Goal: Task Accomplishment & Management: Manage account settings

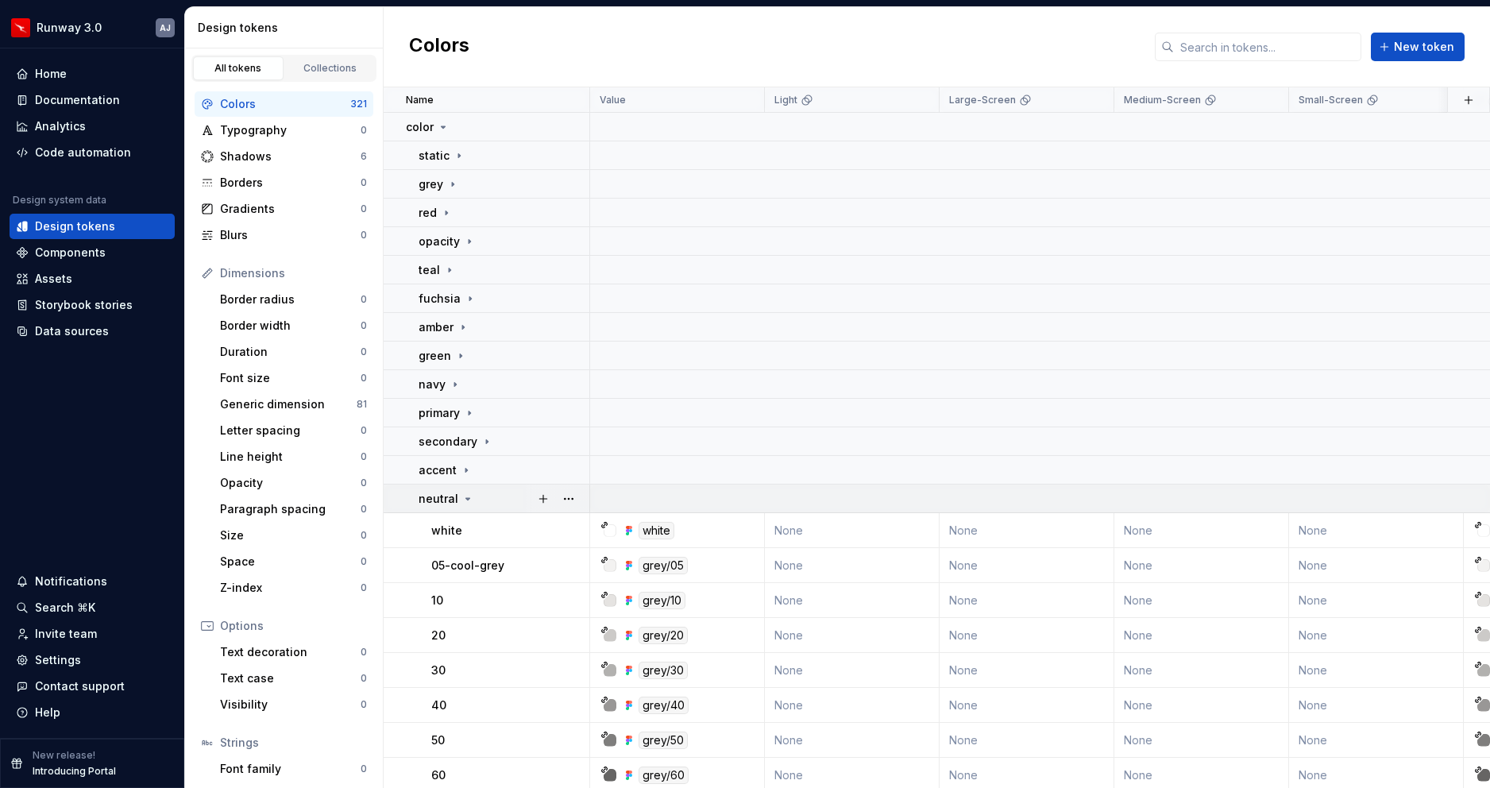
click at [466, 498] on icon at bounding box center [468, 499] width 4 height 2
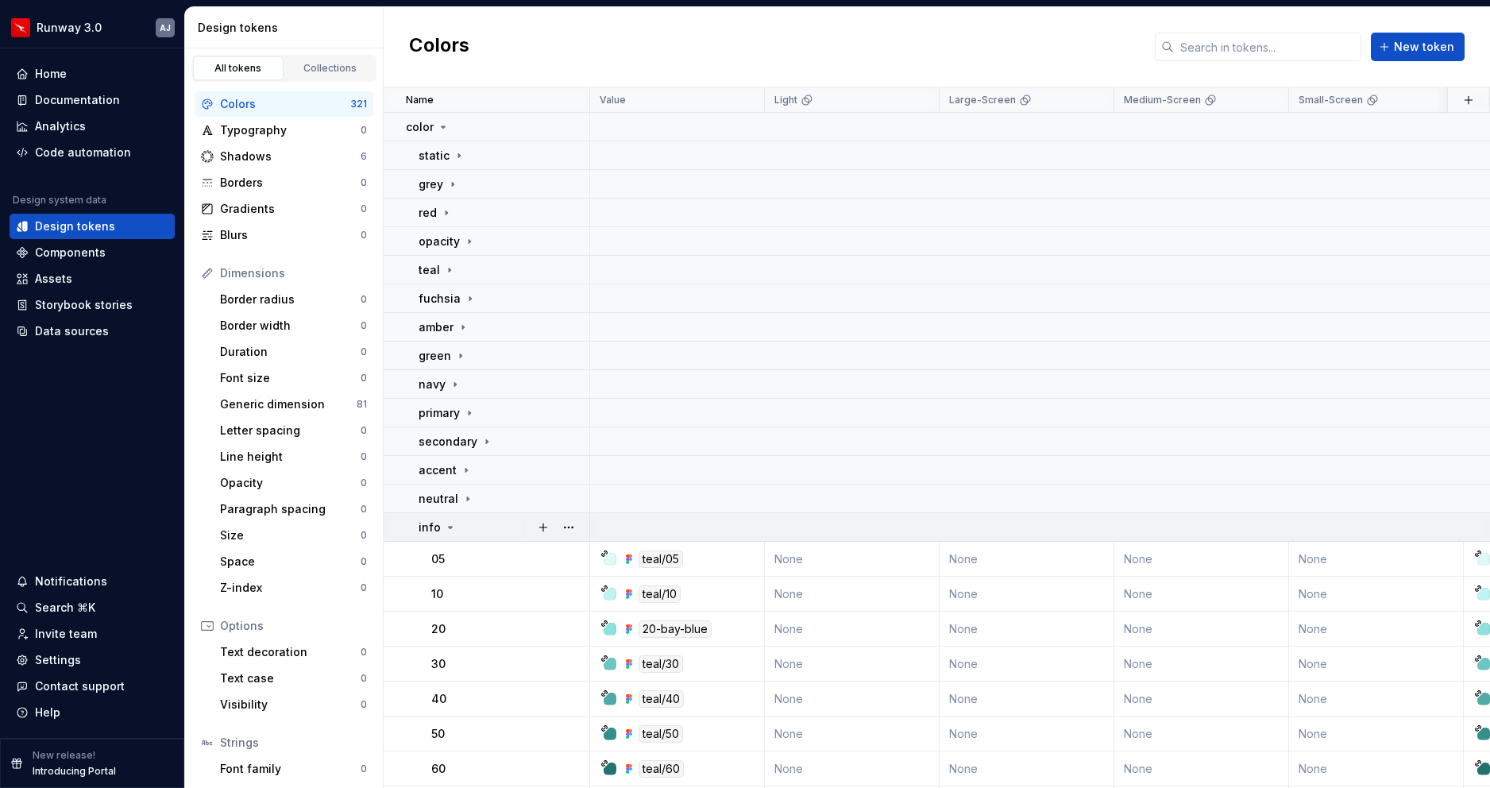
click at [452, 522] on icon at bounding box center [450, 527] width 13 height 13
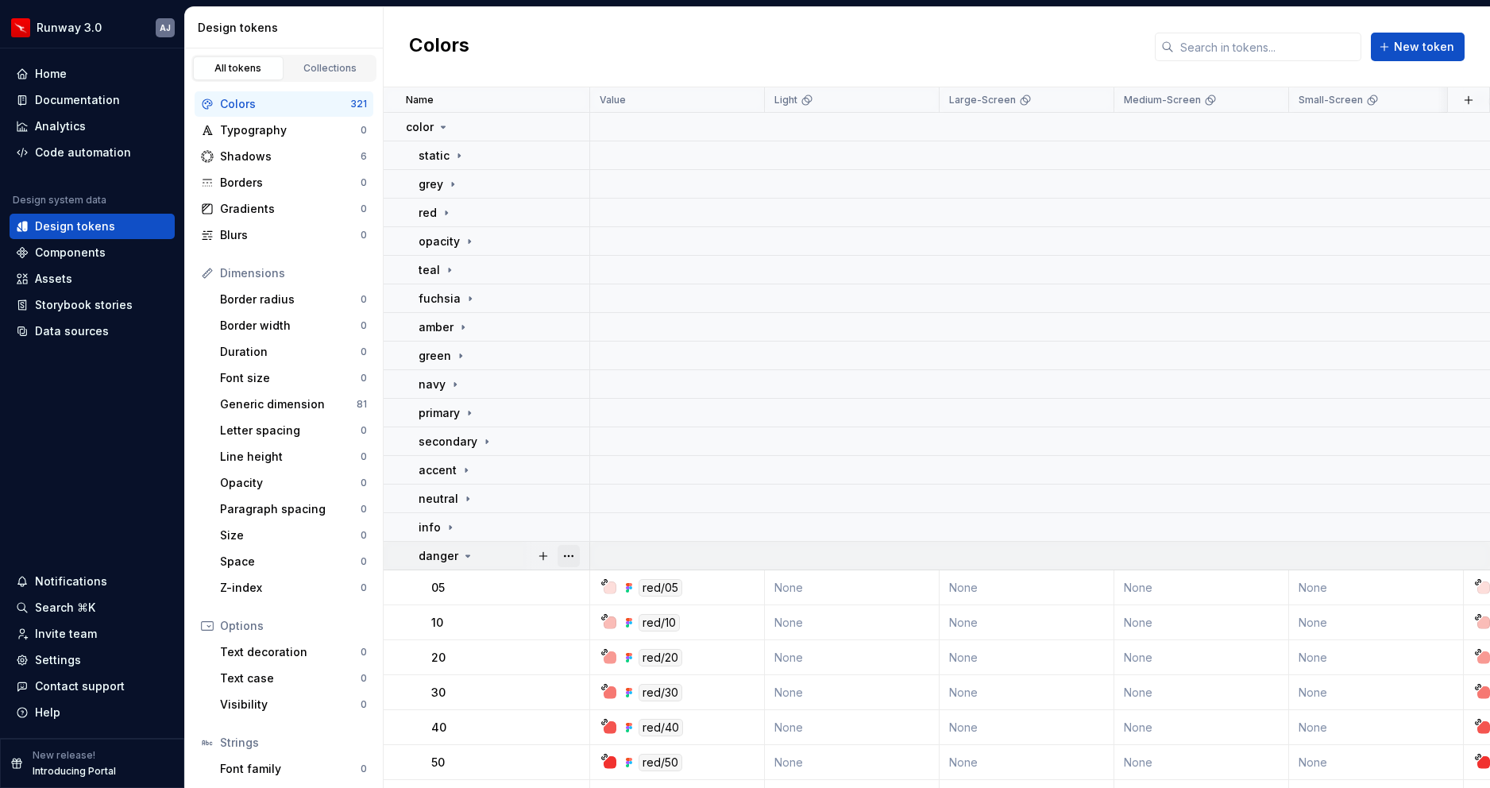
click at [578, 546] on button "button" at bounding box center [568, 556] width 22 height 22
click at [466, 553] on icon at bounding box center [467, 555] width 13 height 13
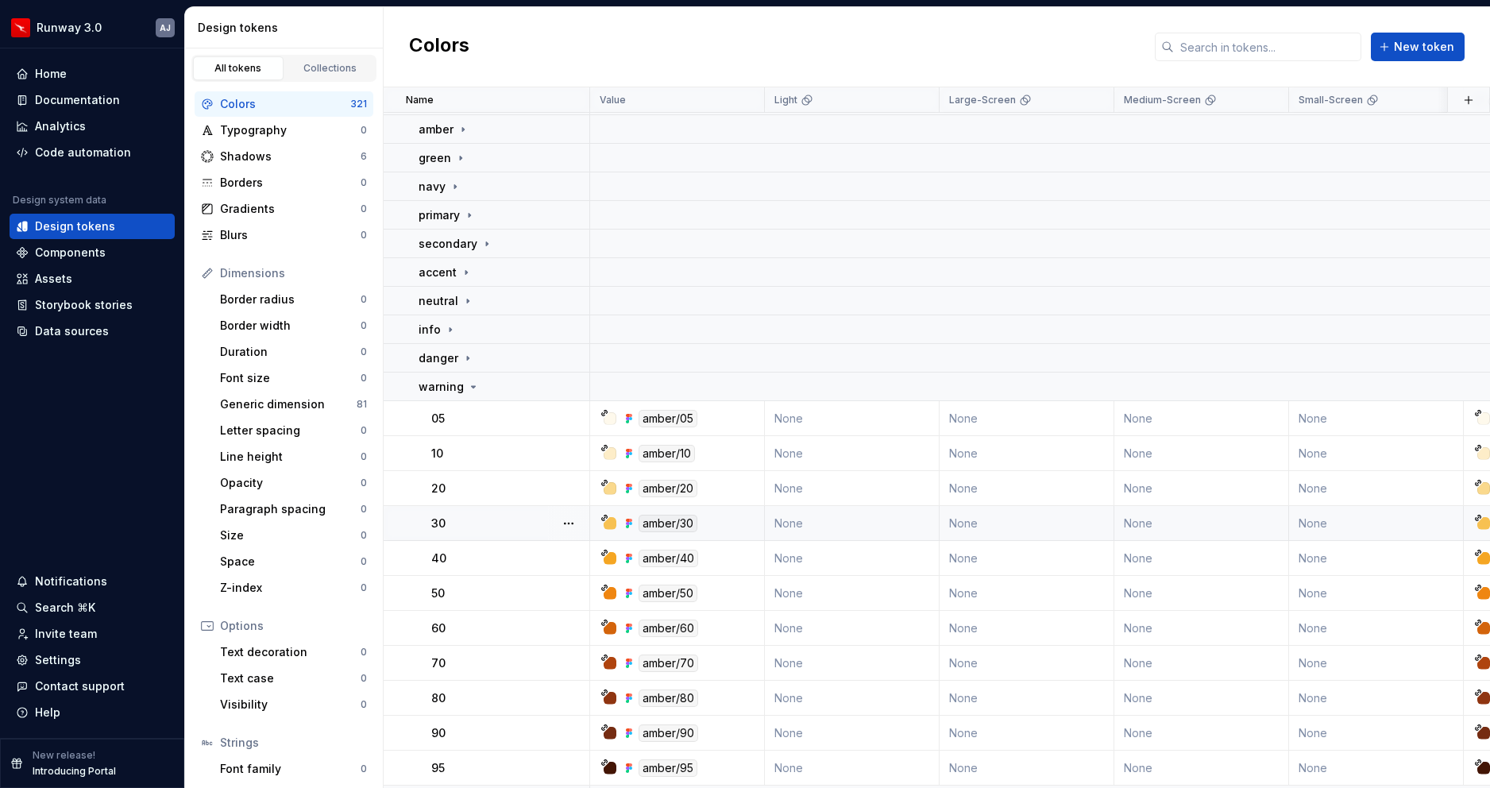
scroll to position [224, 0]
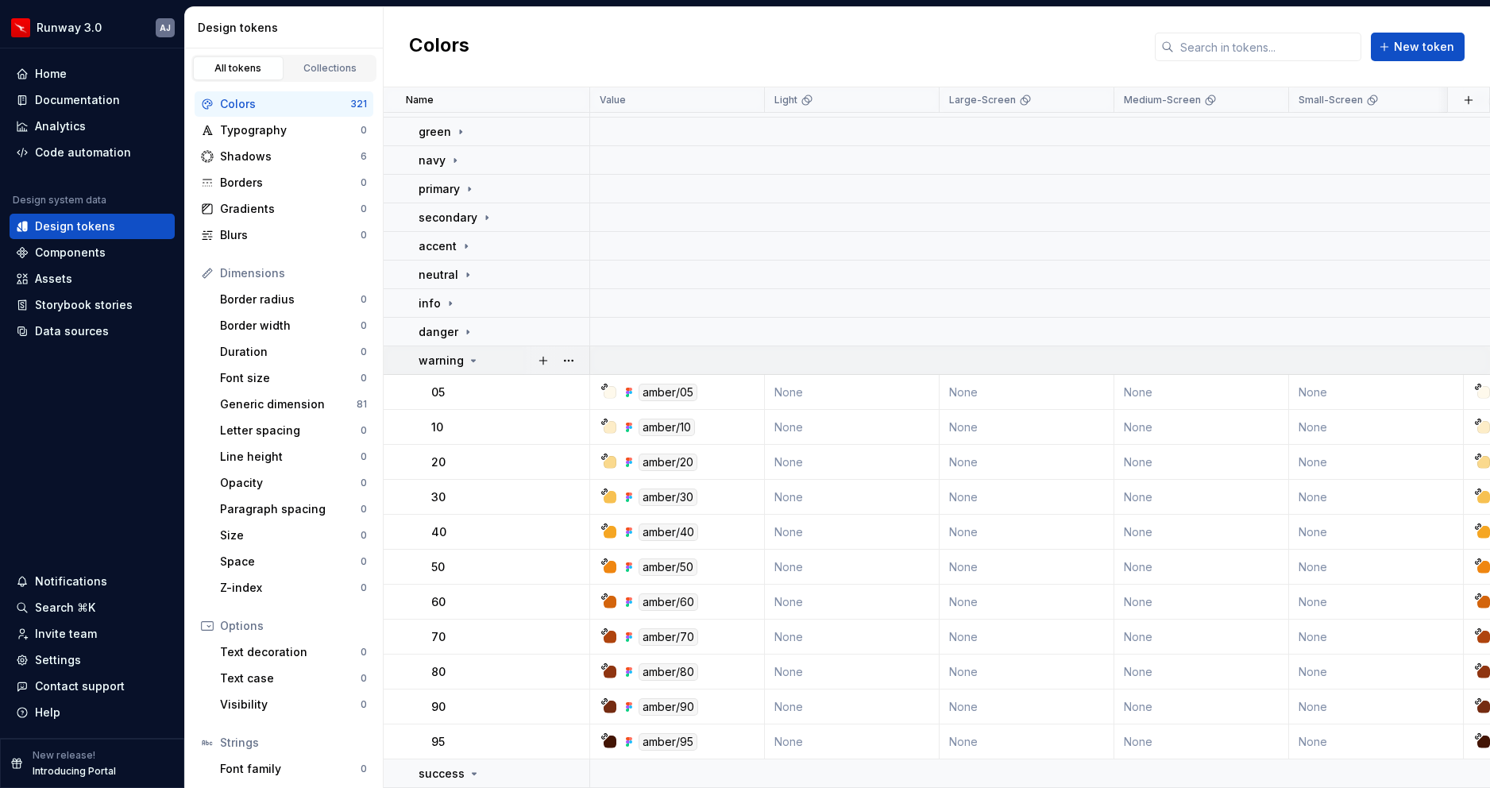
click at [473, 353] on div "warning" at bounding box center [448, 361] width 61 height 16
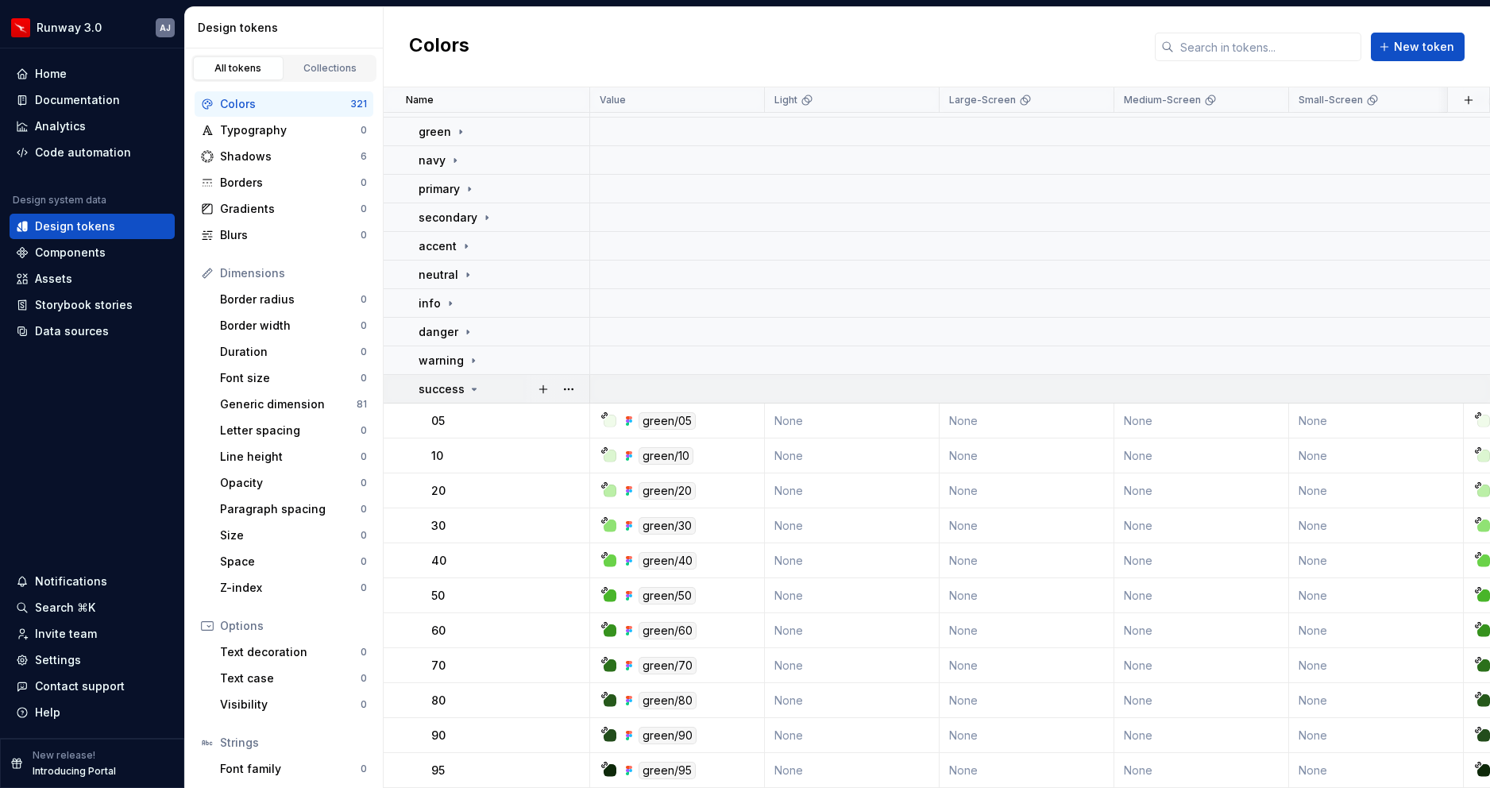
click at [469, 388] on icon at bounding box center [474, 389] width 13 height 13
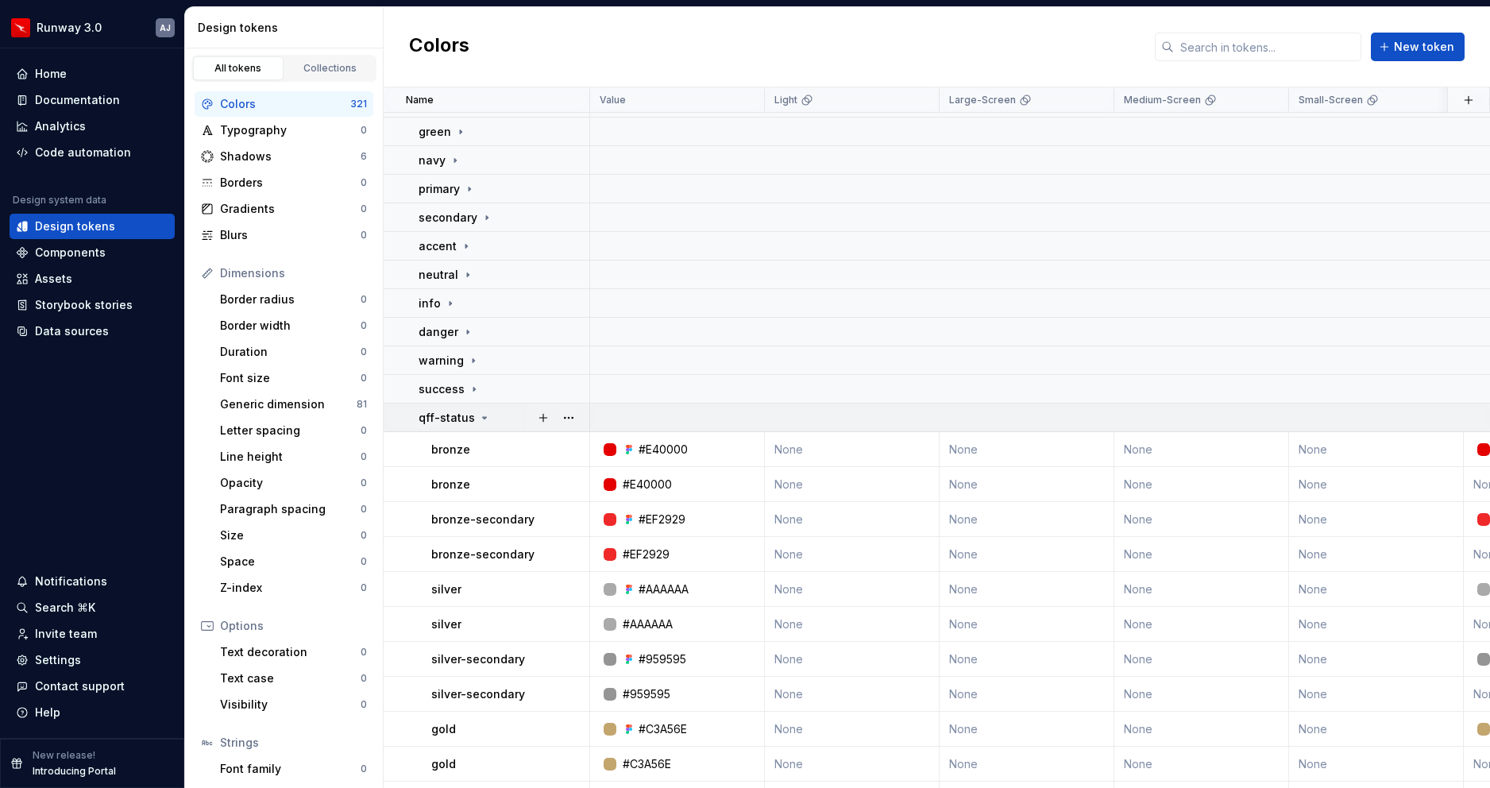
click at [479, 421] on icon at bounding box center [484, 417] width 13 height 13
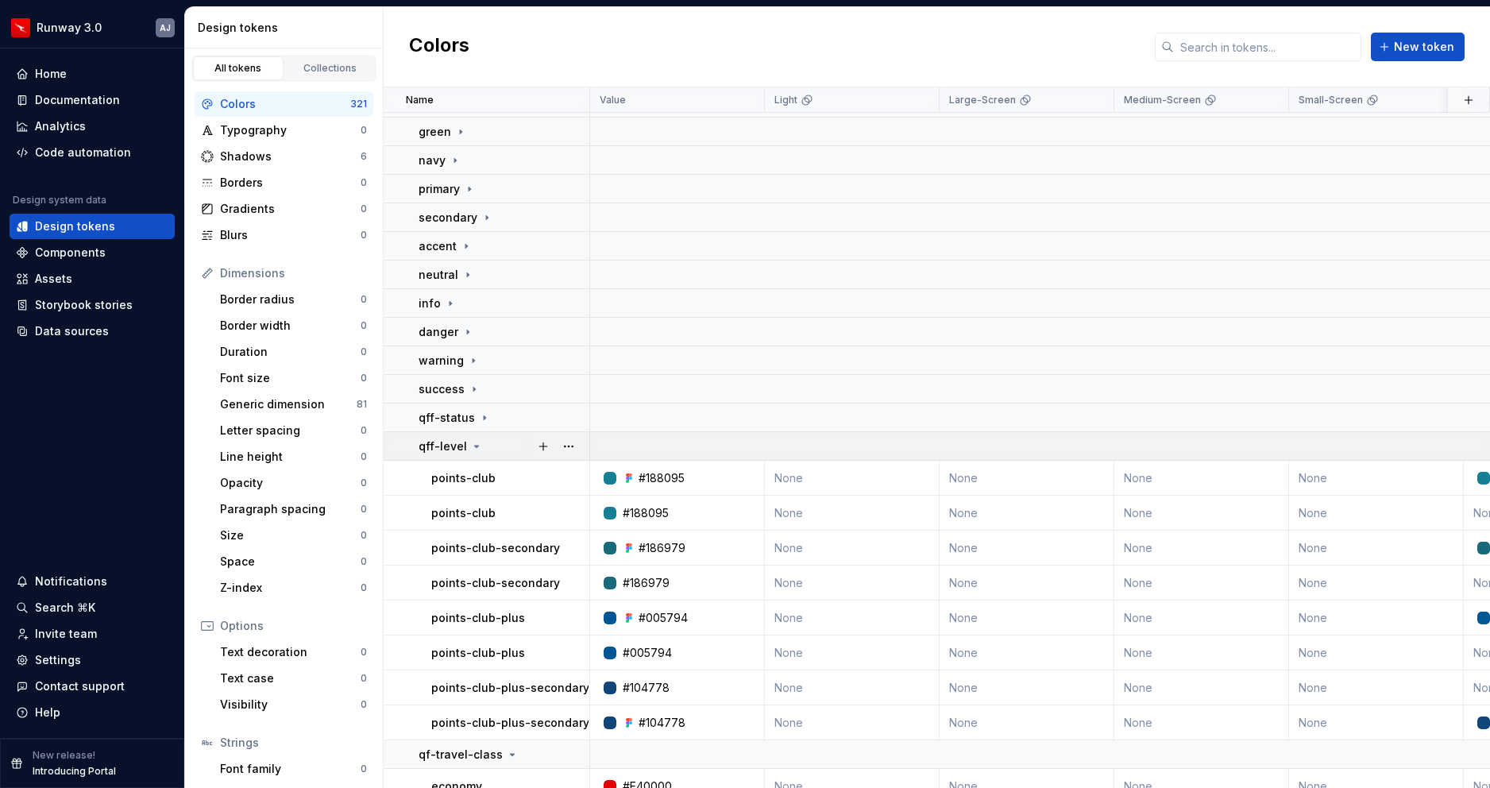
click at [470, 450] on icon at bounding box center [476, 446] width 13 height 13
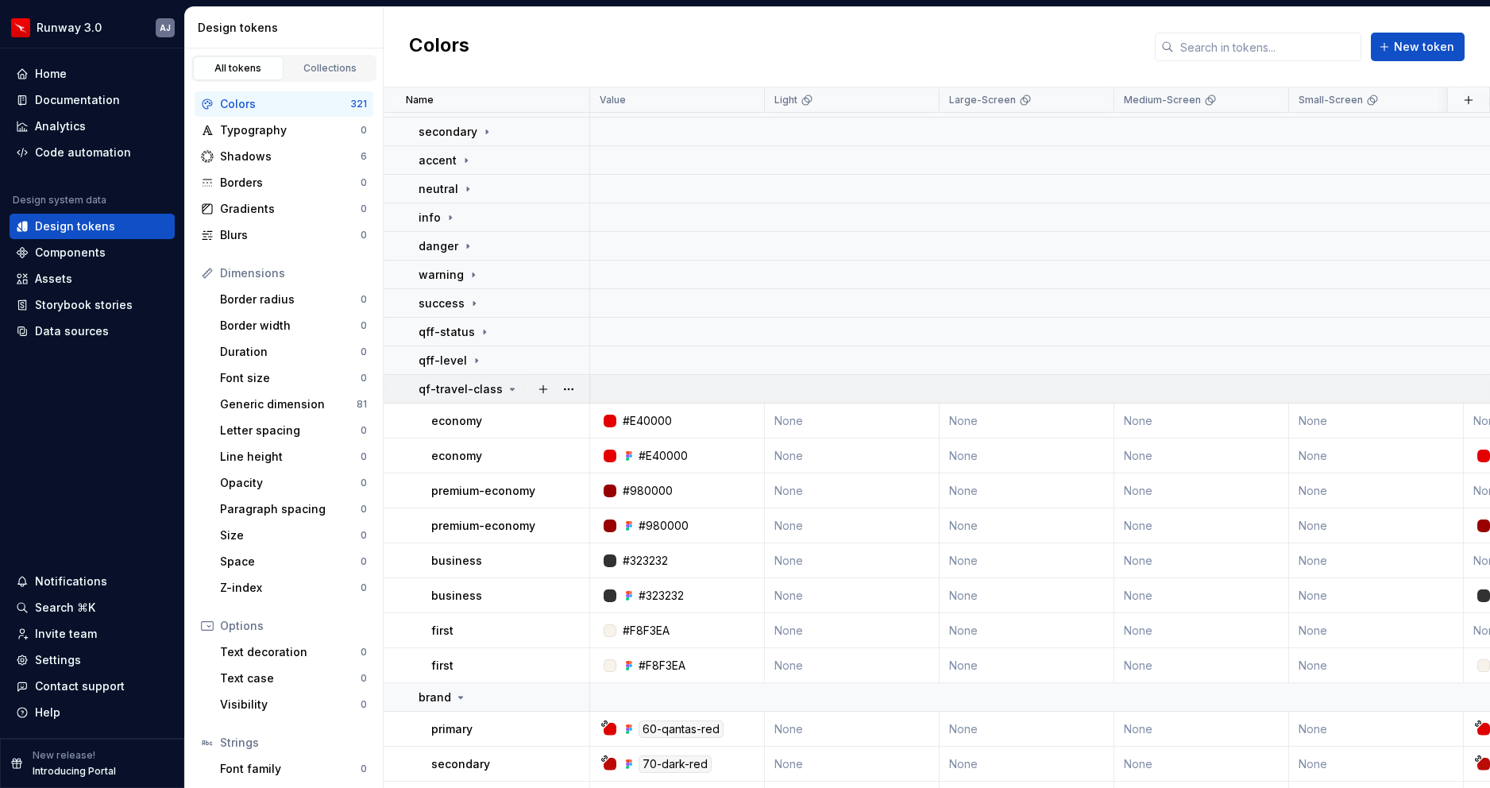
scroll to position [342, 0]
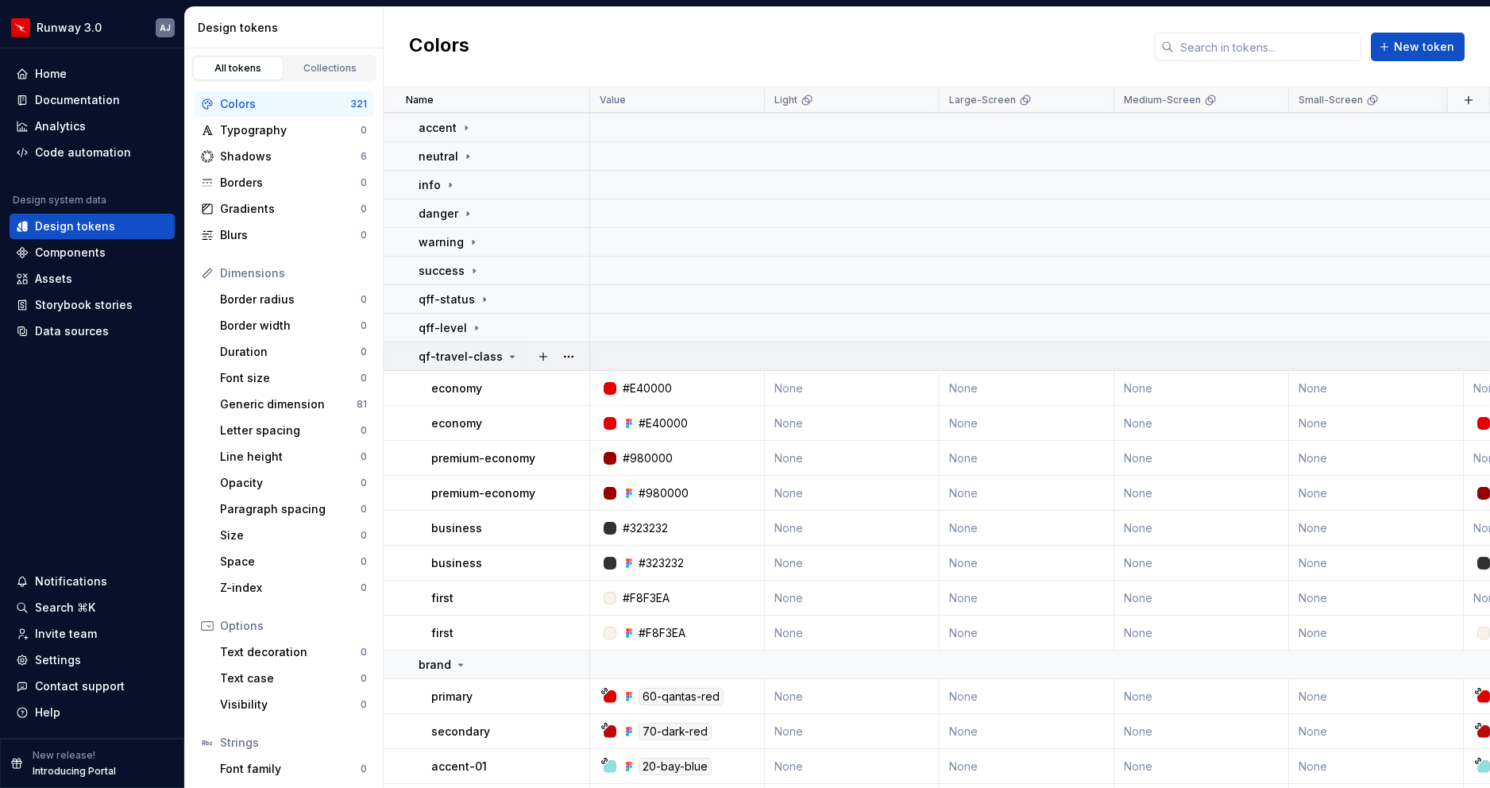
click at [506, 360] on icon at bounding box center [512, 356] width 13 height 13
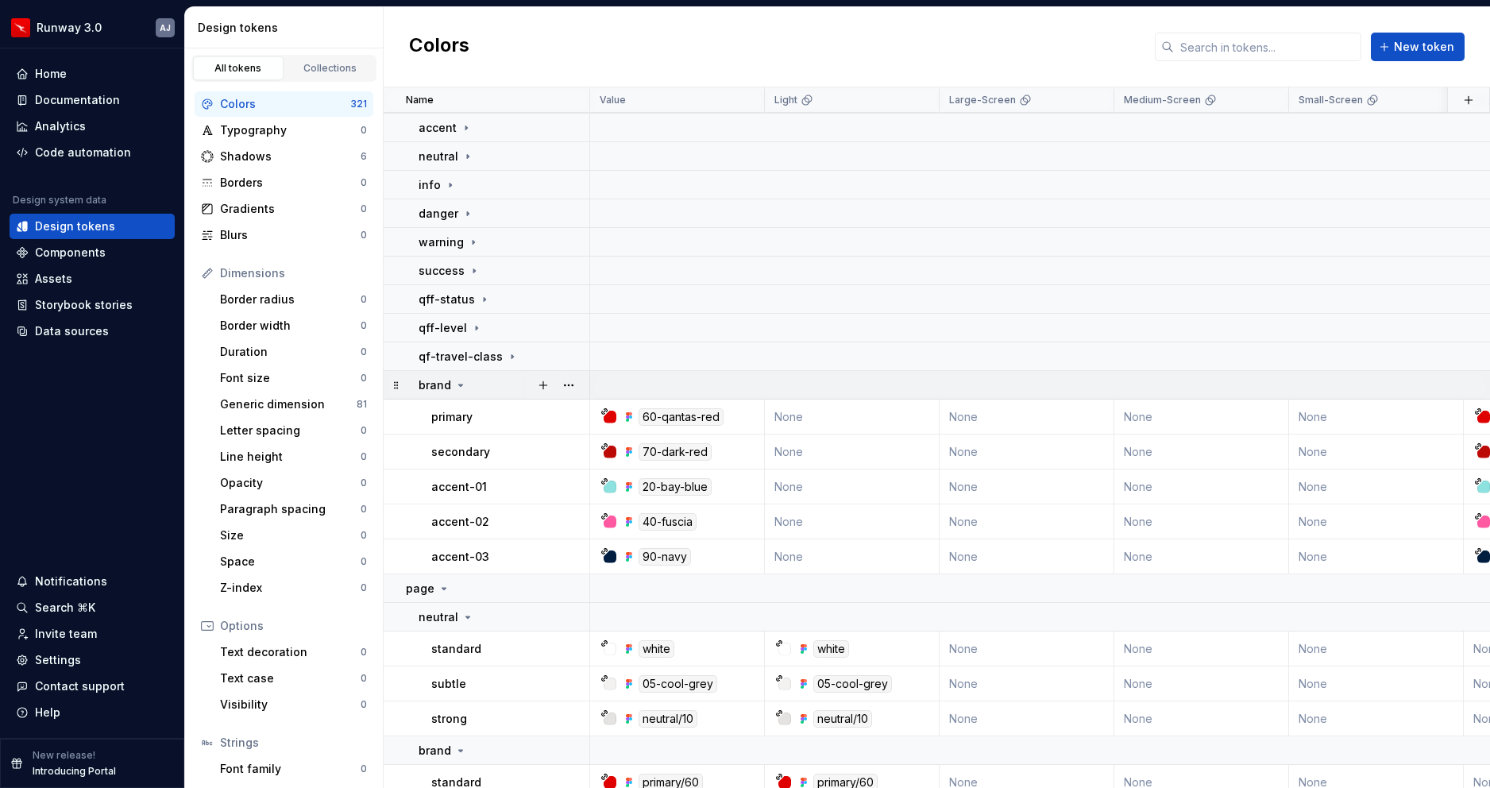
click at [463, 381] on icon at bounding box center [460, 385] width 13 height 13
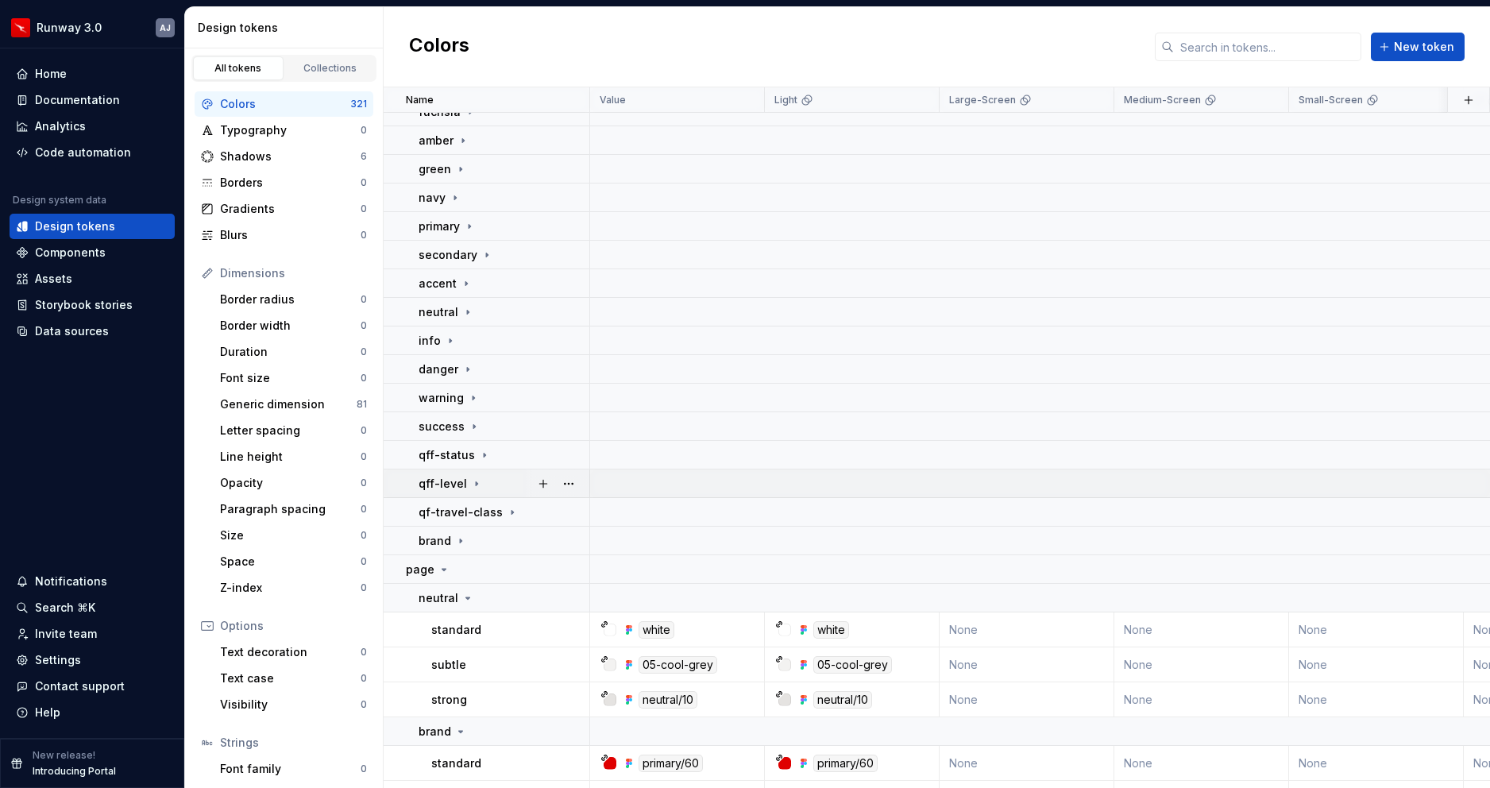
scroll to position [0, 0]
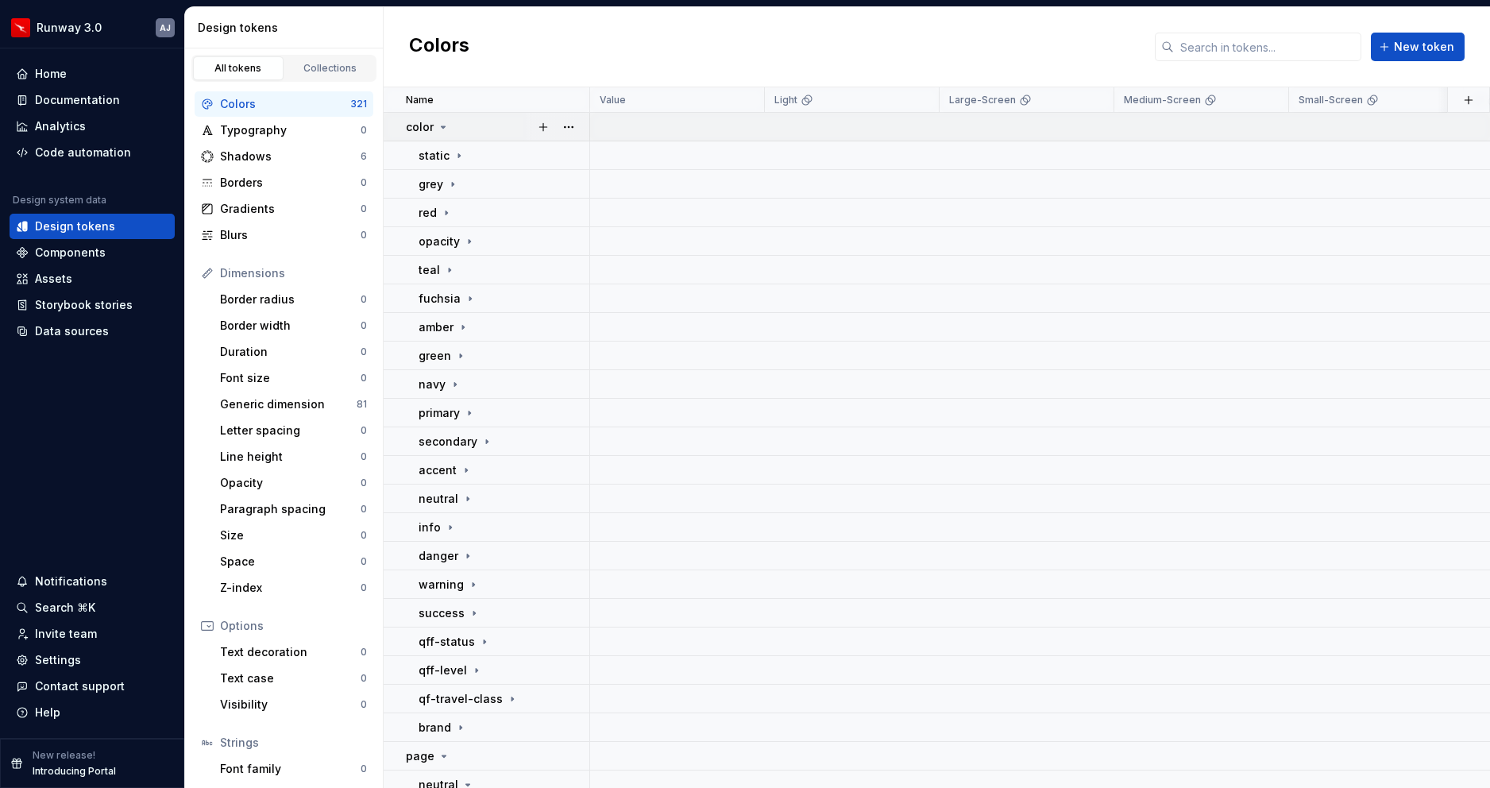
click at [440, 125] on icon at bounding box center [443, 127] width 13 height 13
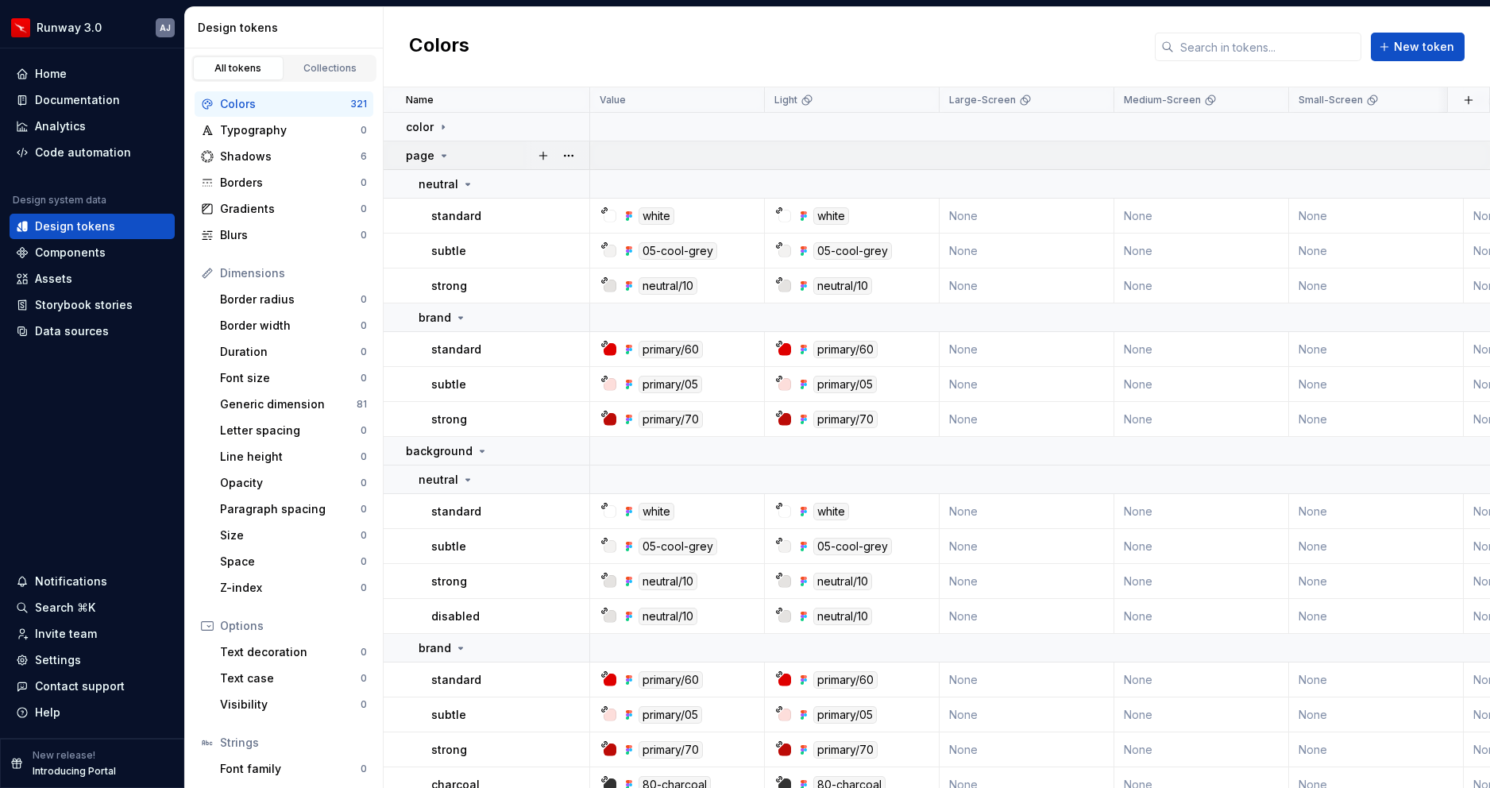
click at [443, 159] on icon at bounding box center [443, 155] width 13 height 13
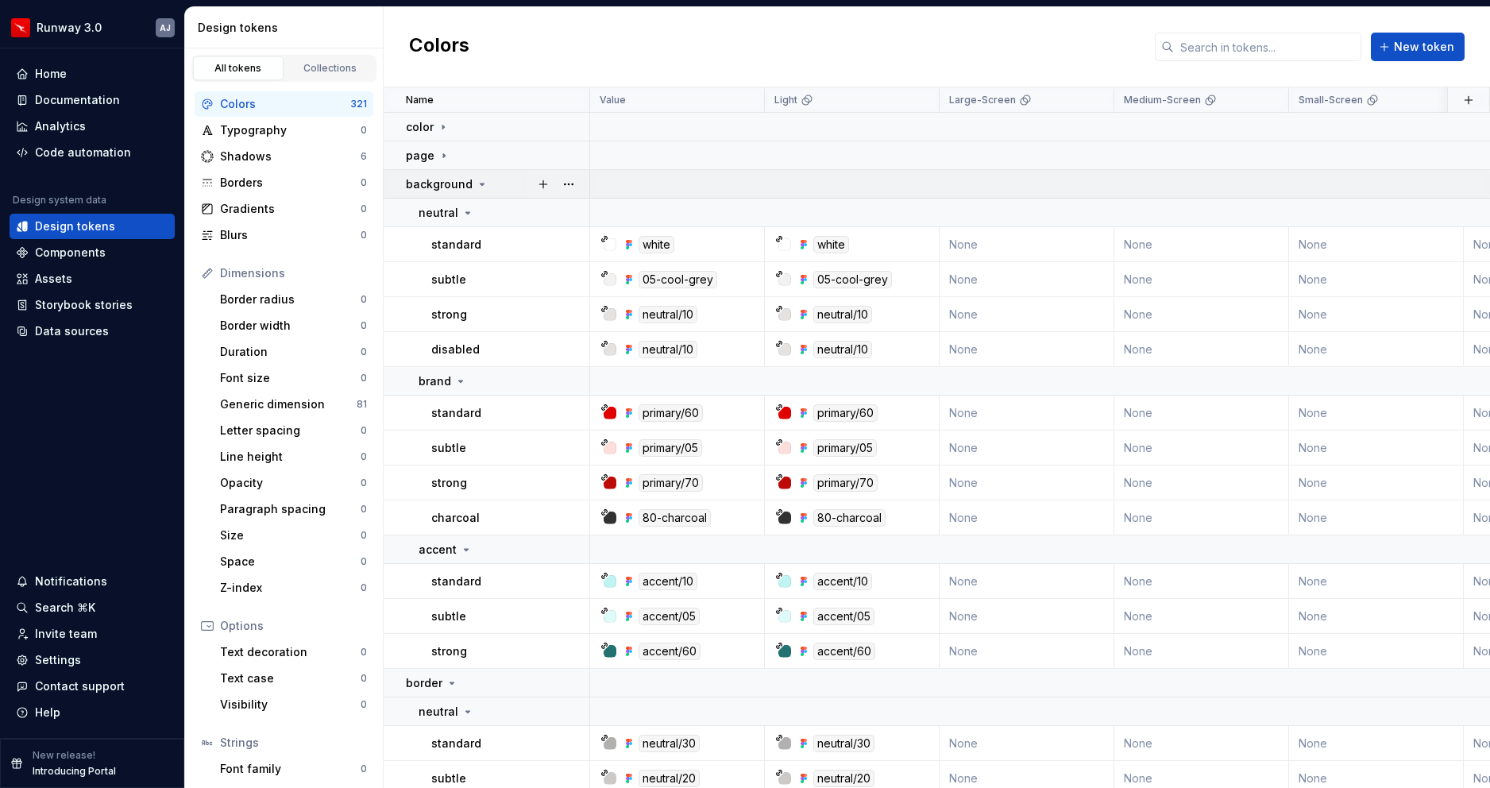
click at [486, 185] on div "background" at bounding box center [497, 184] width 183 height 16
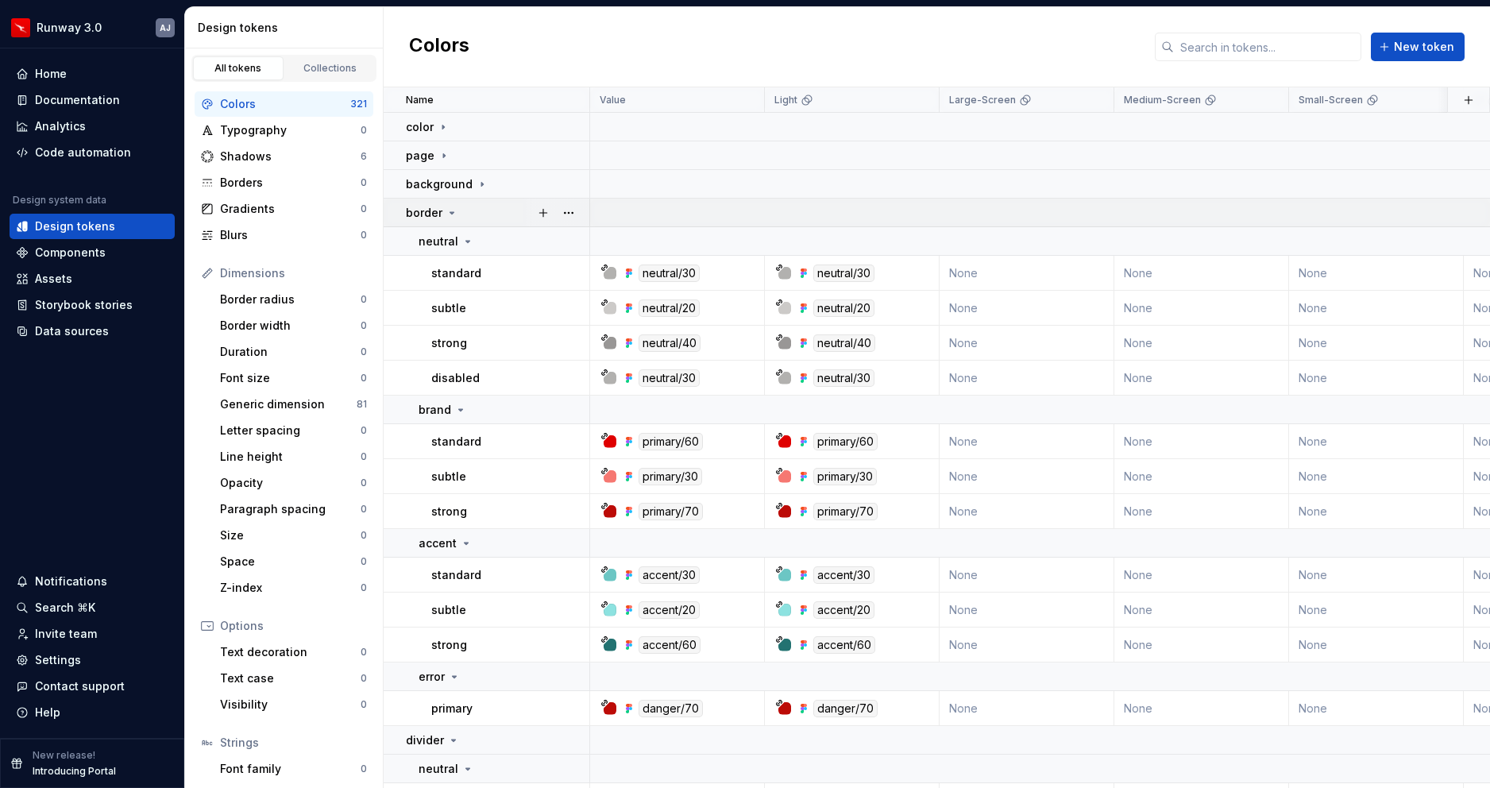
click at [453, 202] on td "border" at bounding box center [487, 213] width 206 height 29
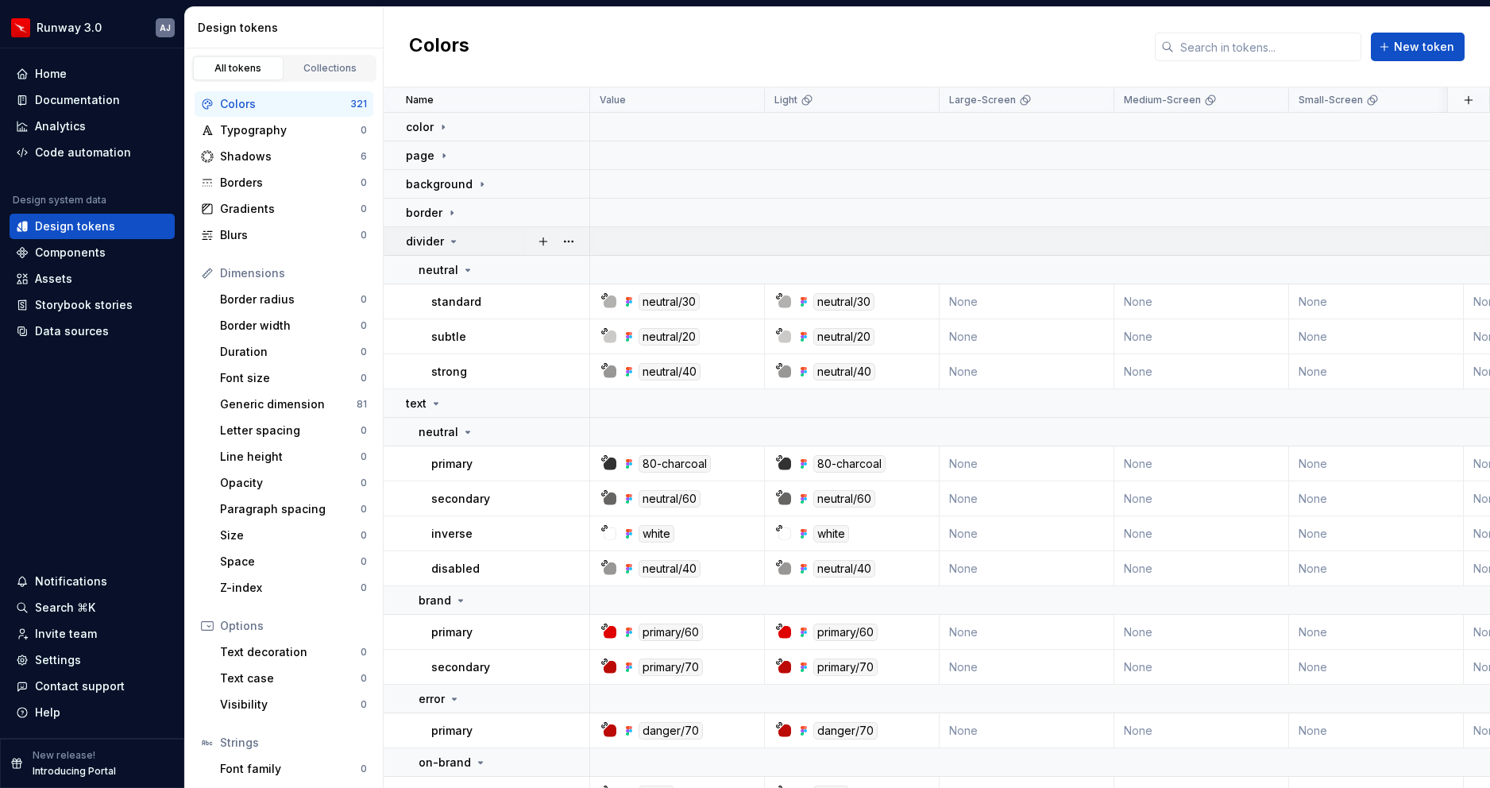
click at [456, 229] on td "divider" at bounding box center [487, 241] width 206 height 29
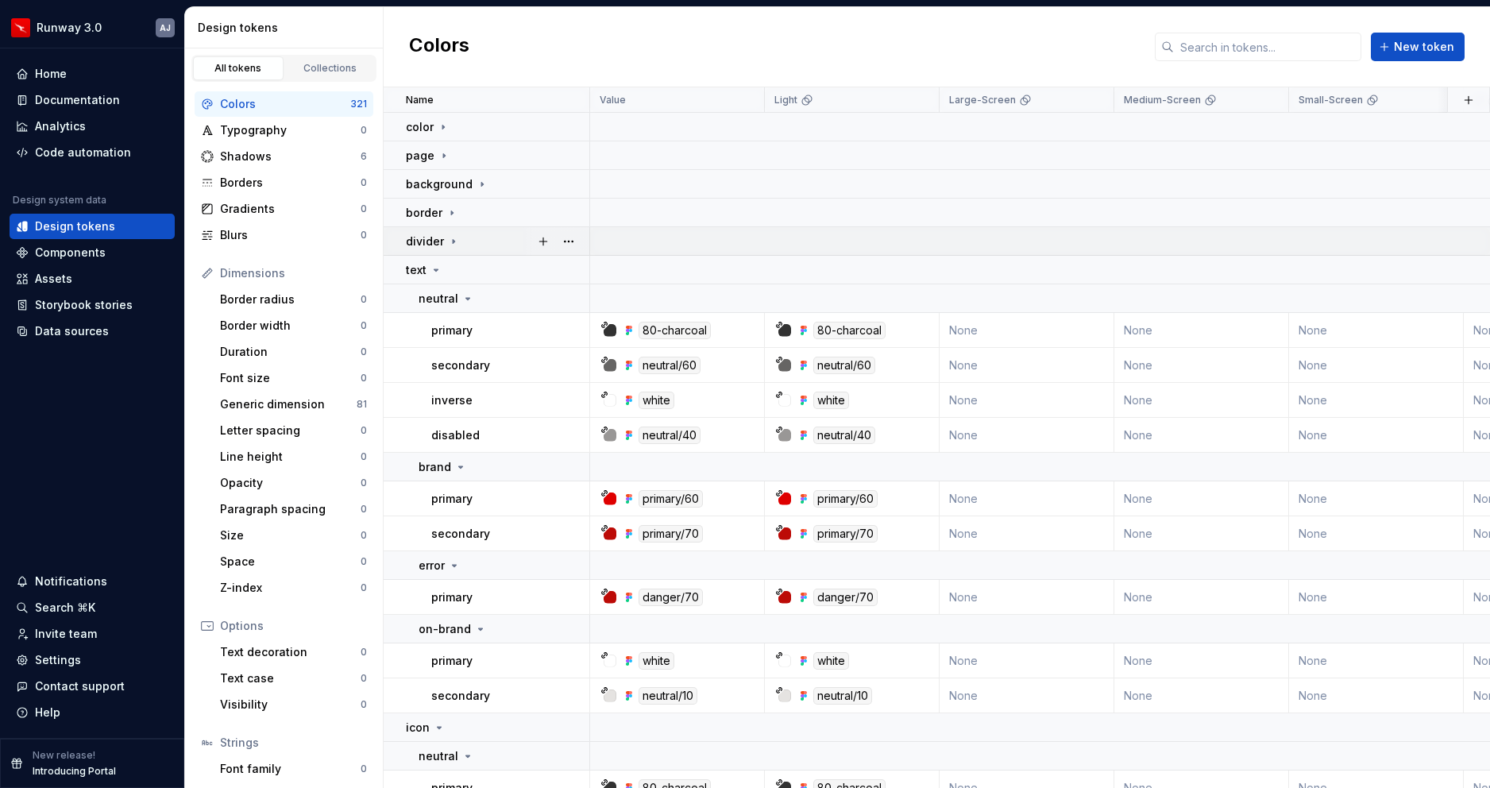
click at [456, 253] on td "divider" at bounding box center [487, 241] width 206 height 29
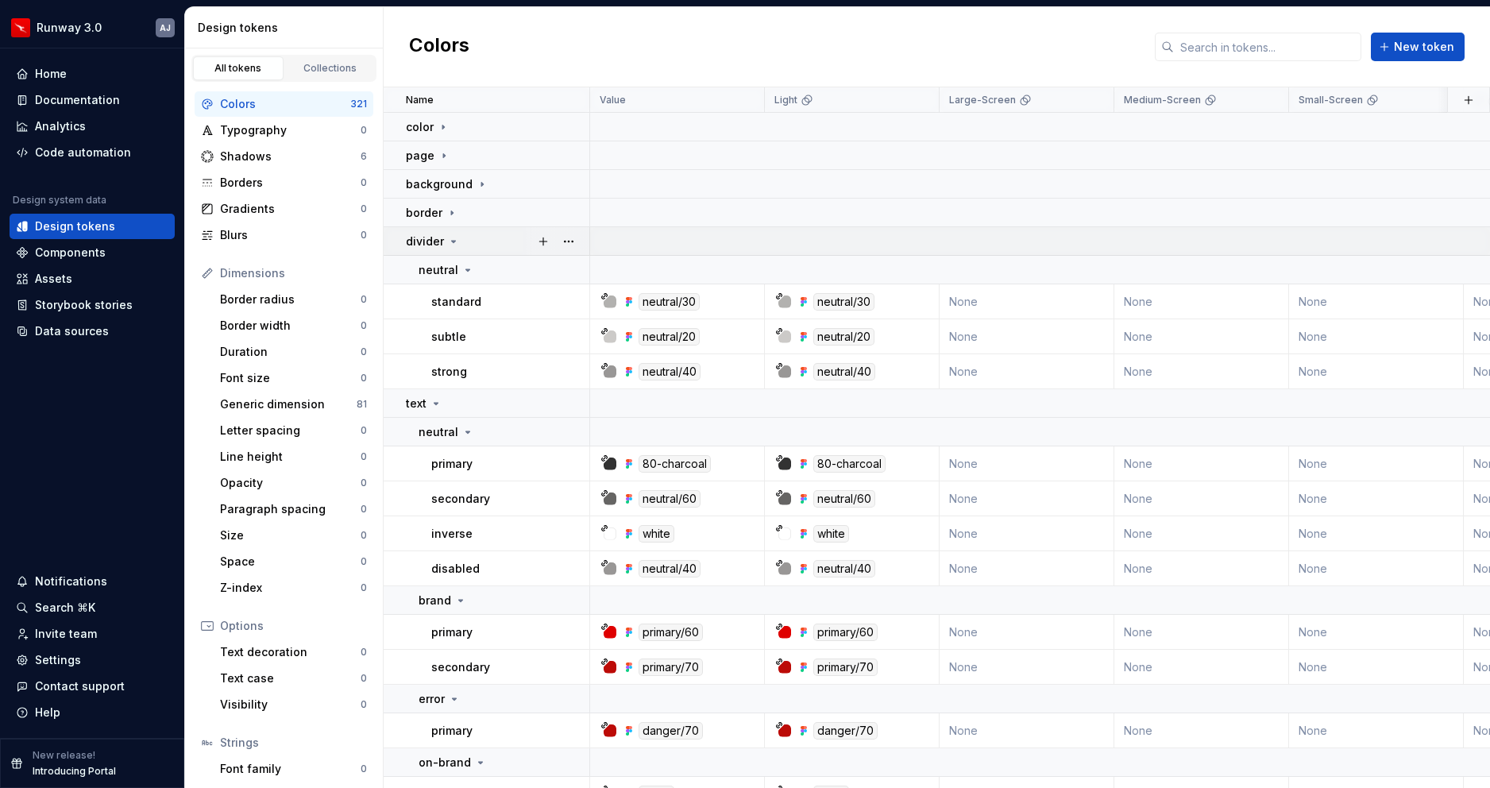
click at [454, 244] on icon at bounding box center [453, 241] width 13 height 13
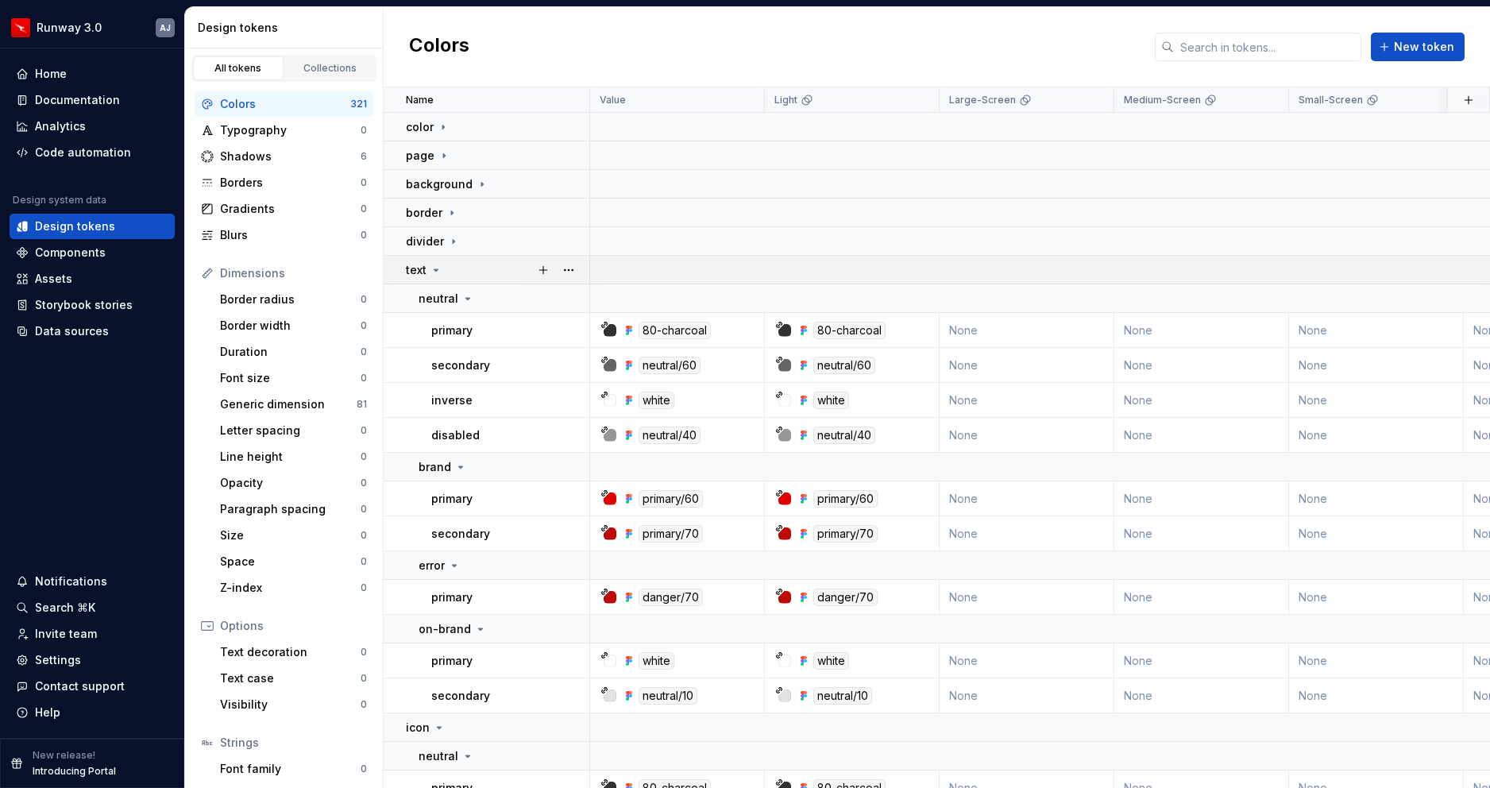
click at [429, 276] on div "text" at bounding box center [424, 270] width 37 height 16
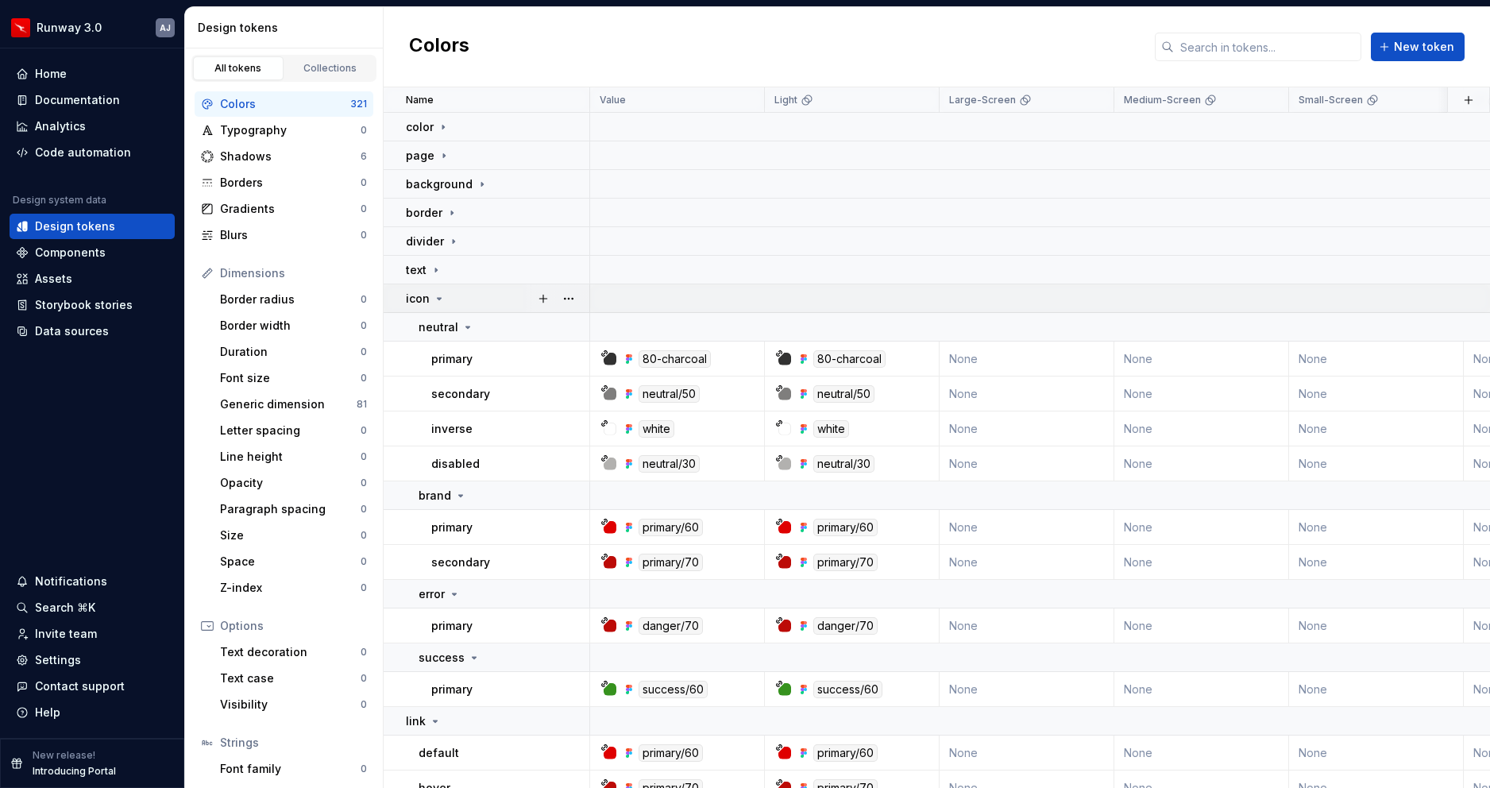
click at [441, 304] on icon at bounding box center [439, 298] width 13 height 13
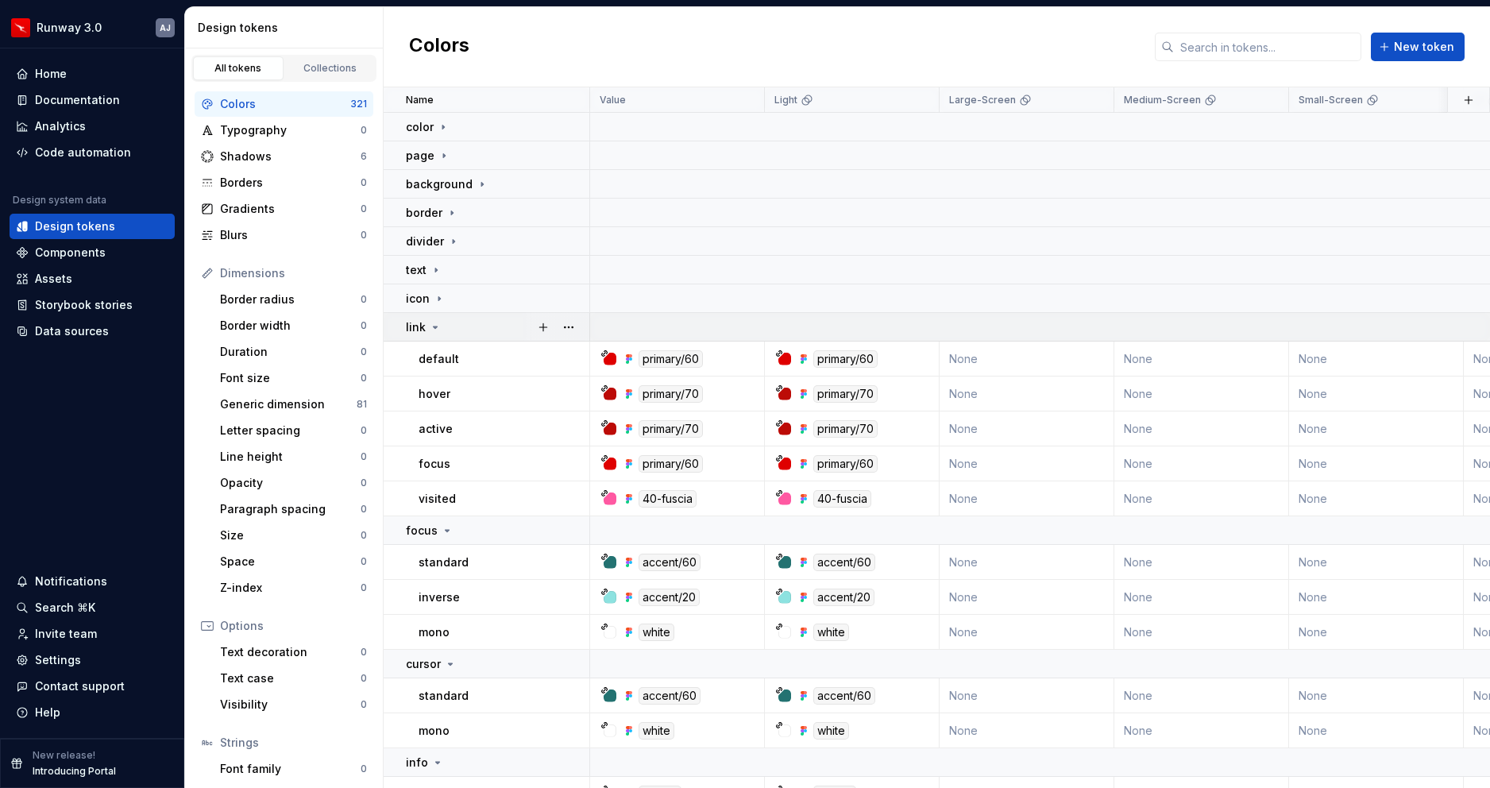
click at [434, 326] on icon at bounding box center [436, 327] width 4 height 2
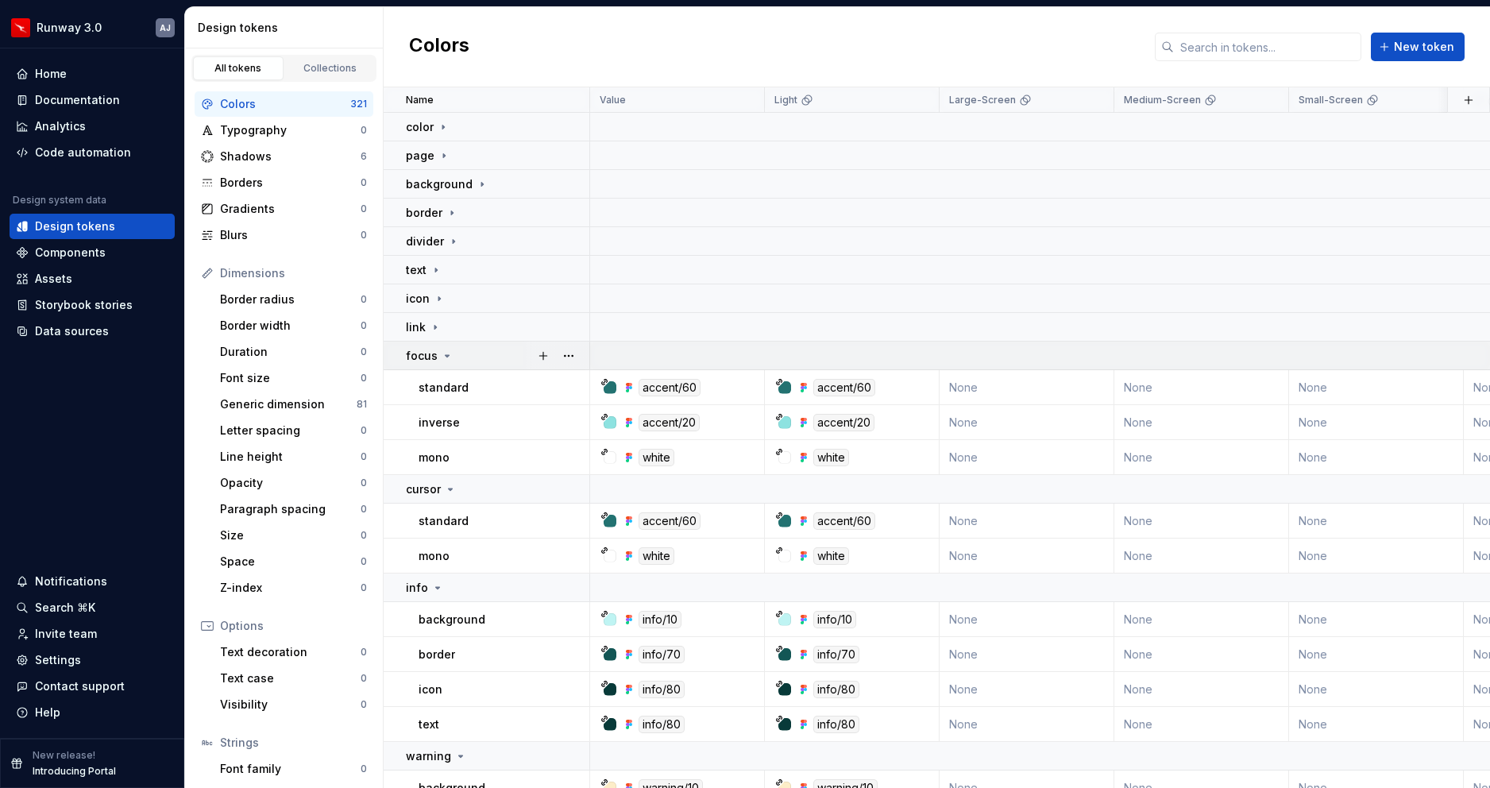
click at [444, 359] on icon at bounding box center [447, 355] width 13 height 13
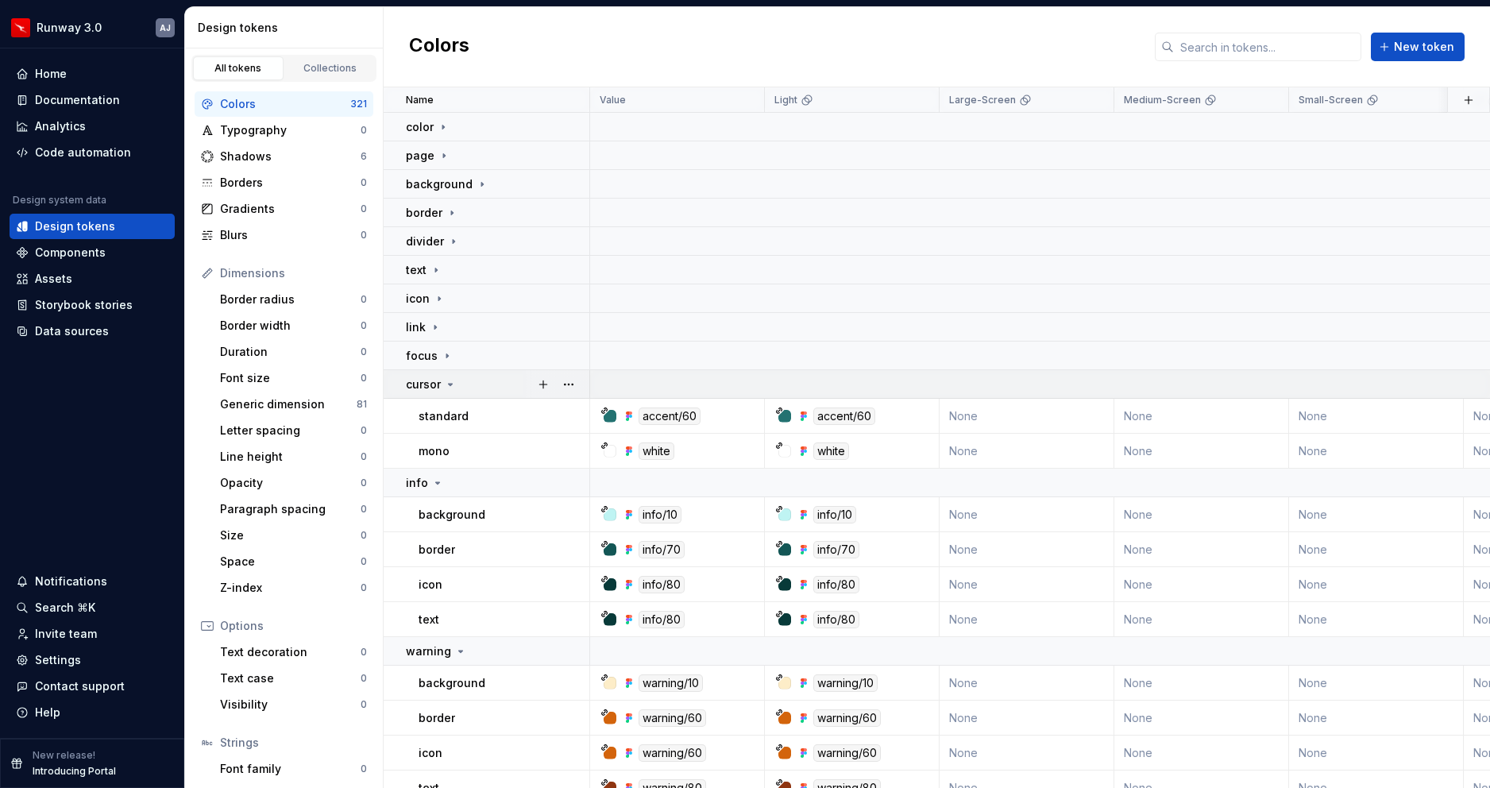
click at [450, 386] on icon at bounding box center [450, 384] width 13 height 13
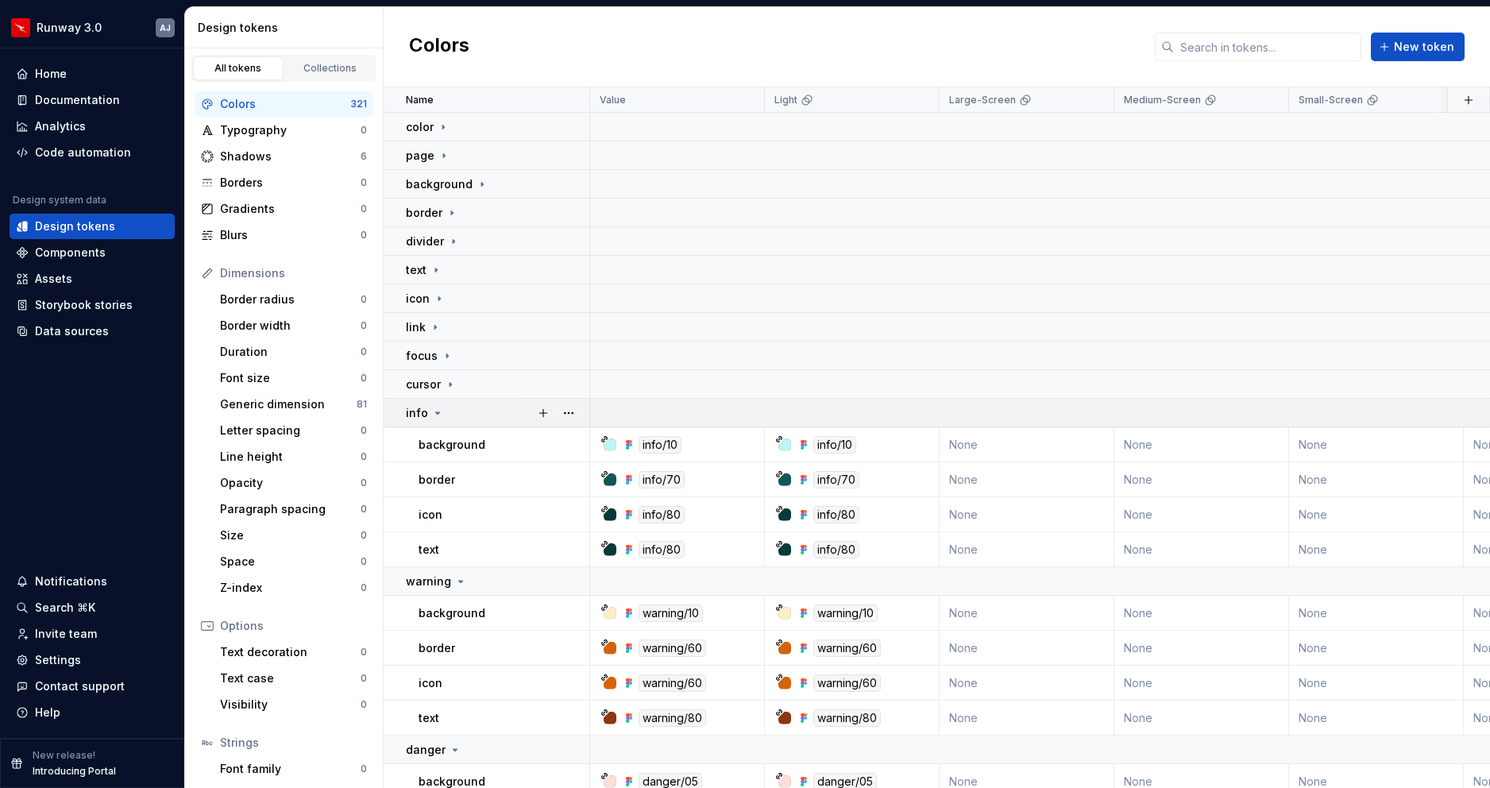
click at [439, 408] on icon at bounding box center [437, 413] width 13 height 13
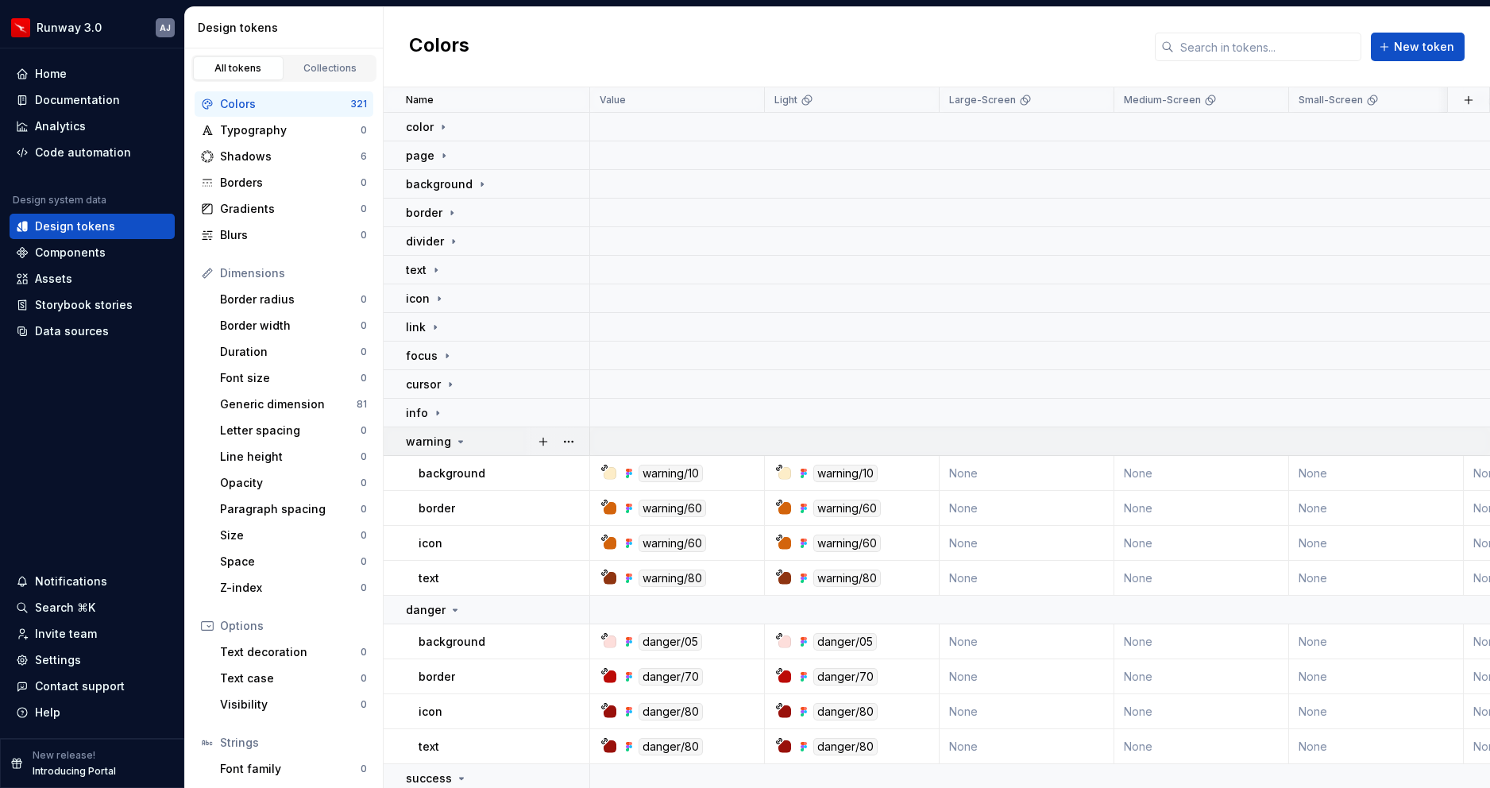
click at [454, 444] on icon at bounding box center [460, 441] width 13 height 13
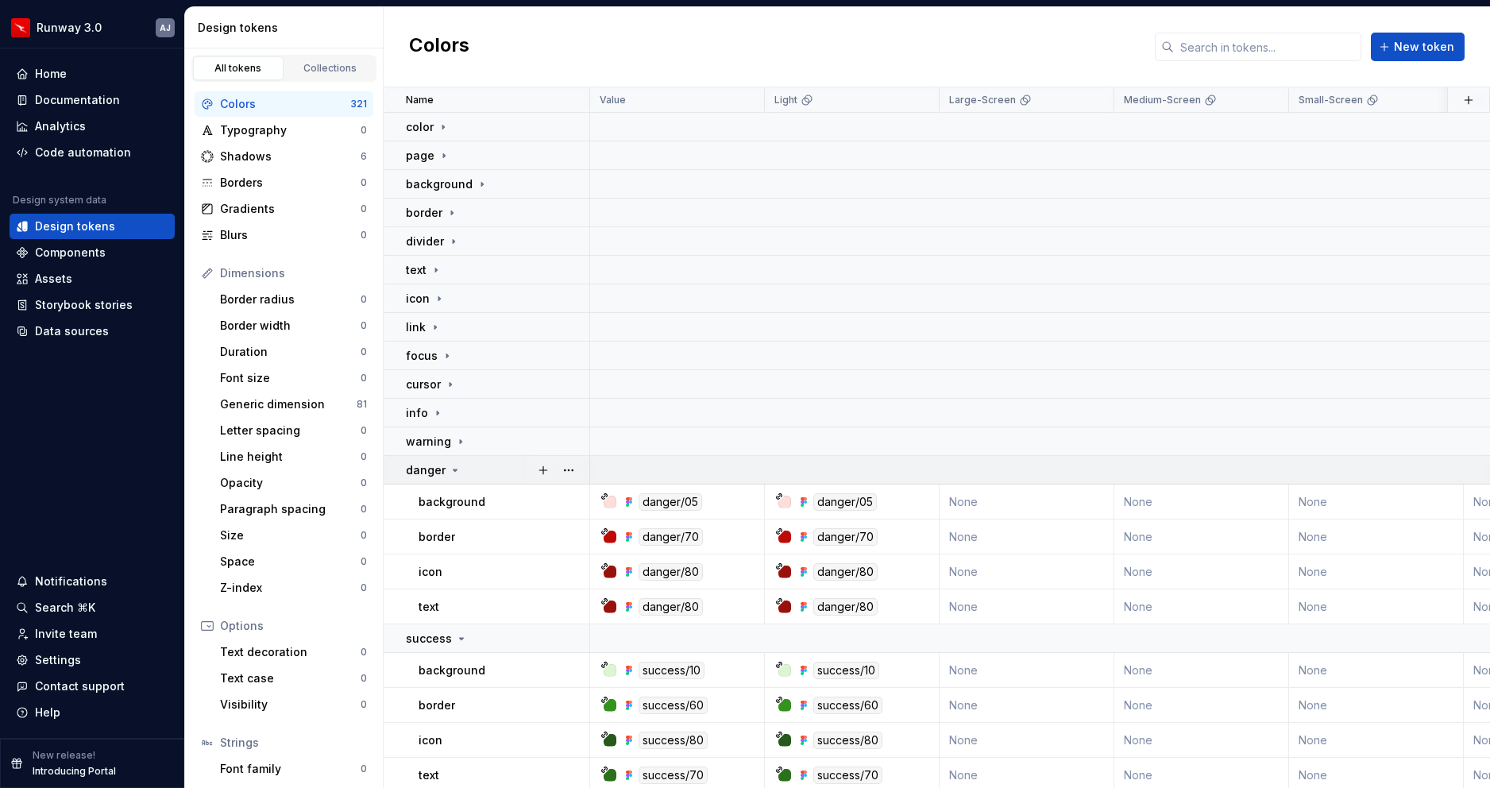
click at [453, 465] on icon at bounding box center [455, 470] width 13 height 13
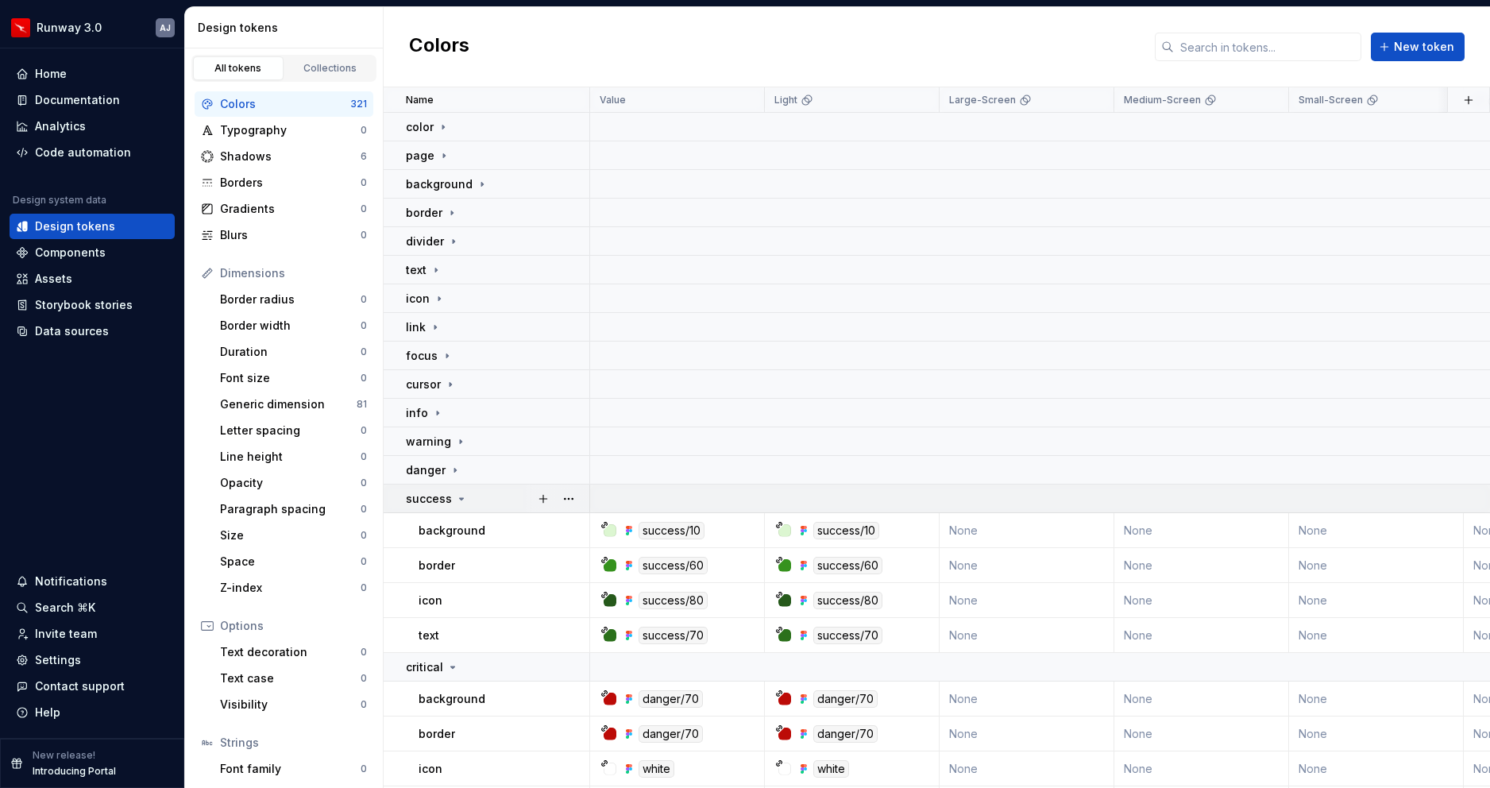
click at [458, 500] on icon at bounding box center [461, 498] width 13 height 13
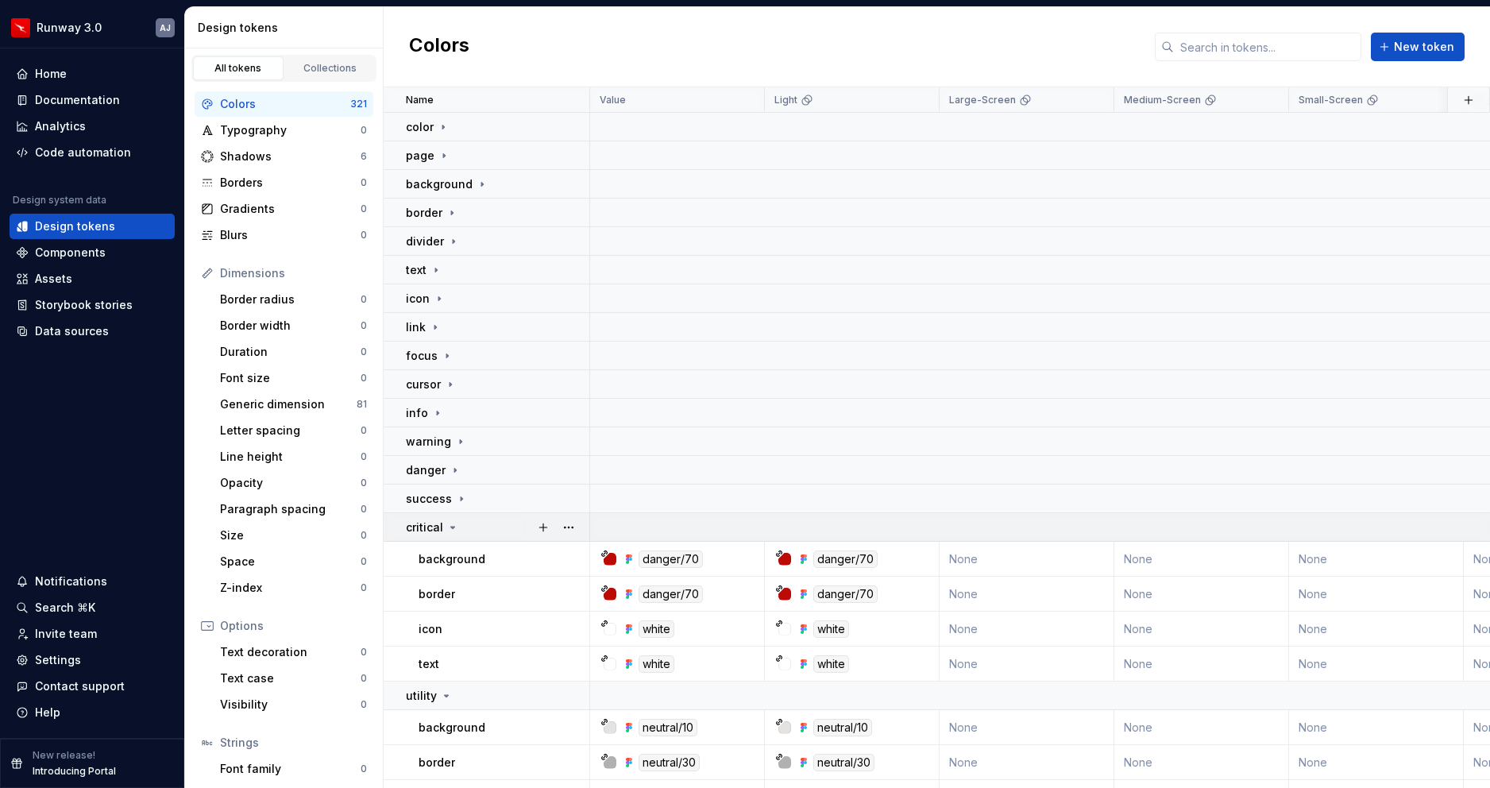
click at [451, 518] on td "critical" at bounding box center [487, 527] width 206 height 29
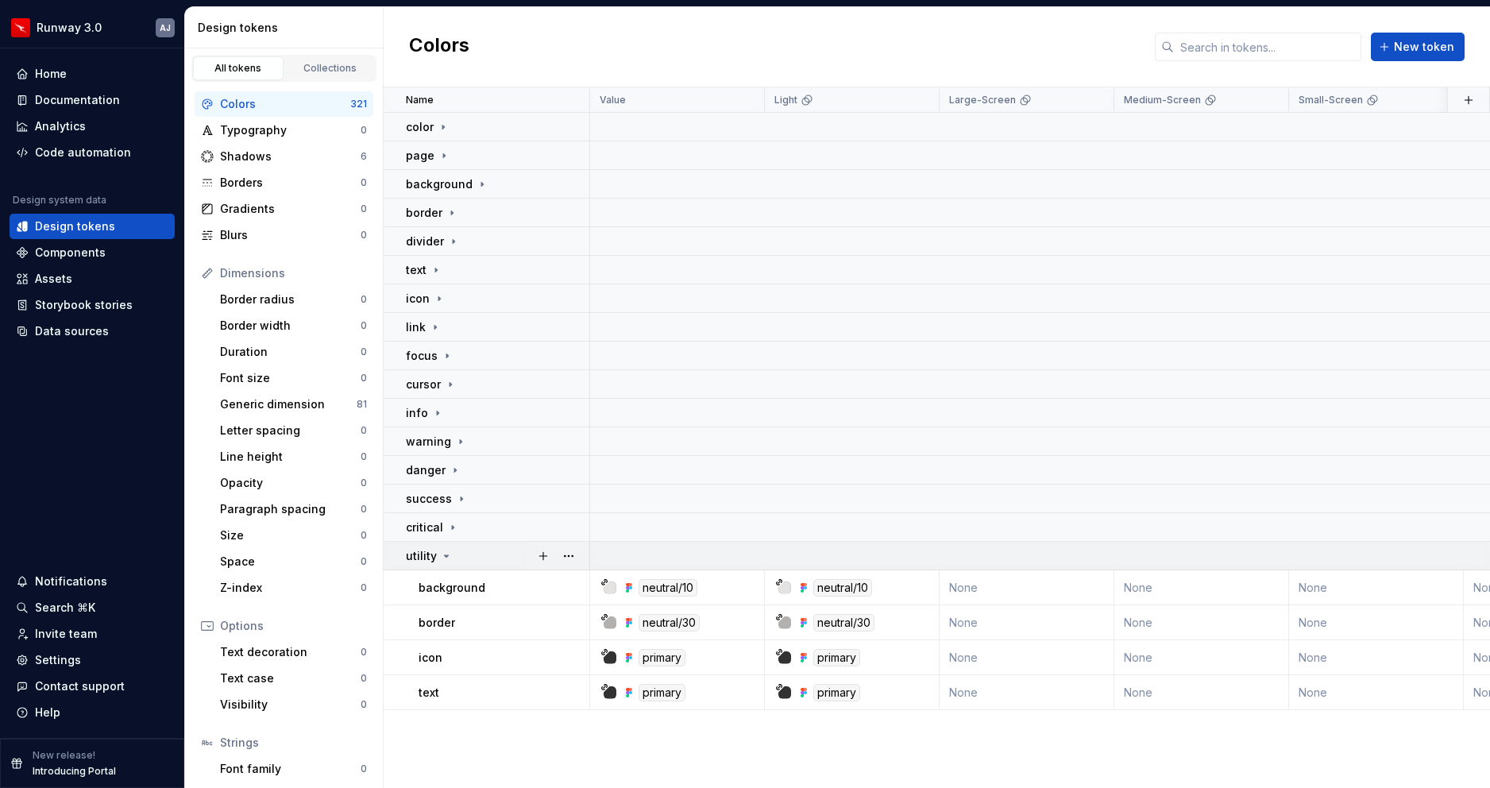
click at [446, 544] on td "utility" at bounding box center [487, 556] width 206 height 29
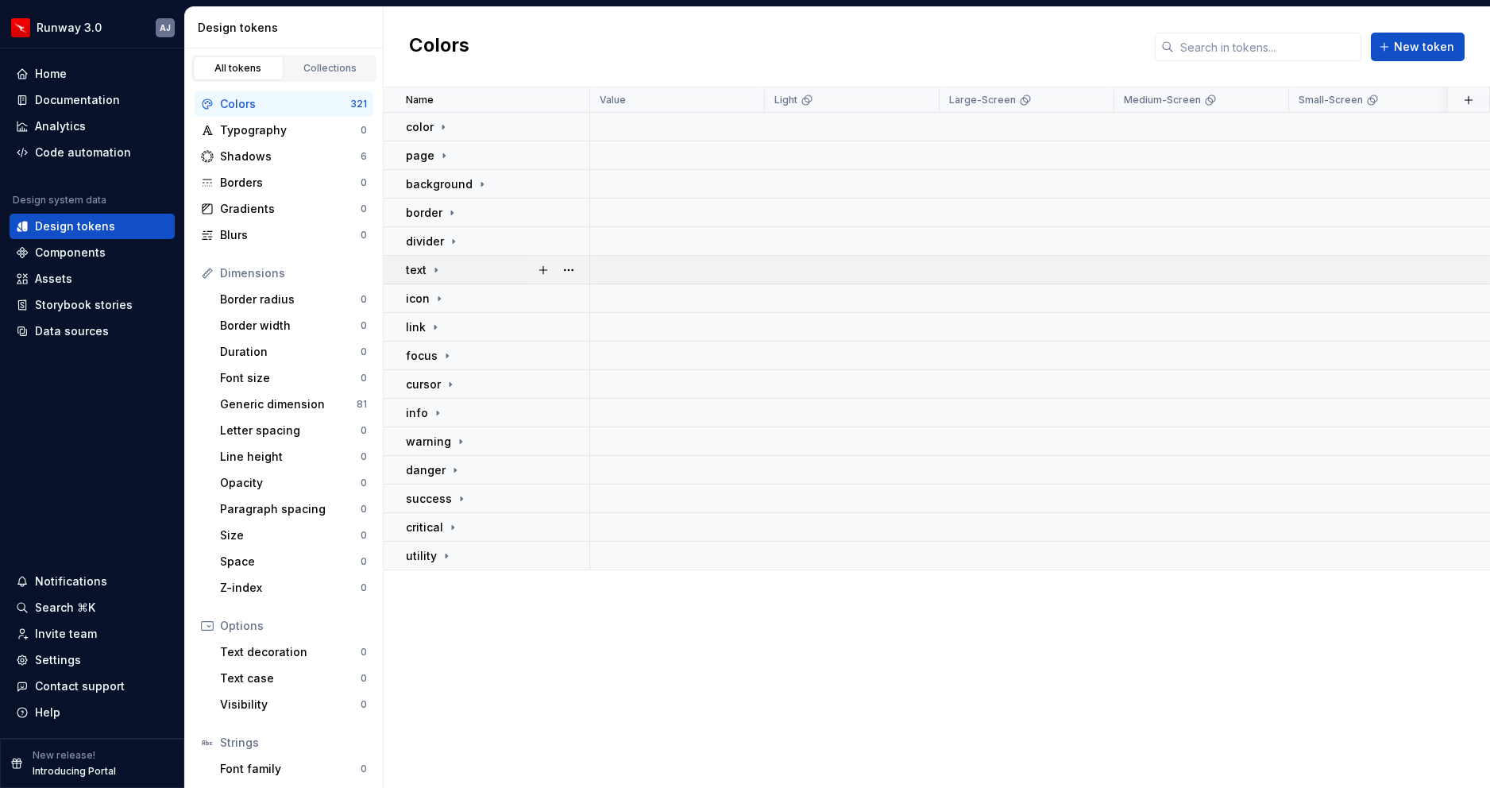
click at [438, 272] on icon at bounding box center [436, 270] width 13 height 13
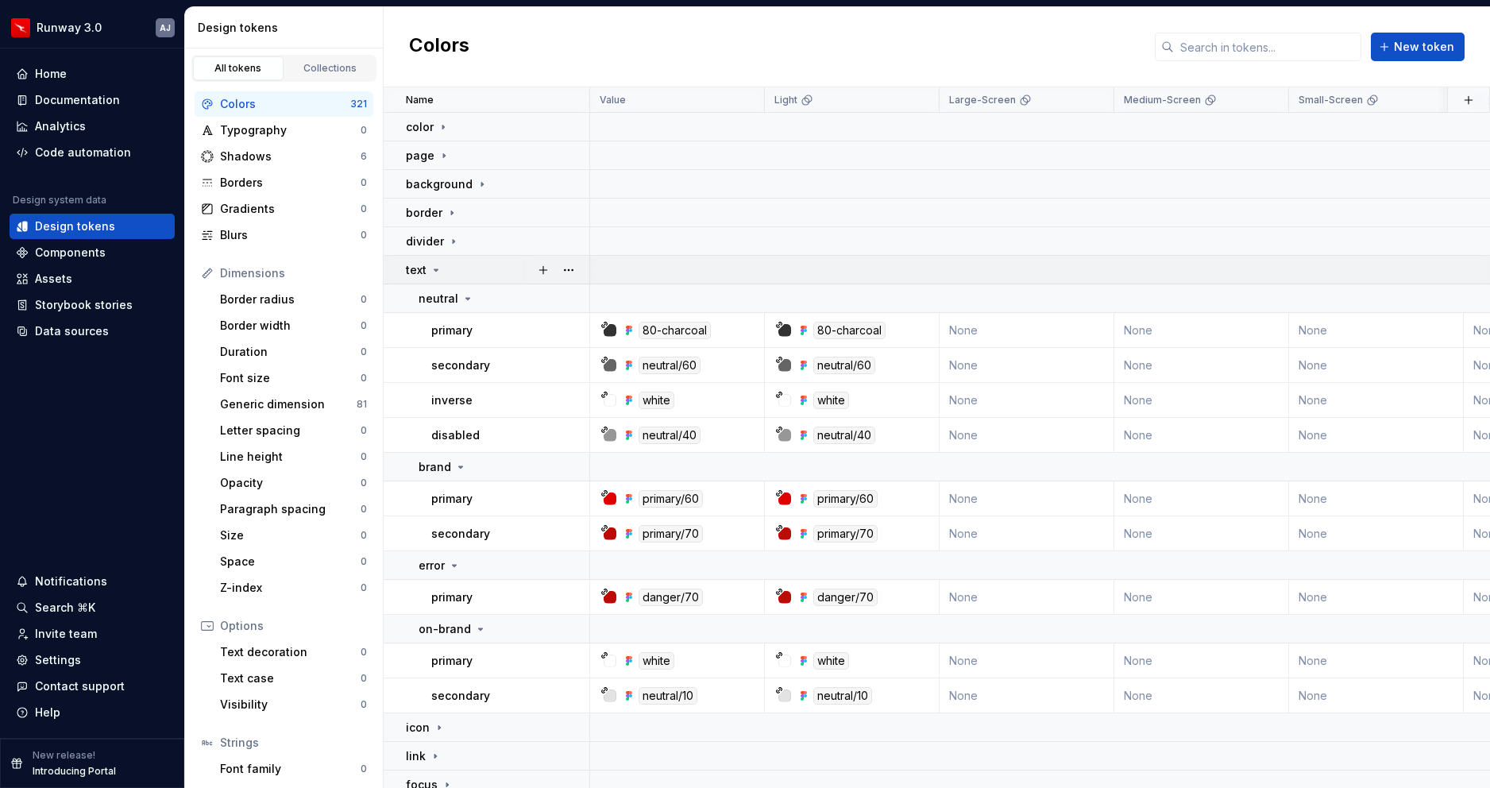
click at [432, 274] on icon at bounding box center [436, 270] width 13 height 13
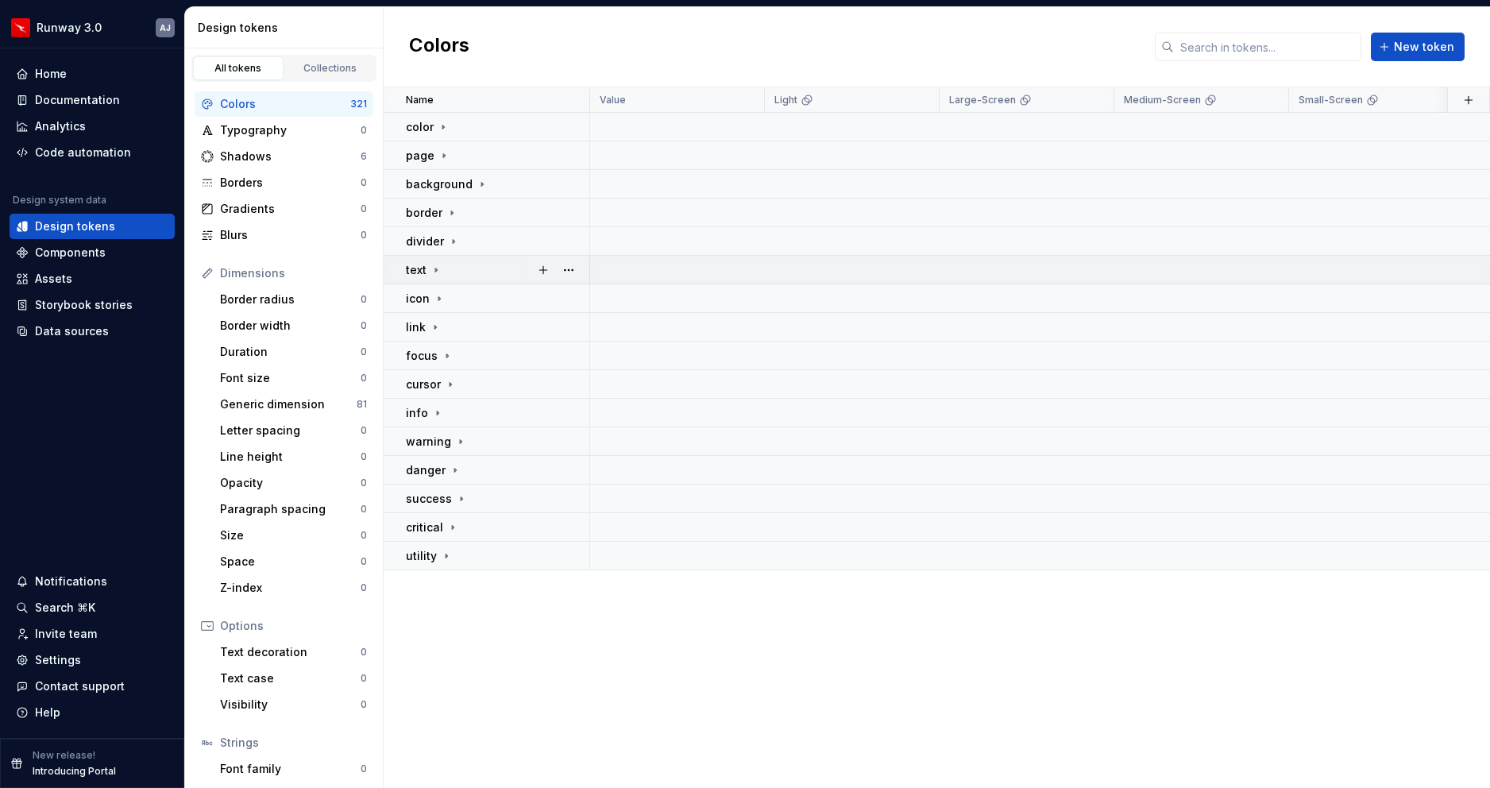
click at [434, 274] on icon at bounding box center [436, 270] width 13 height 13
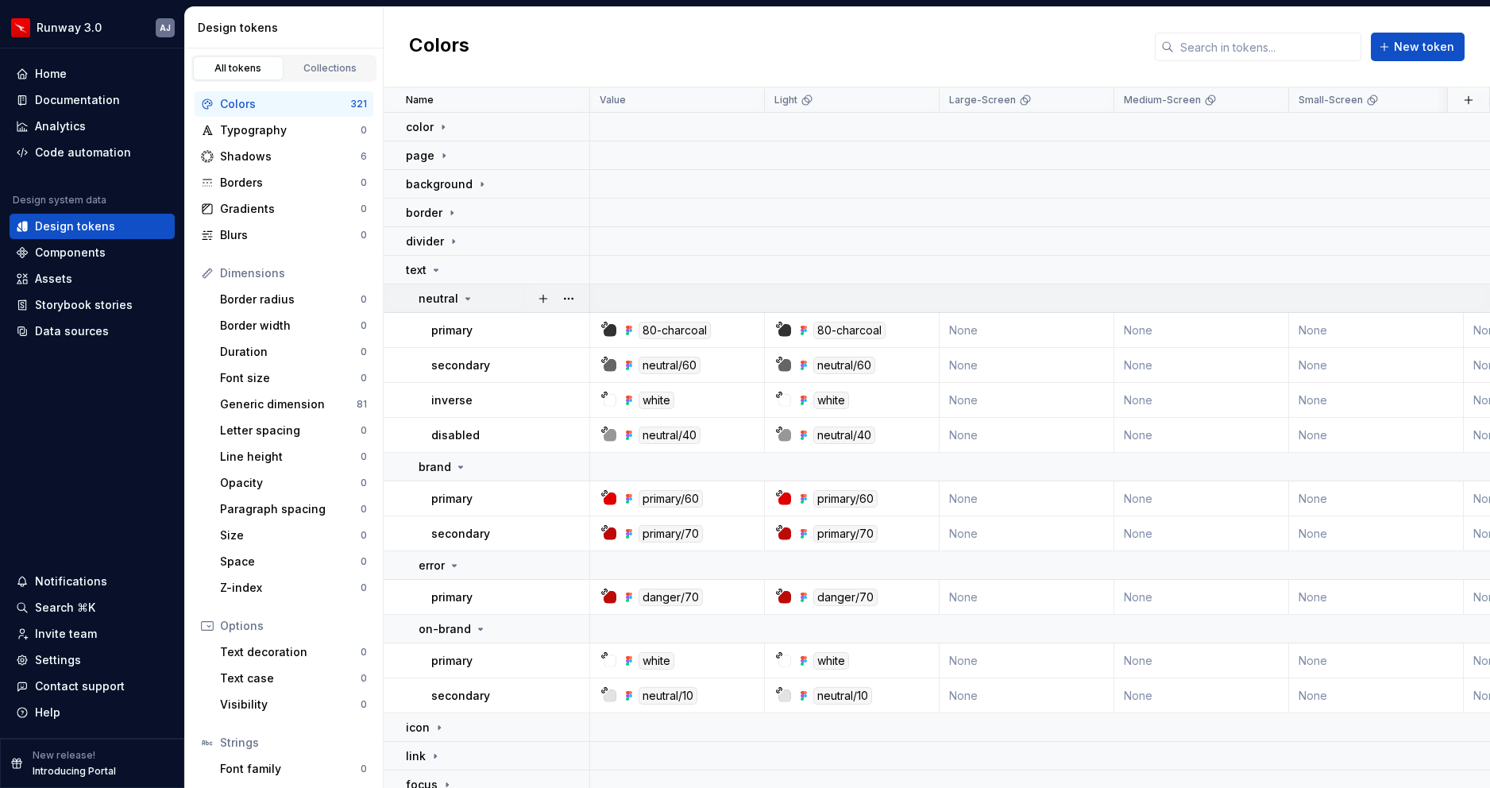
click at [466, 302] on icon at bounding box center [467, 298] width 13 height 13
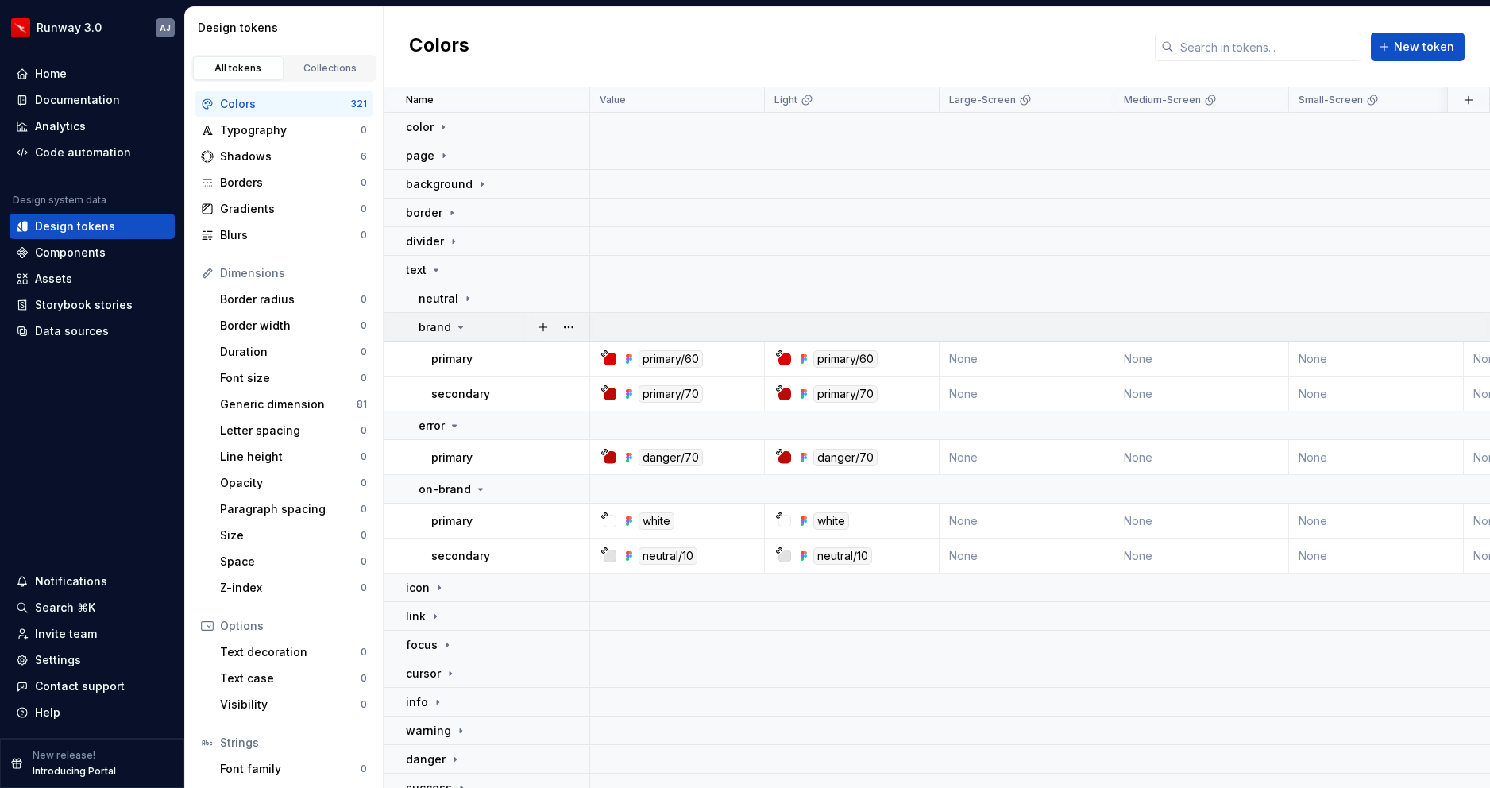
click at [465, 326] on div "brand" at bounding box center [503, 327] width 170 height 16
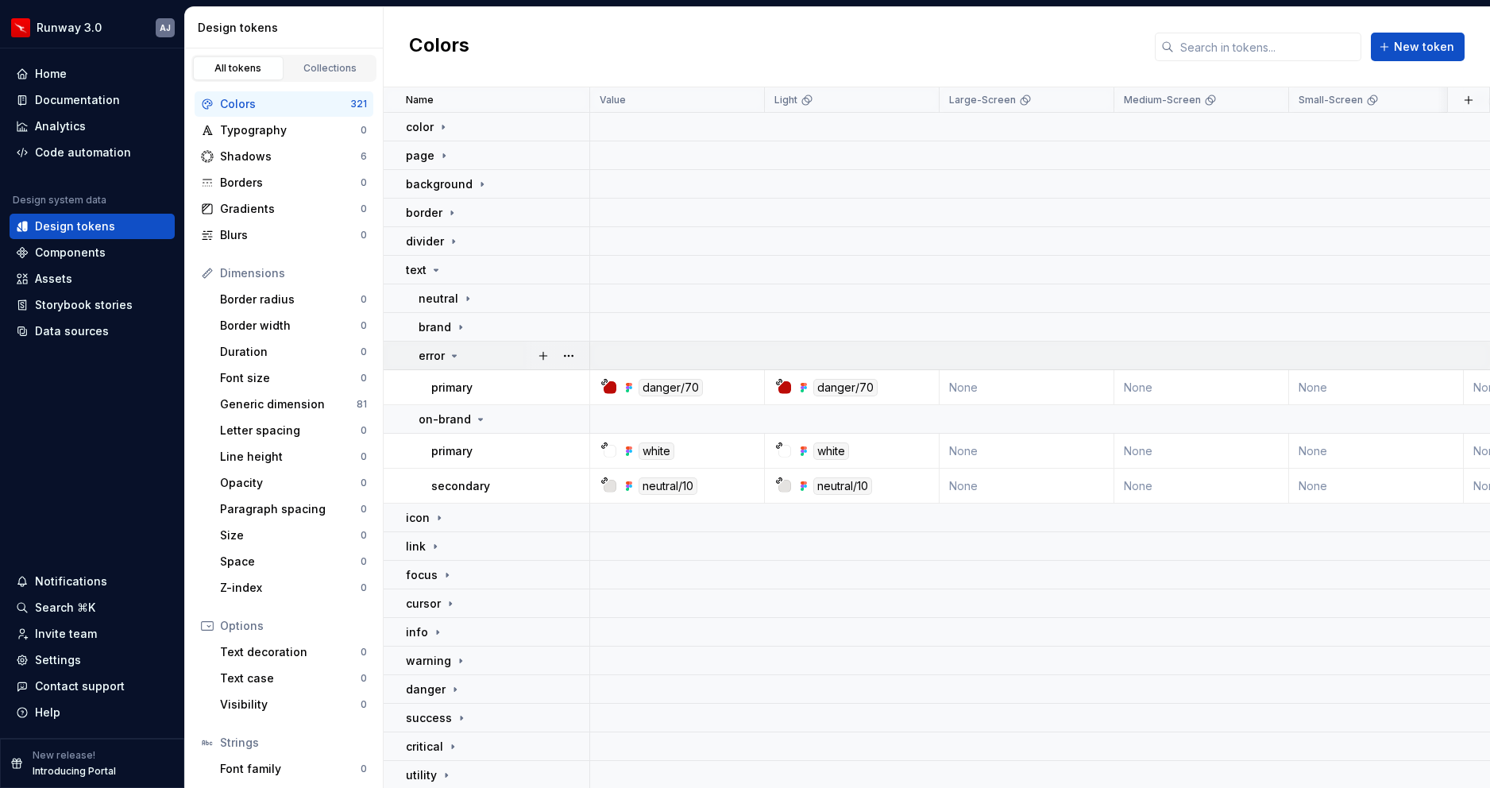
click at [455, 360] on icon at bounding box center [454, 355] width 13 height 13
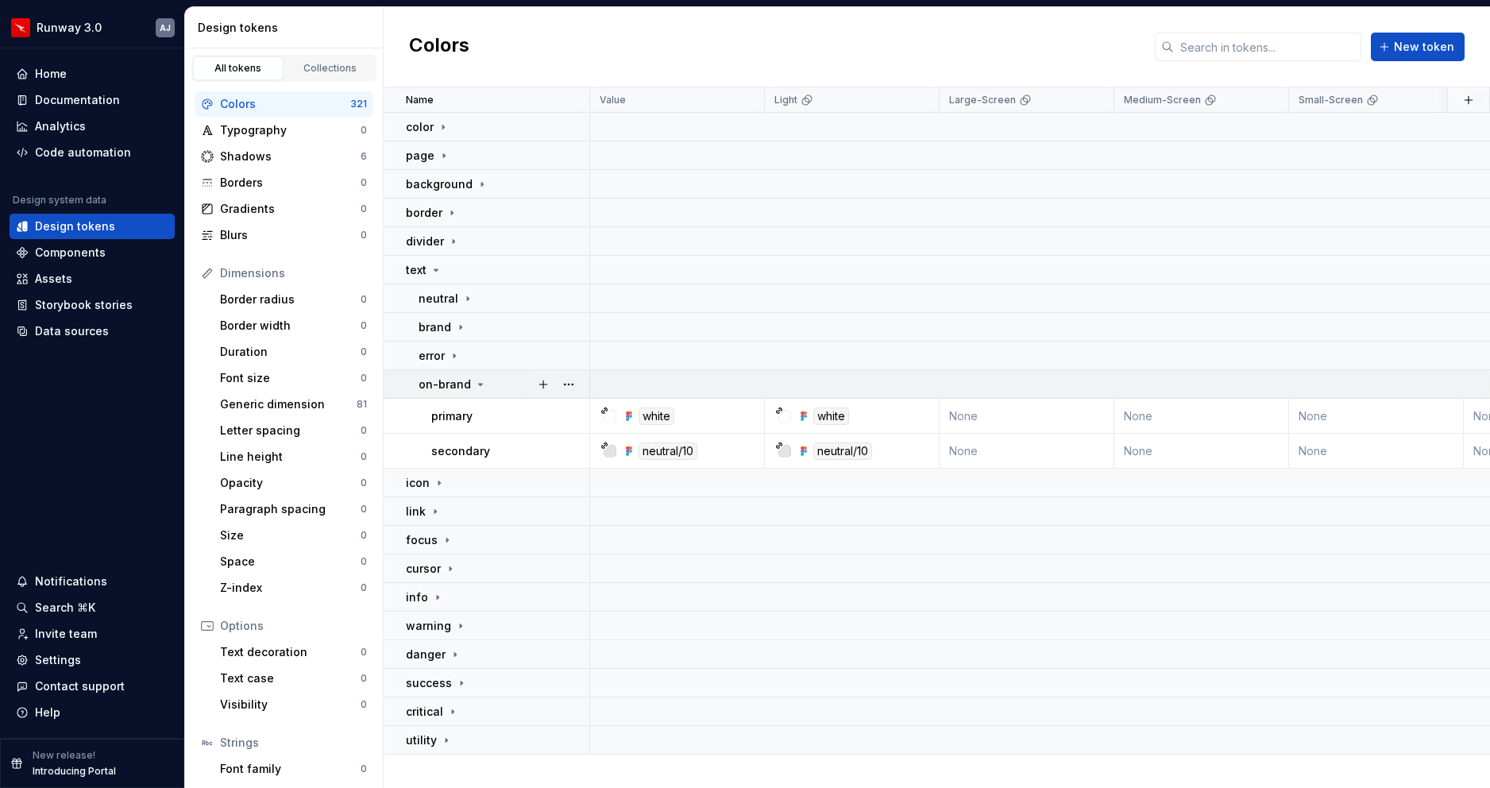
click at [475, 380] on icon at bounding box center [480, 384] width 13 height 13
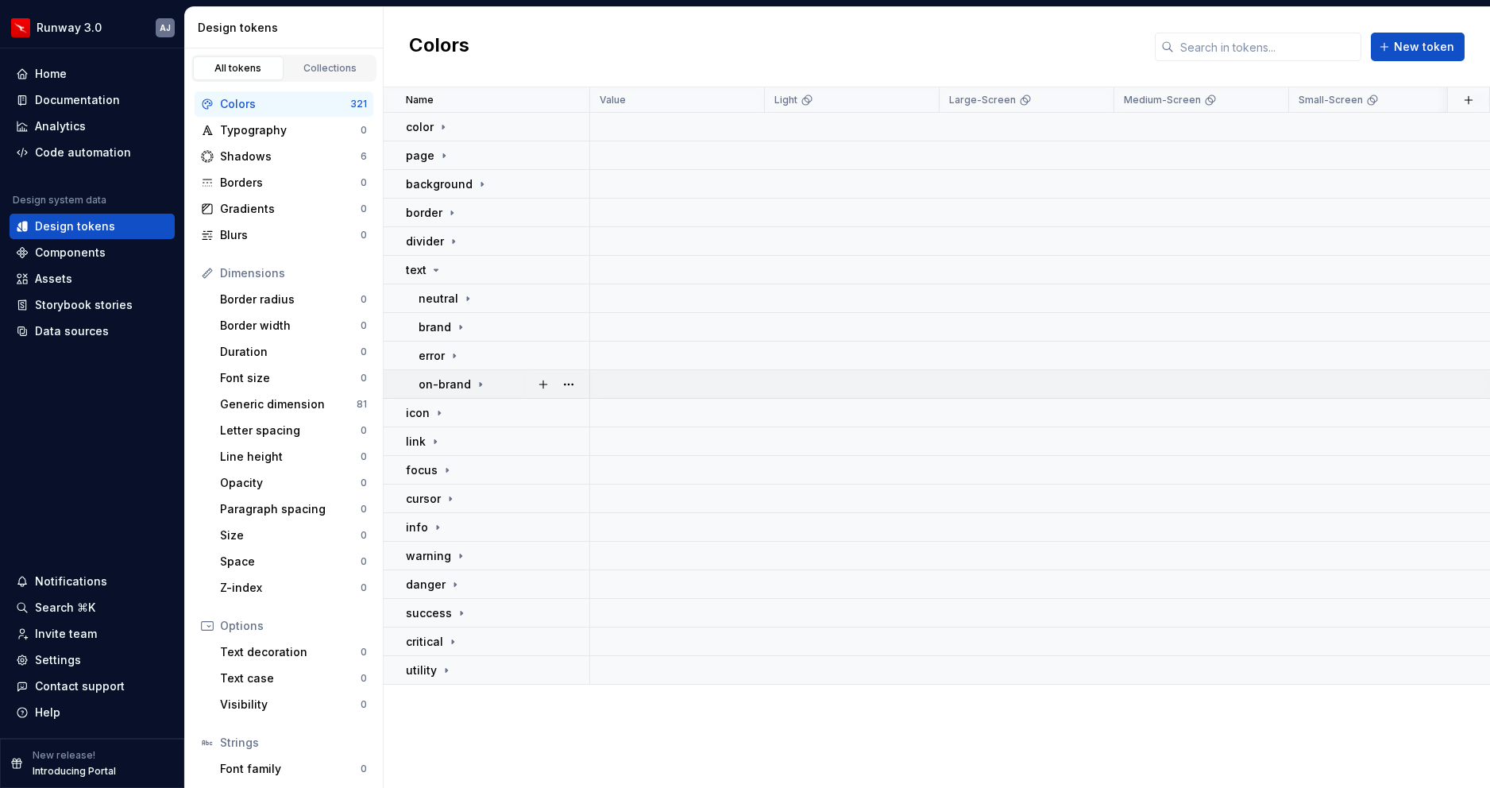
click at [469, 385] on div "on-brand" at bounding box center [452, 384] width 68 height 16
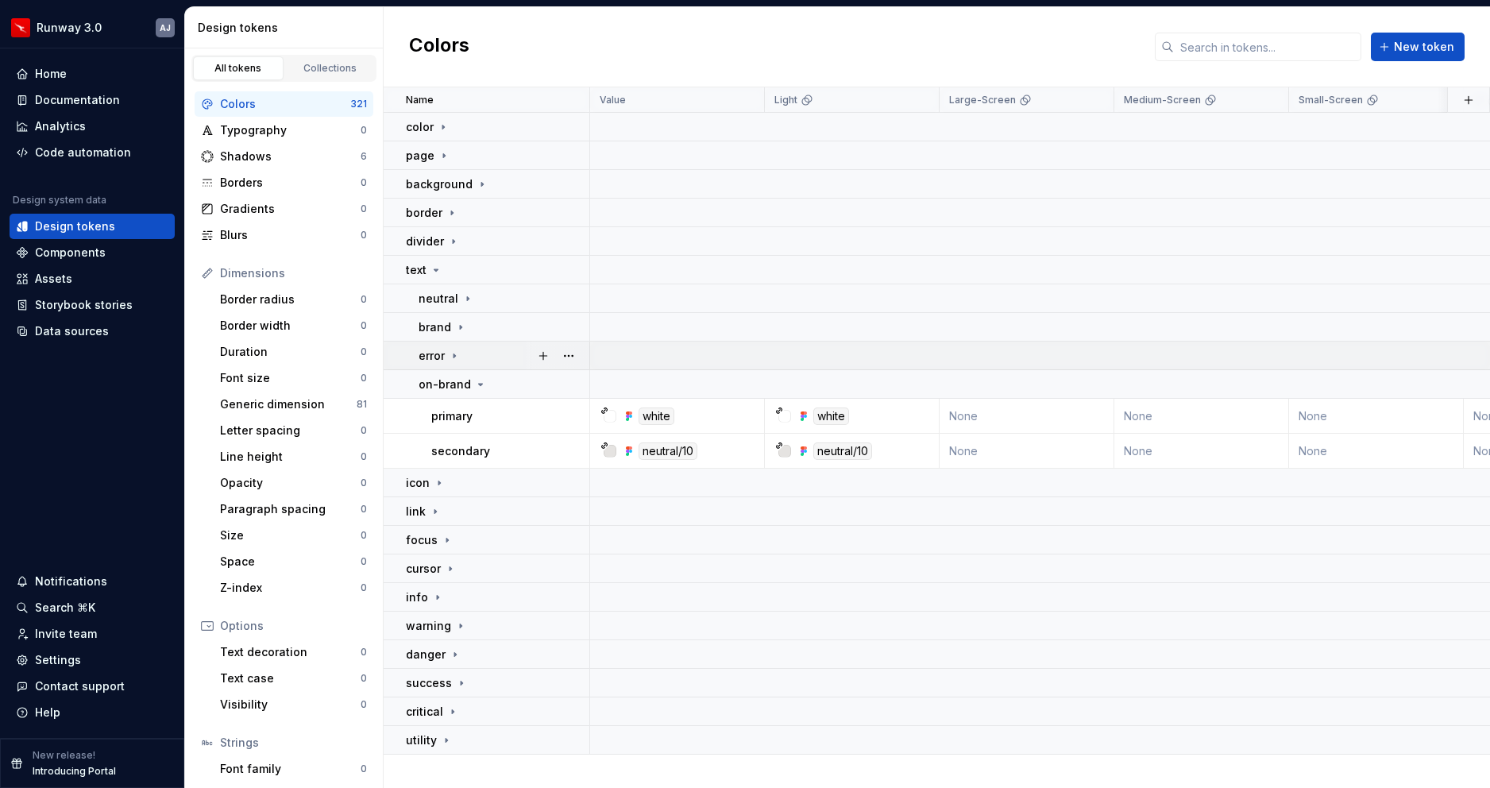
click at [455, 357] on icon at bounding box center [454, 355] width 13 height 13
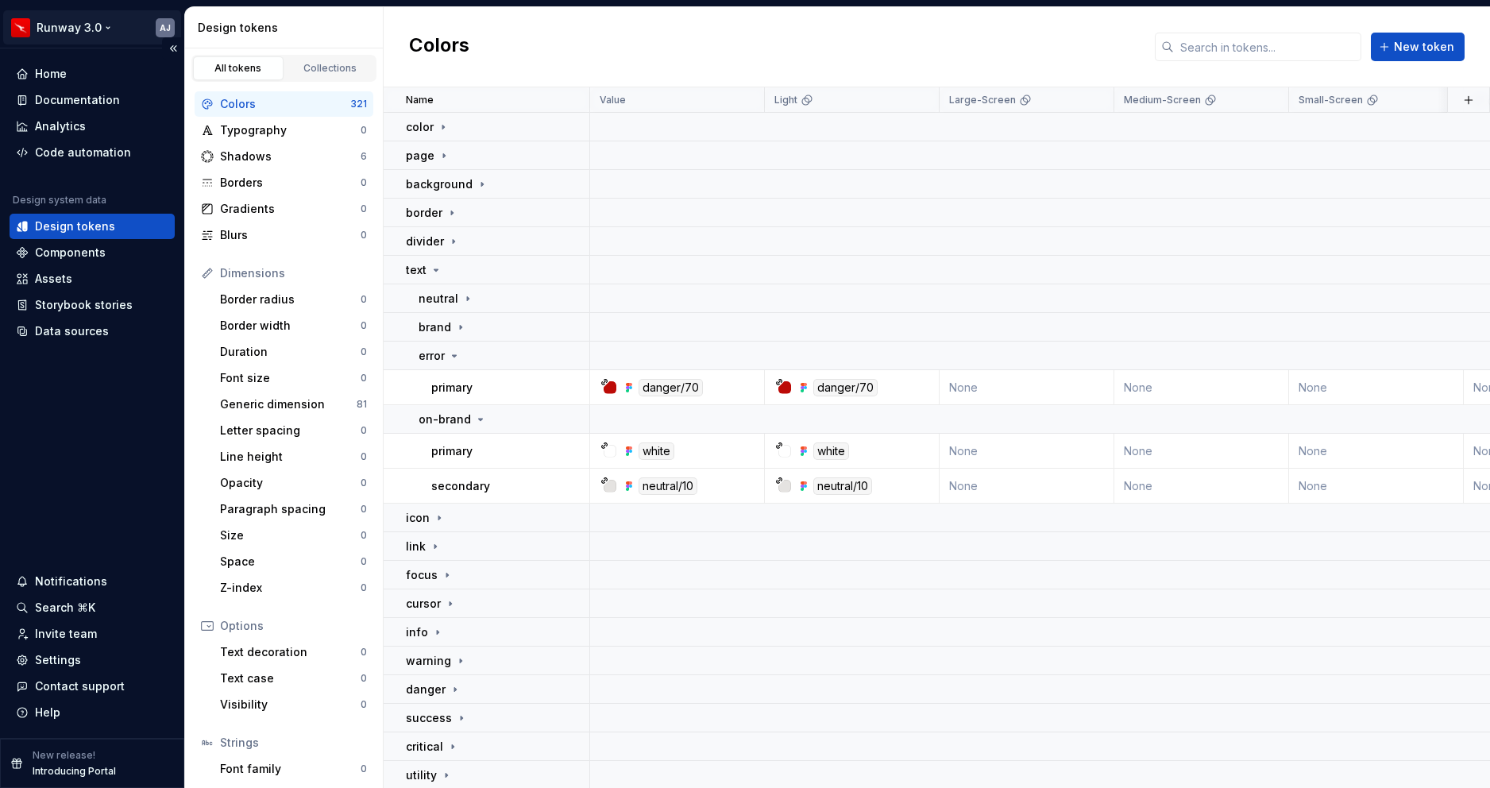
click at [112, 29] on html "Runway 3.0 AJ Home Documentation Analytics Code automation Design system data D…" at bounding box center [745, 394] width 1490 height 788
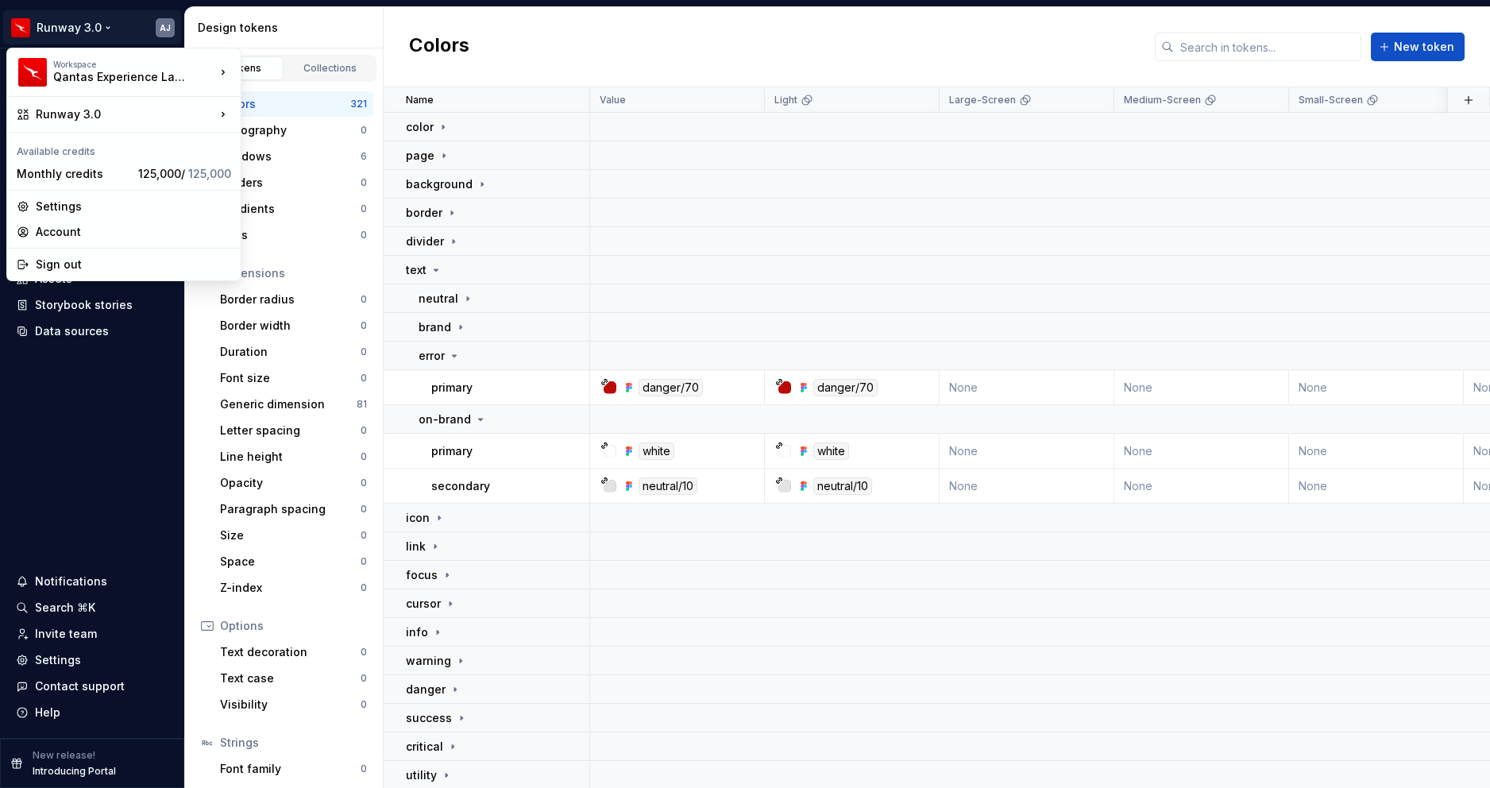
click at [109, 15] on html "Runway 3.0 AJ Home Documentation Analytics Code automation Design system data D…" at bounding box center [745, 394] width 1490 height 788
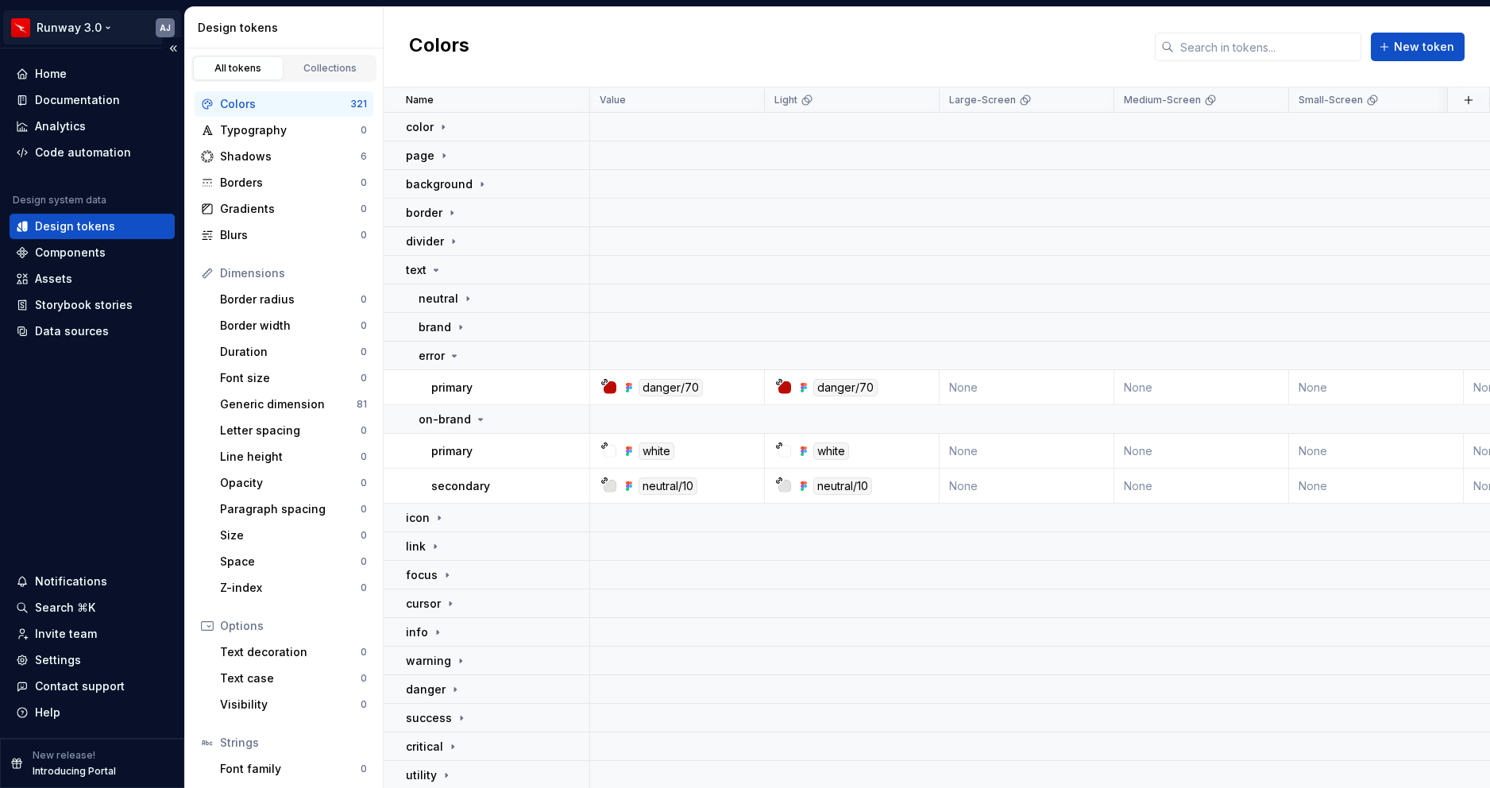
click at [103, 28] on html "Runway 3.0 AJ Home Documentation Analytics Code automation Design system data D…" at bounding box center [745, 394] width 1490 height 788
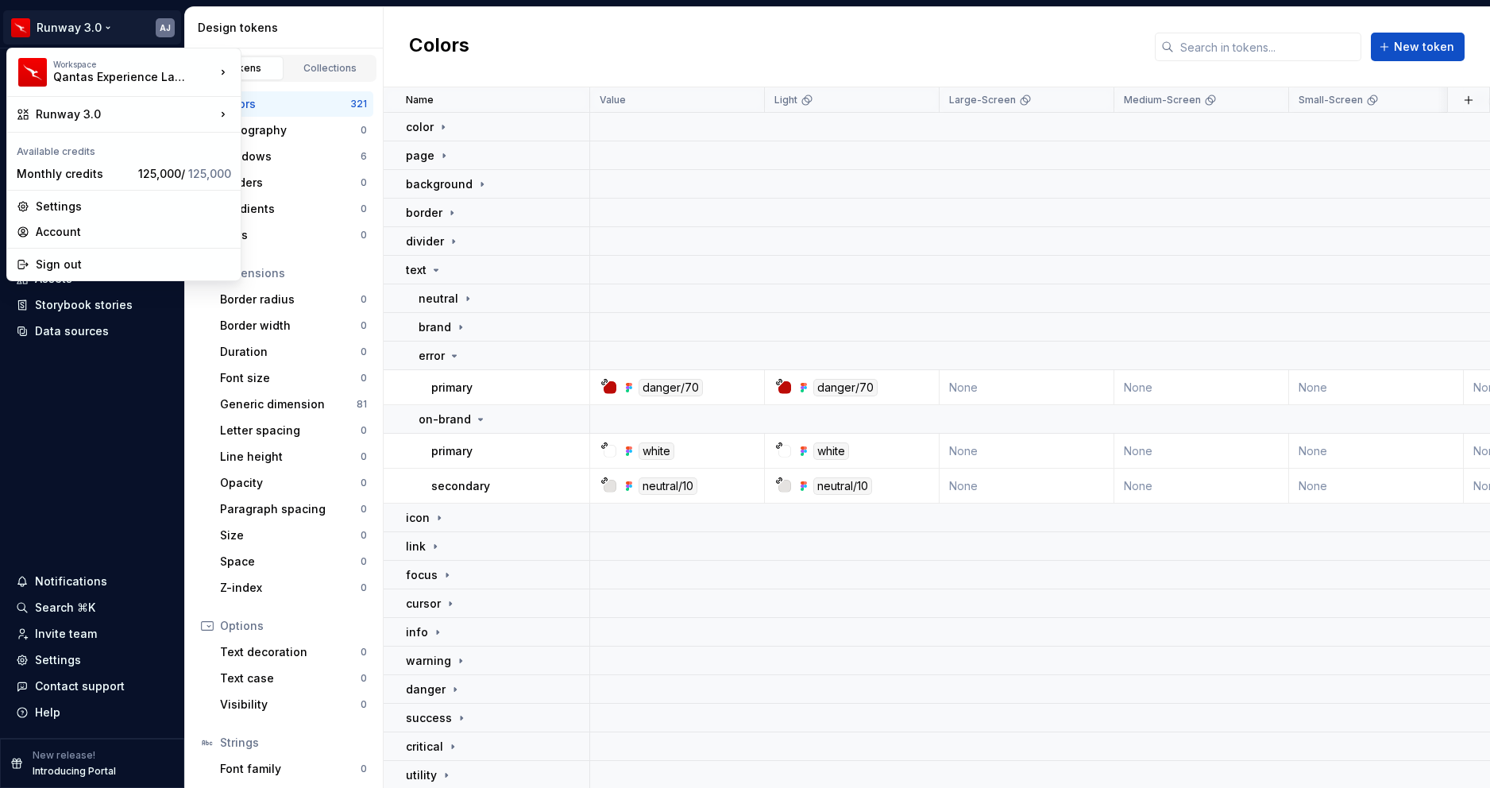
click at [96, 14] on html "Runway 3.0 AJ Home Documentation Analytics Code automation Design system data D…" at bounding box center [745, 394] width 1490 height 788
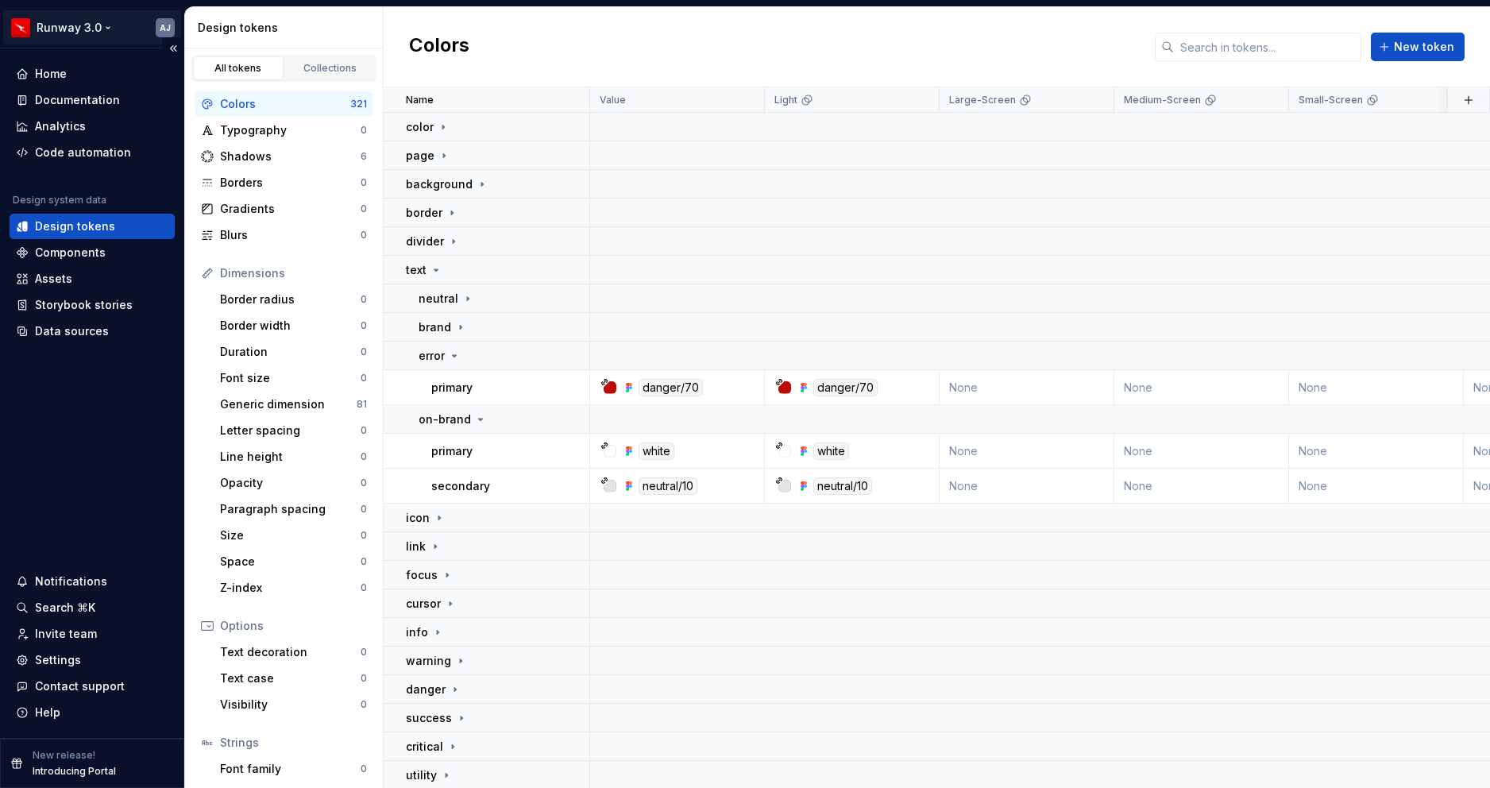
click at [98, 29] on html "Runway 3.0 AJ Home Documentation Analytics Code automation Design system data D…" at bounding box center [745, 394] width 1490 height 788
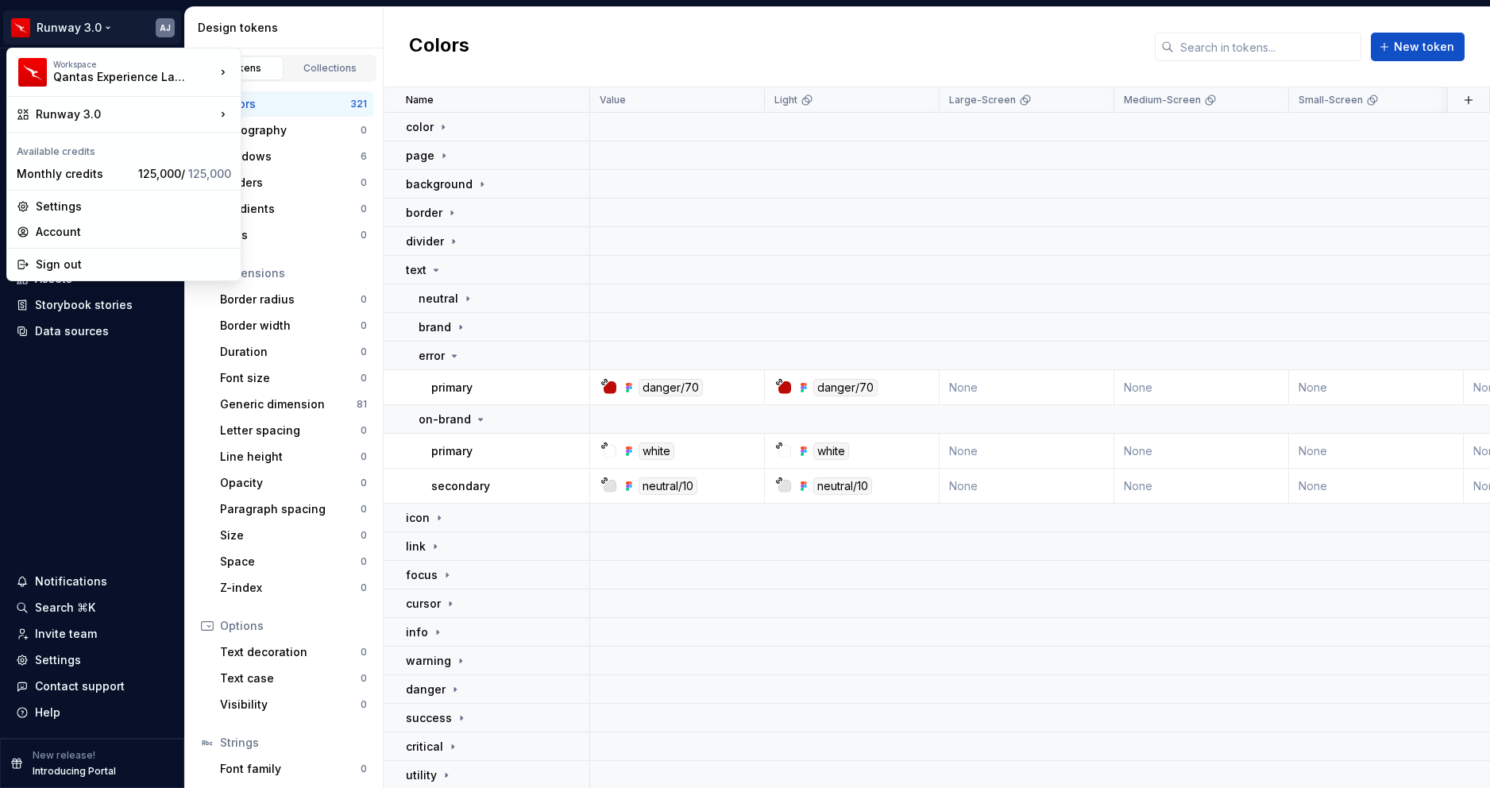
click at [80, 509] on html "Runway 3.0 AJ Home Documentation Analytics Code automation Design system data D…" at bounding box center [745, 394] width 1490 height 788
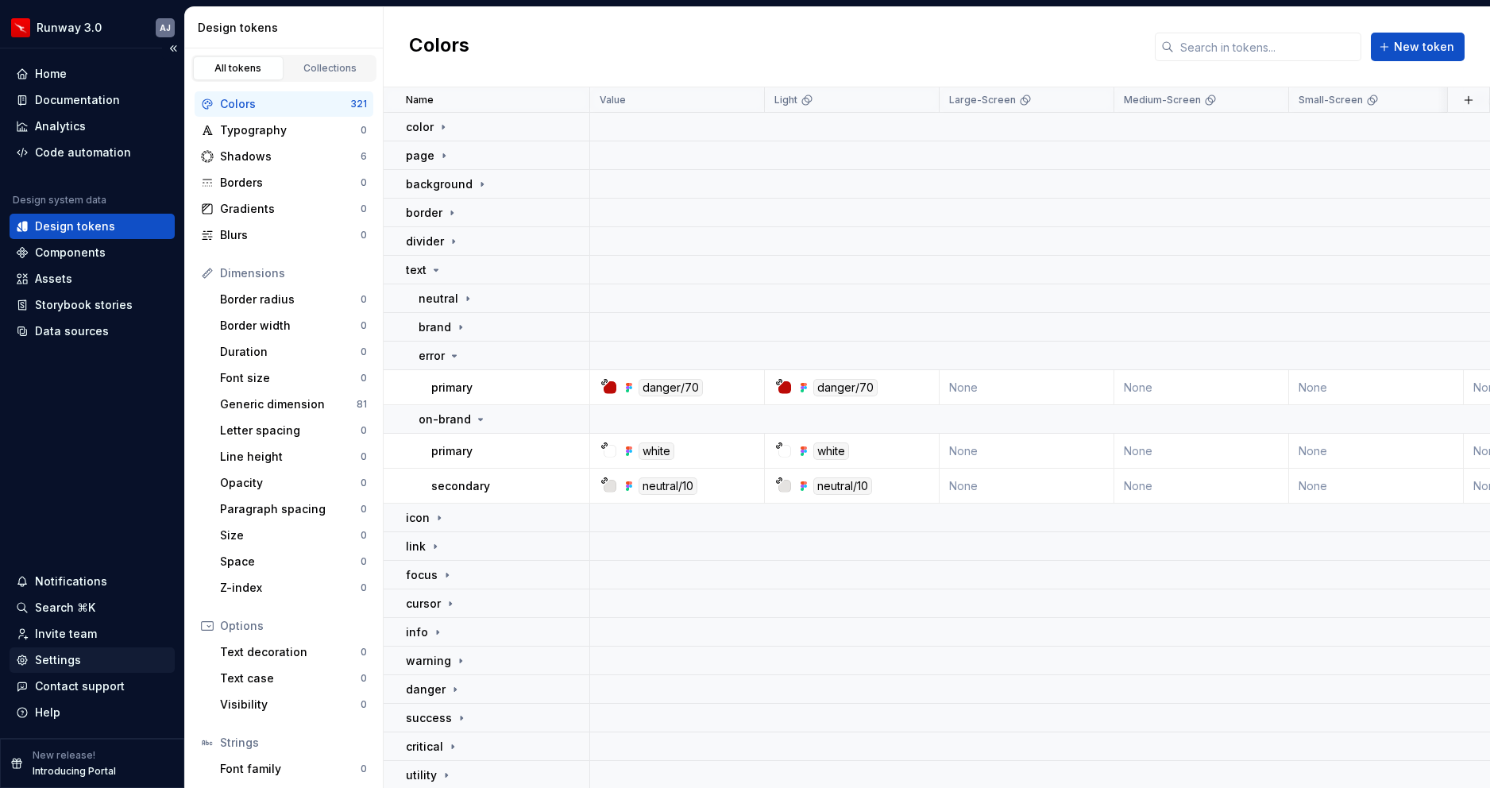
click at [63, 660] on div "Settings" at bounding box center [58, 660] width 46 height 16
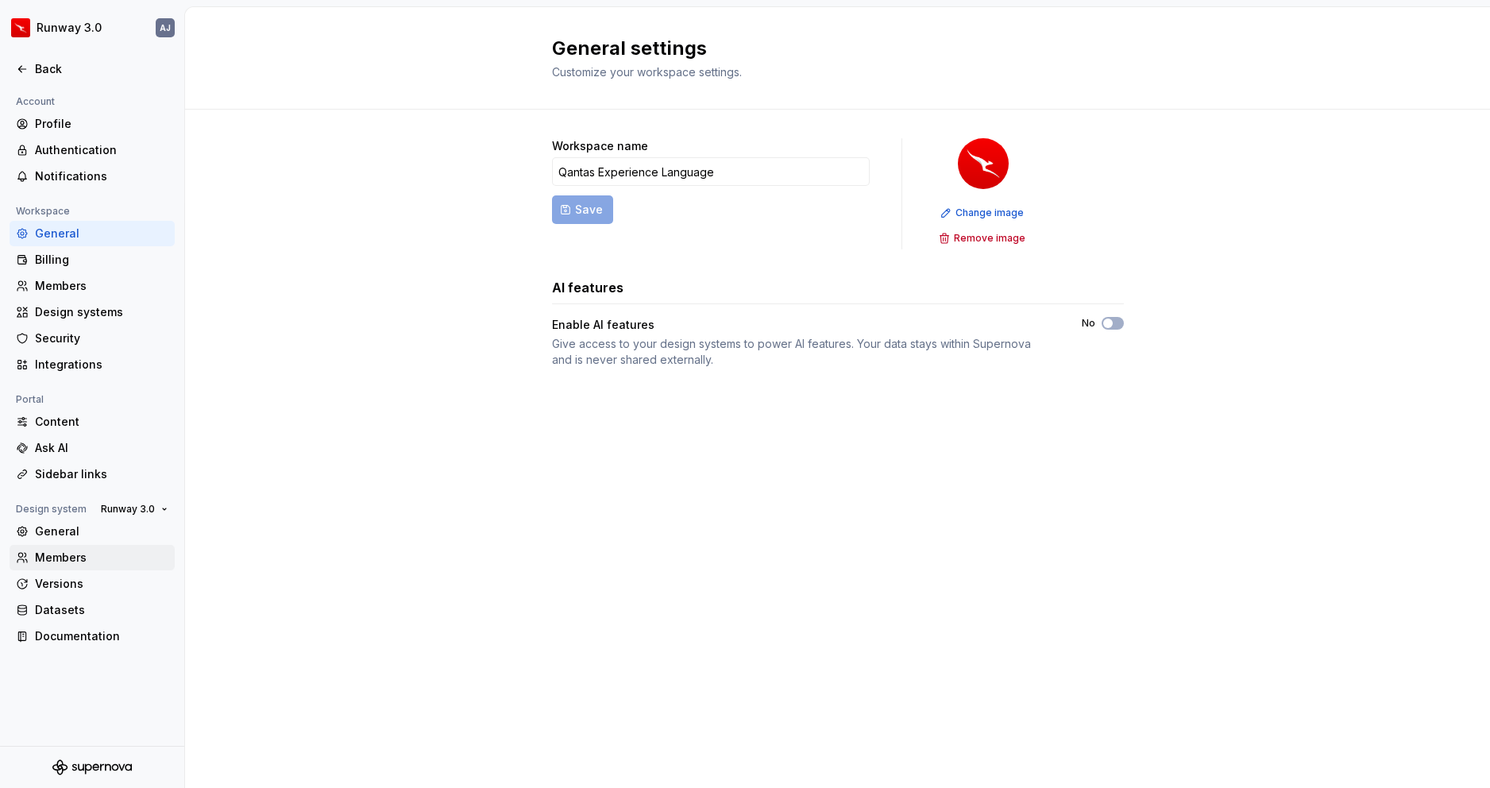
click at [63, 558] on div "Members" at bounding box center [101, 557] width 133 height 16
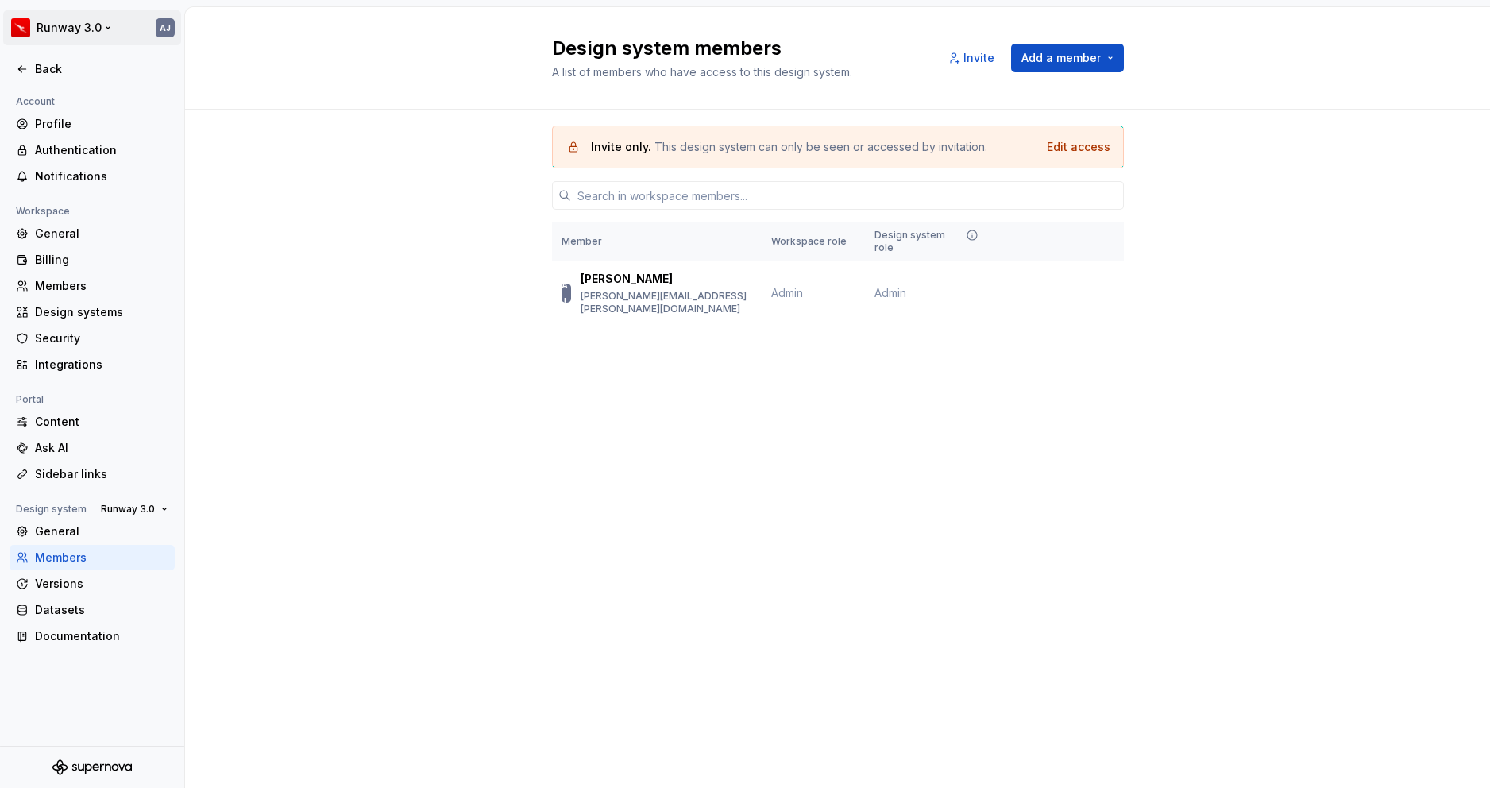
click at [99, 25] on html "Runway 3.0 AJ Back Account Profile Authentication Notifications Workspace Gener…" at bounding box center [745, 394] width 1490 height 788
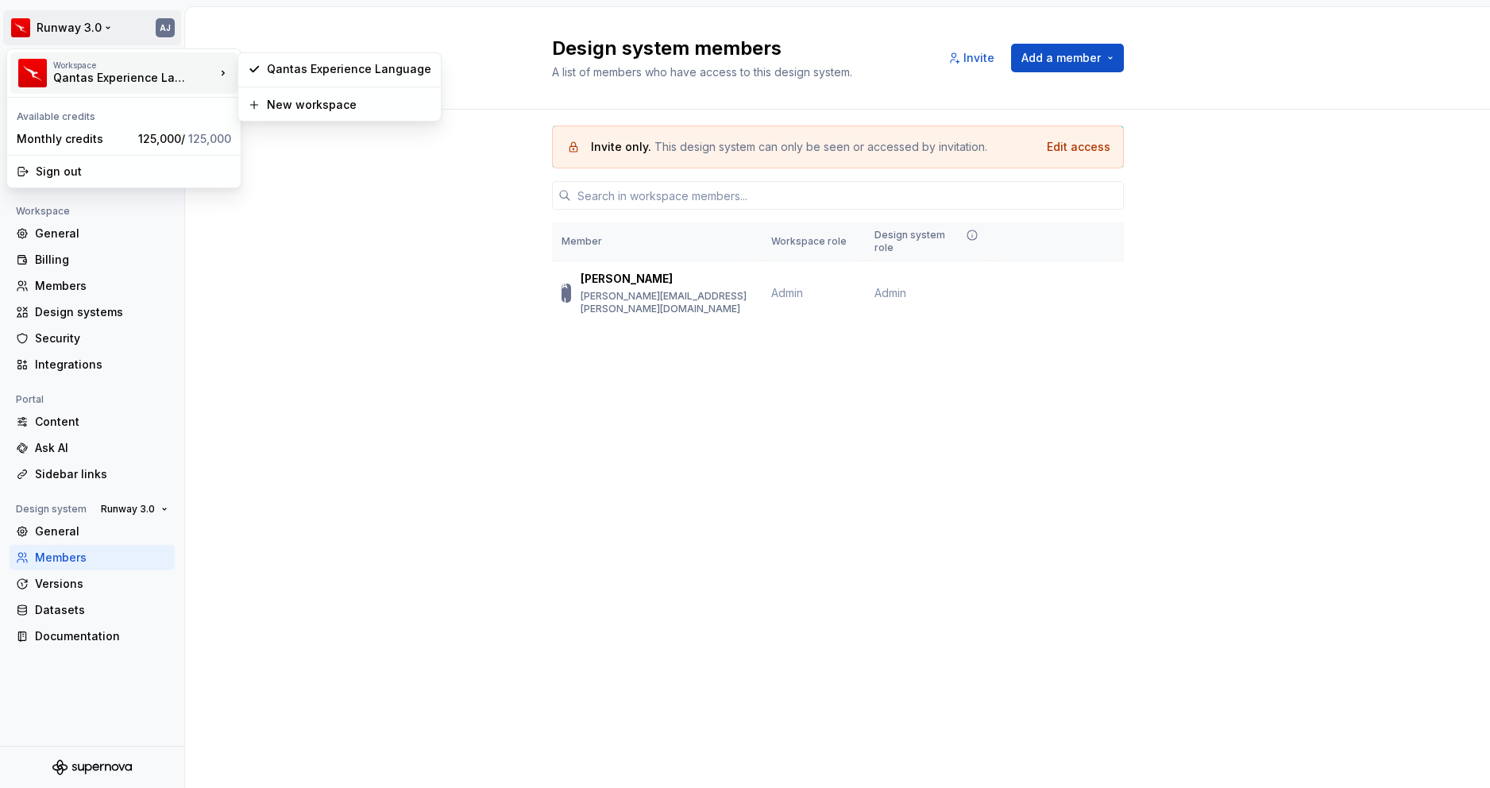
click at [91, 79] on div "Qantas Experience Language" at bounding box center [120, 78] width 135 height 16
click at [105, 24] on html "Runway 3.0 AJ Back Account Profile Authentication Notifications Workspace Gener…" at bounding box center [745, 394] width 1490 height 788
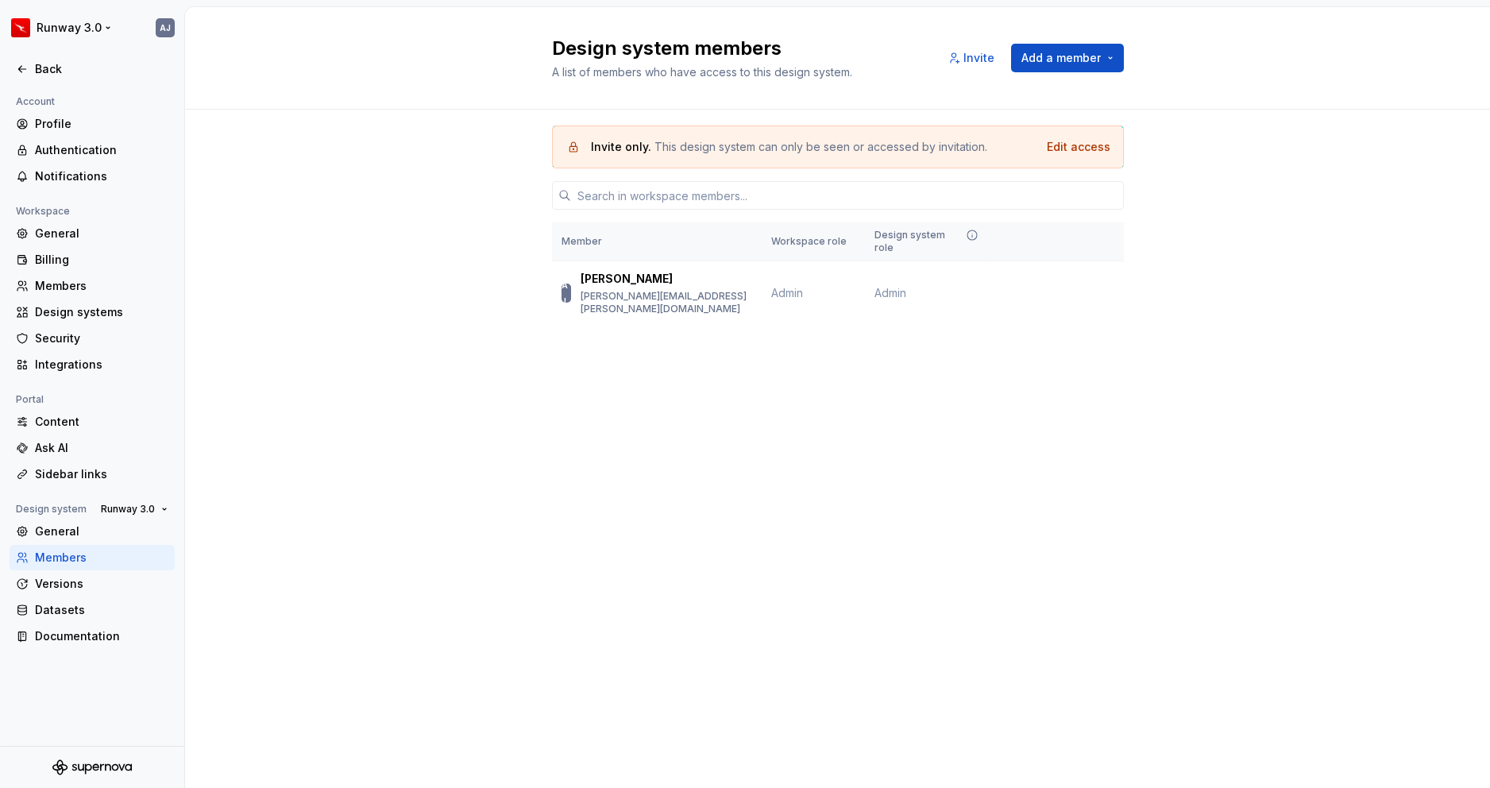
click at [105, 24] on html "Runway 3.0 AJ Back Account Profile Authentication Notifications Workspace Gener…" at bounding box center [745, 394] width 1490 height 788
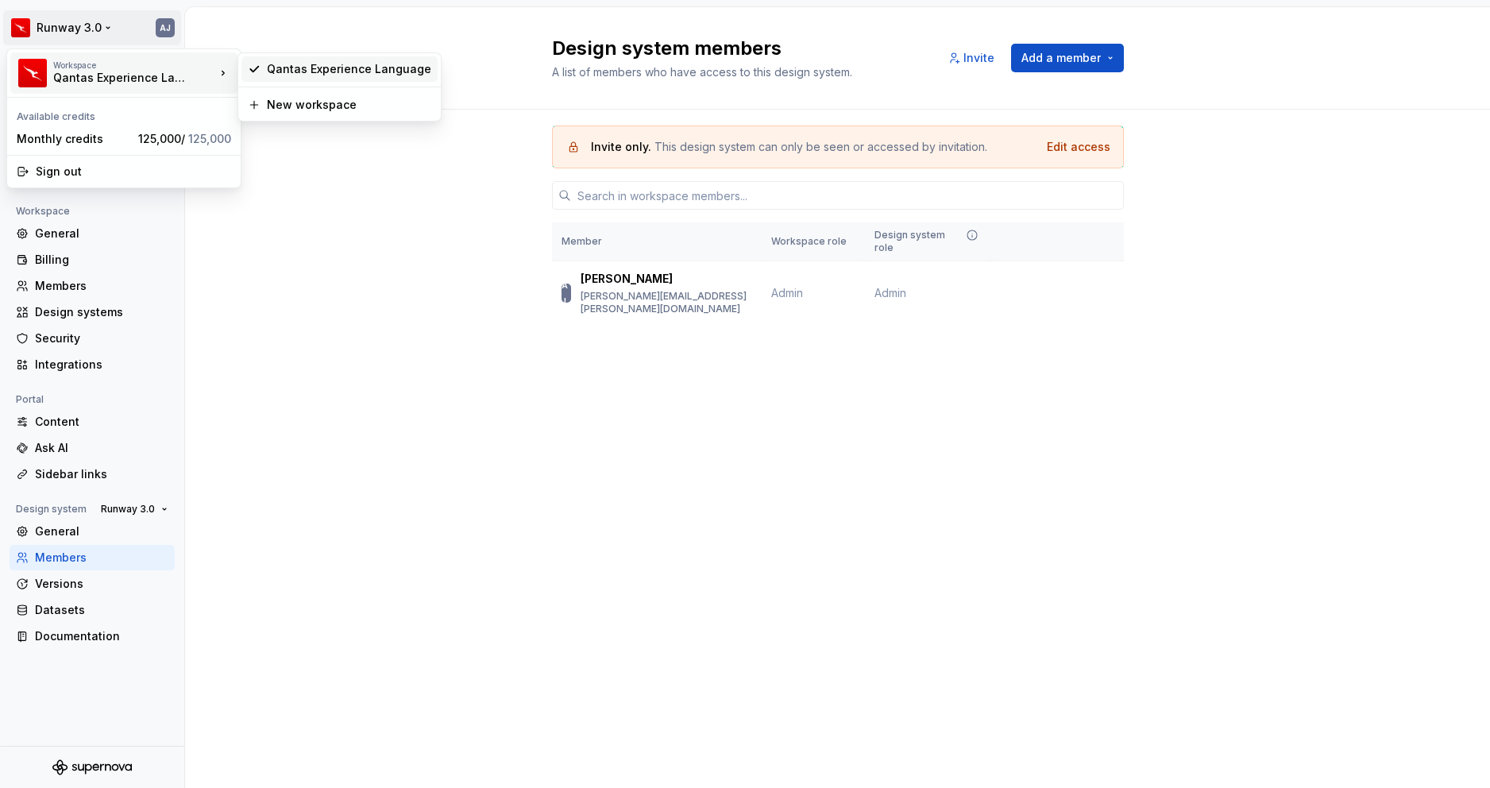
click at [290, 79] on div "Qantas Experience Language" at bounding box center [339, 68] width 196 height 25
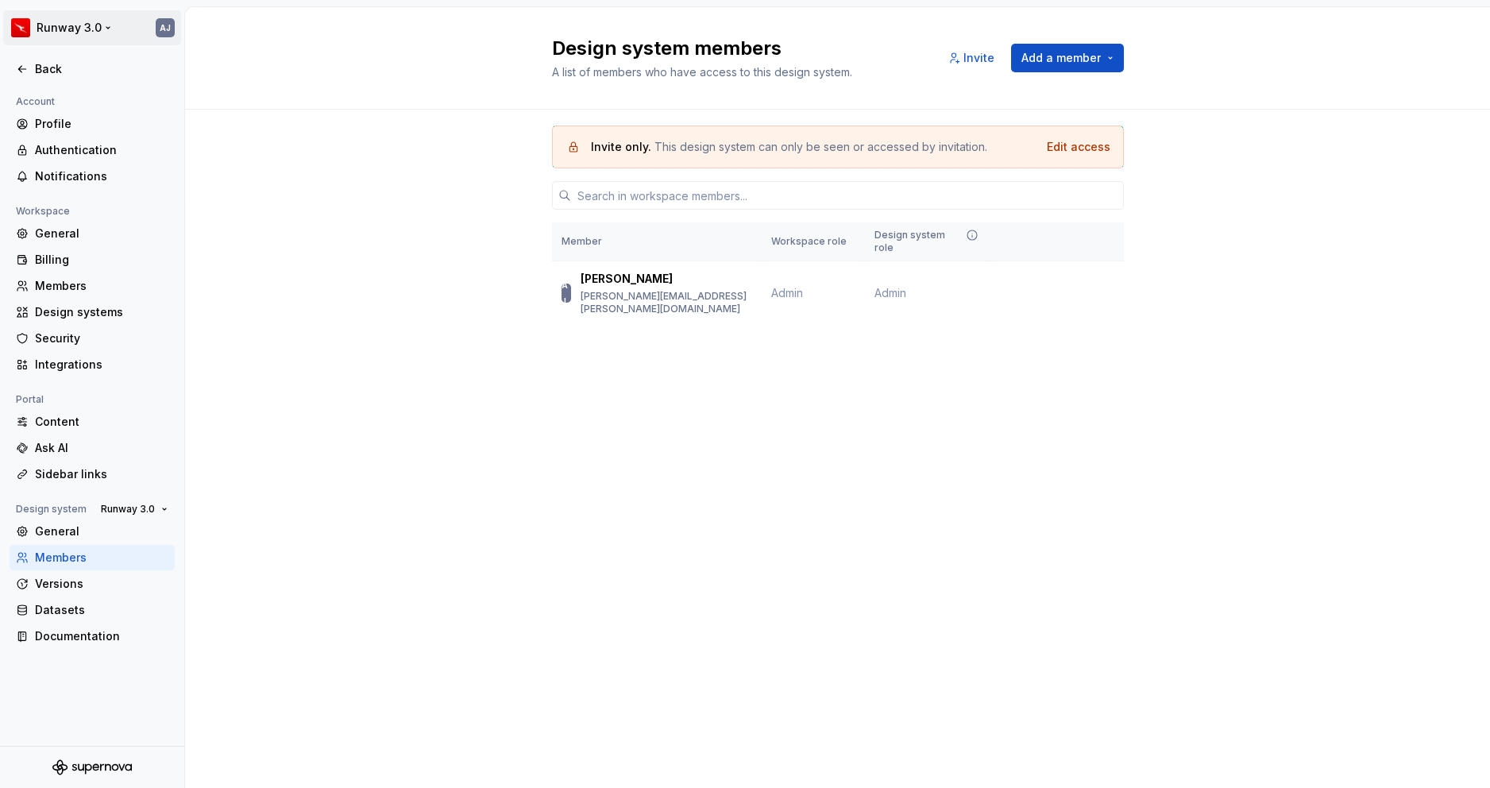
click at [89, 31] on html "Runway 3.0 AJ Back Account Profile Authentication Notifications Workspace Gener…" at bounding box center [745, 394] width 1490 height 788
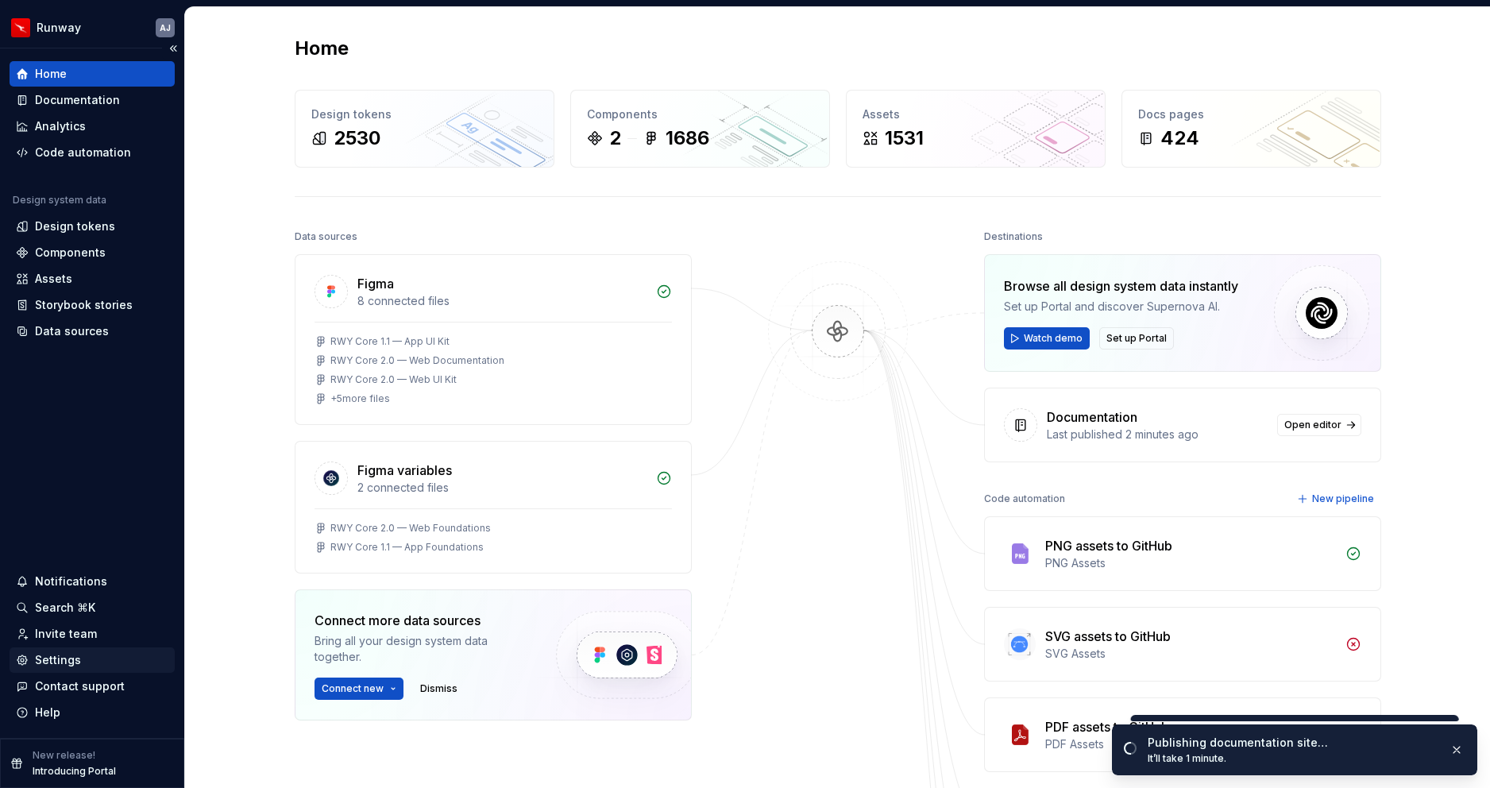
click at [63, 663] on div "Settings" at bounding box center [58, 660] width 46 height 16
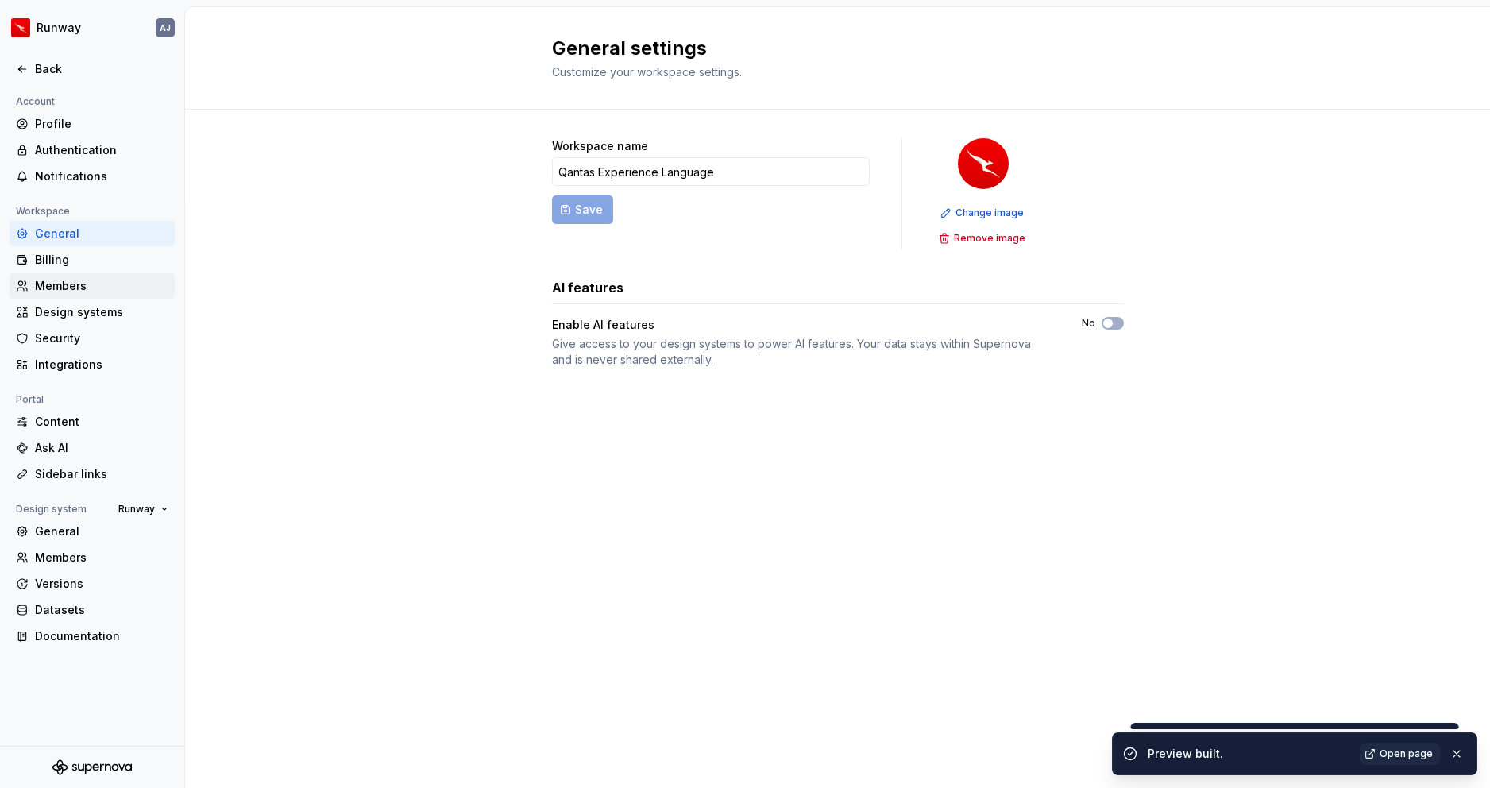
click at [71, 295] on div "Members" at bounding box center [92, 285] width 165 height 25
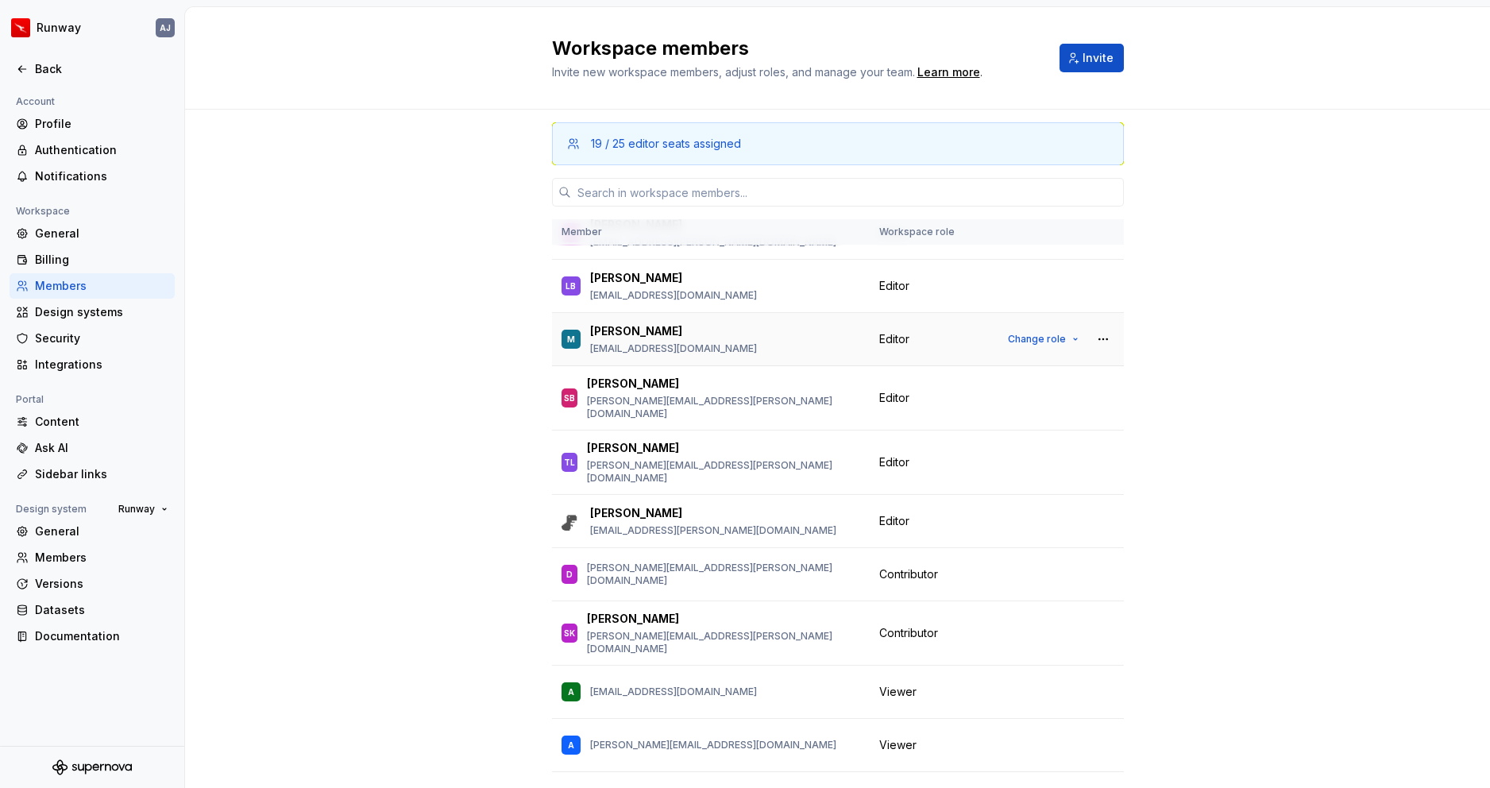
scroll to position [676, 0]
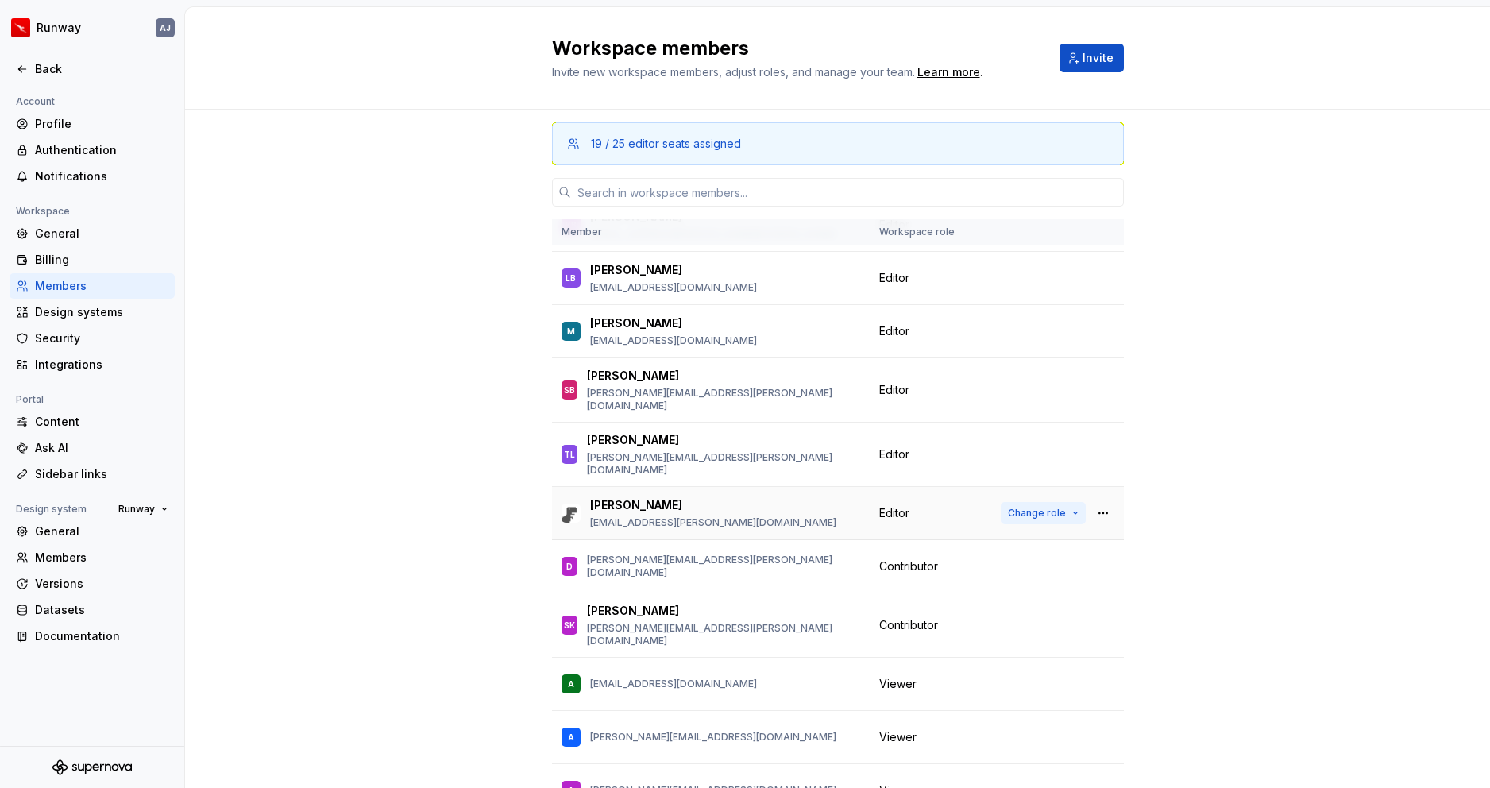
click at [1053, 507] on span "Change role" at bounding box center [1037, 513] width 58 height 13
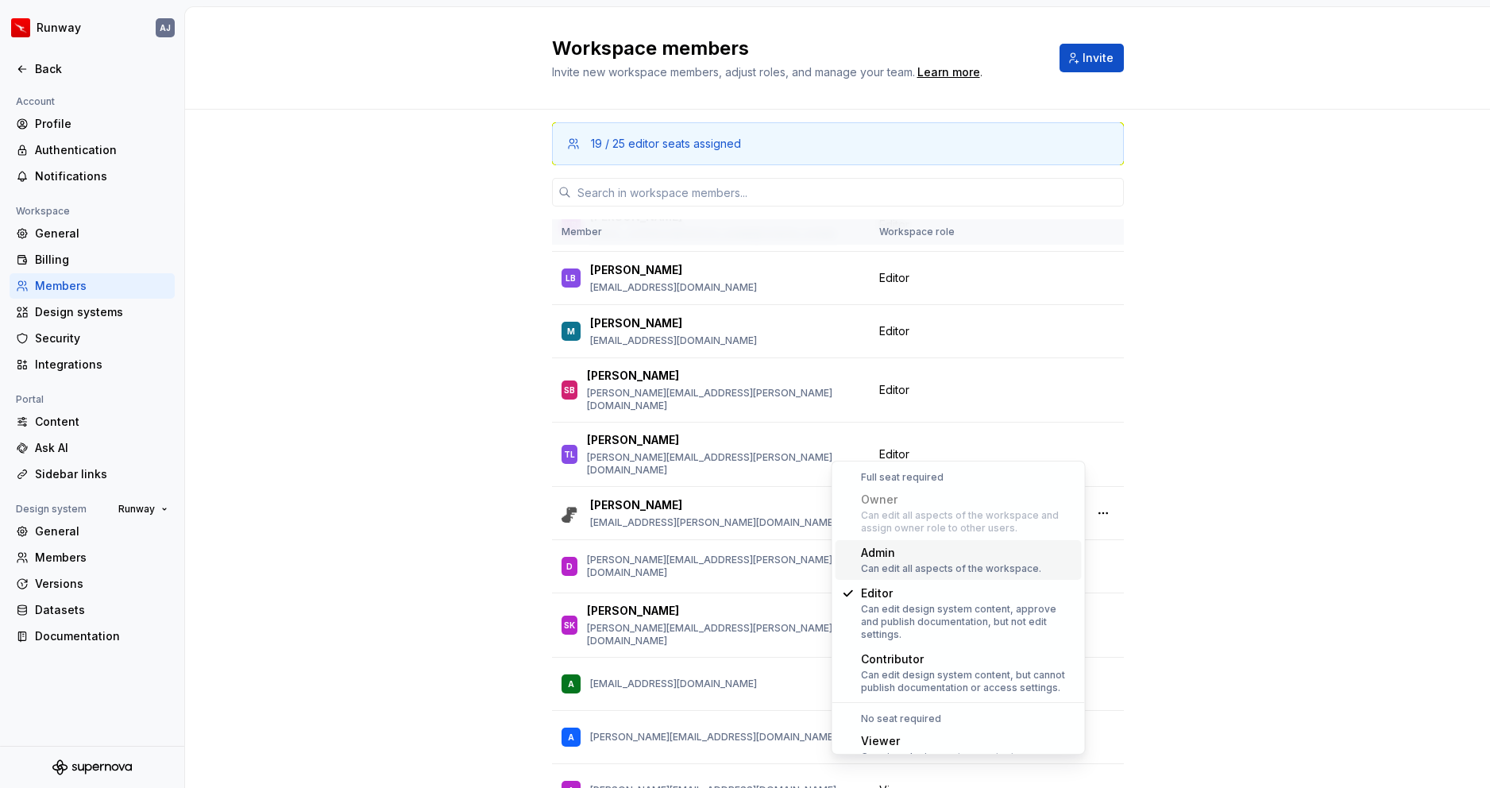
click at [974, 561] on div "Admin Can edit all aspects of the workspace." at bounding box center [951, 560] width 180 height 30
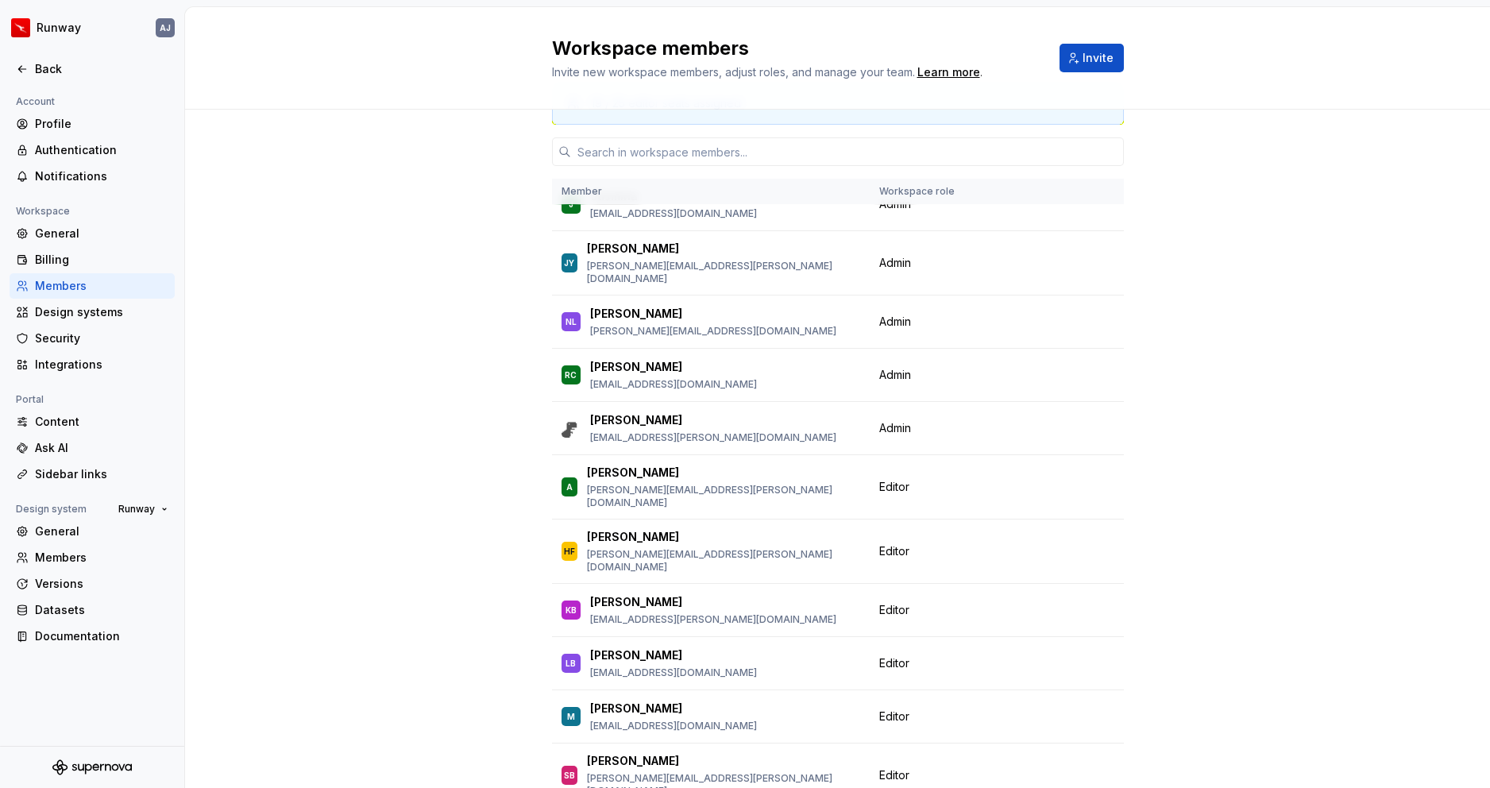
scroll to position [0, 0]
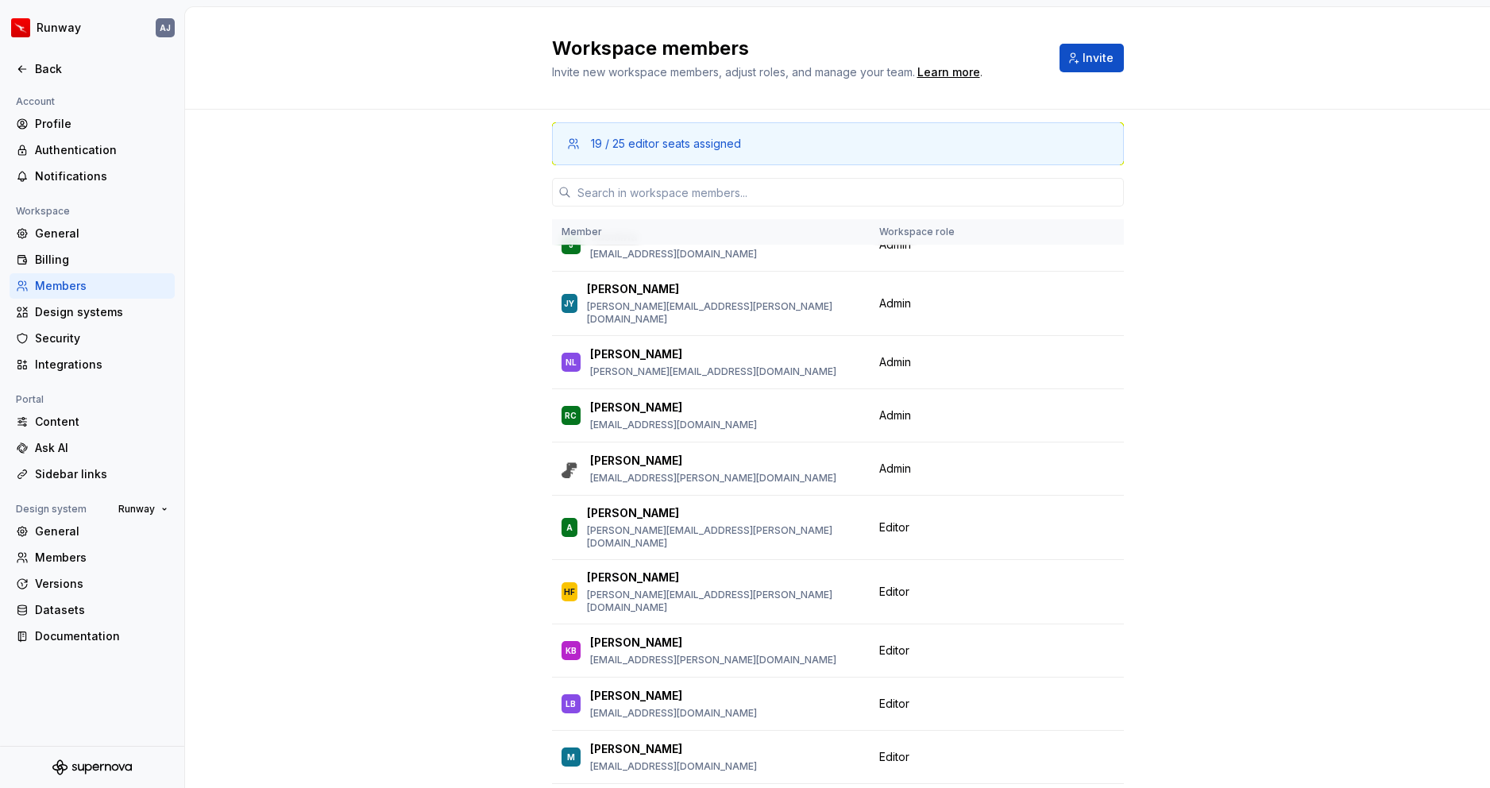
click at [45, 55] on div at bounding box center [92, 52] width 184 height 8
click at [44, 64] on div "Back" at bounding box center [101, 69] width 133 height 16
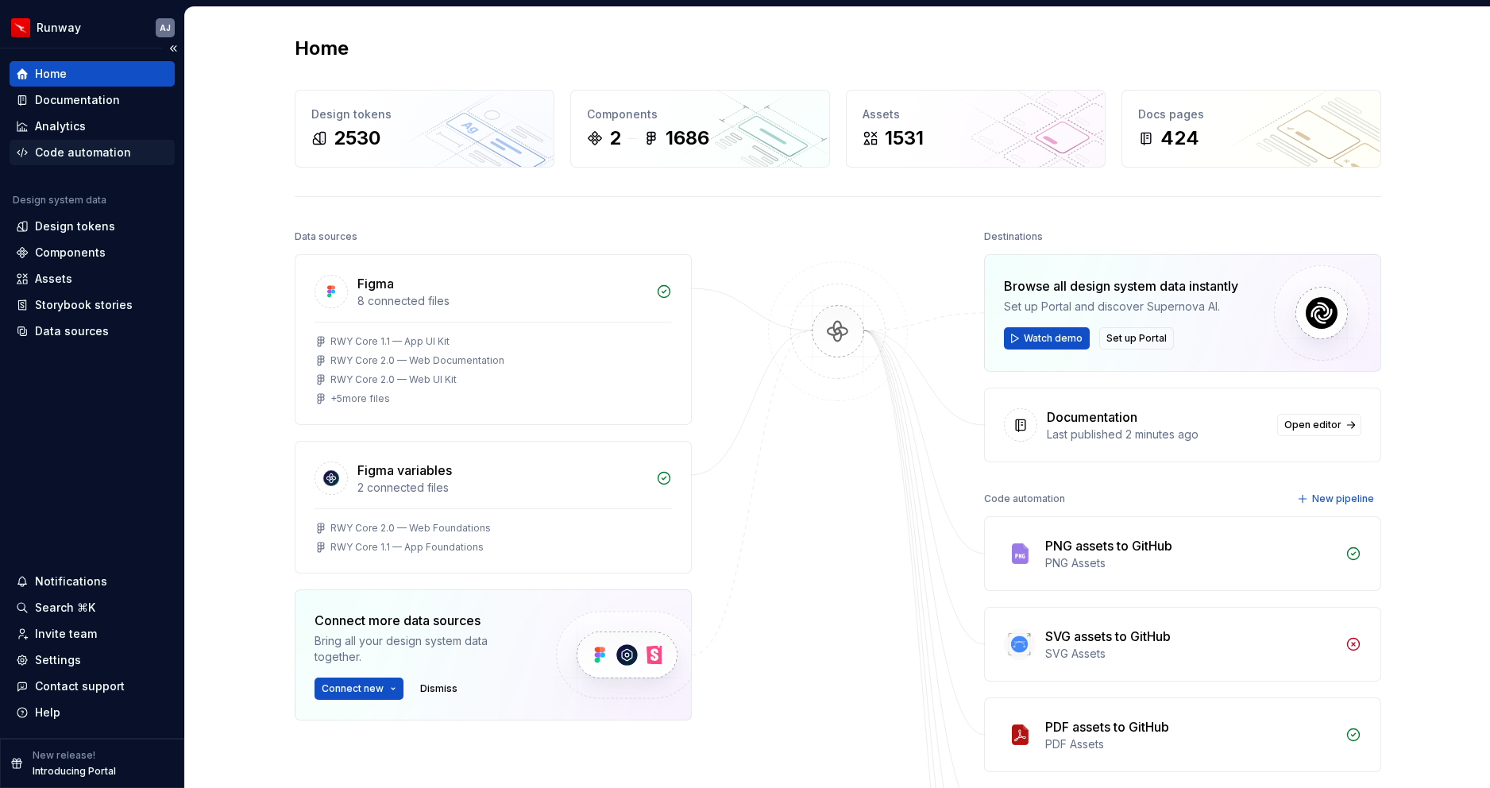
click at [76, 152] on div "Code automation" at bounding box center [83, 153] width 96 height 16
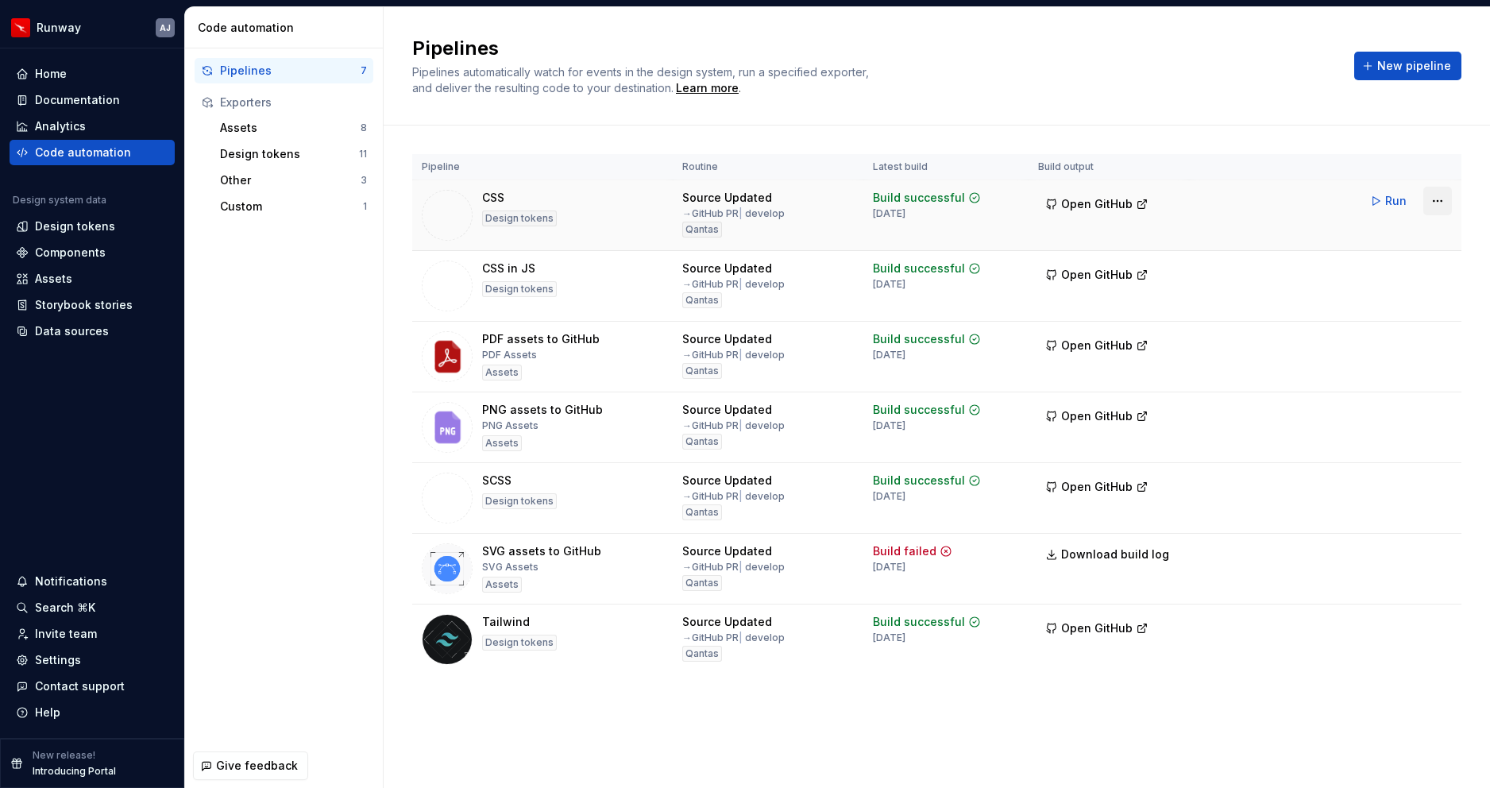
click at [1438, 203] on html "Runway AJ Home Documentation Analytics Code automation Design system data Desig…" at bounding box center [745, 394] width 1490 height 788
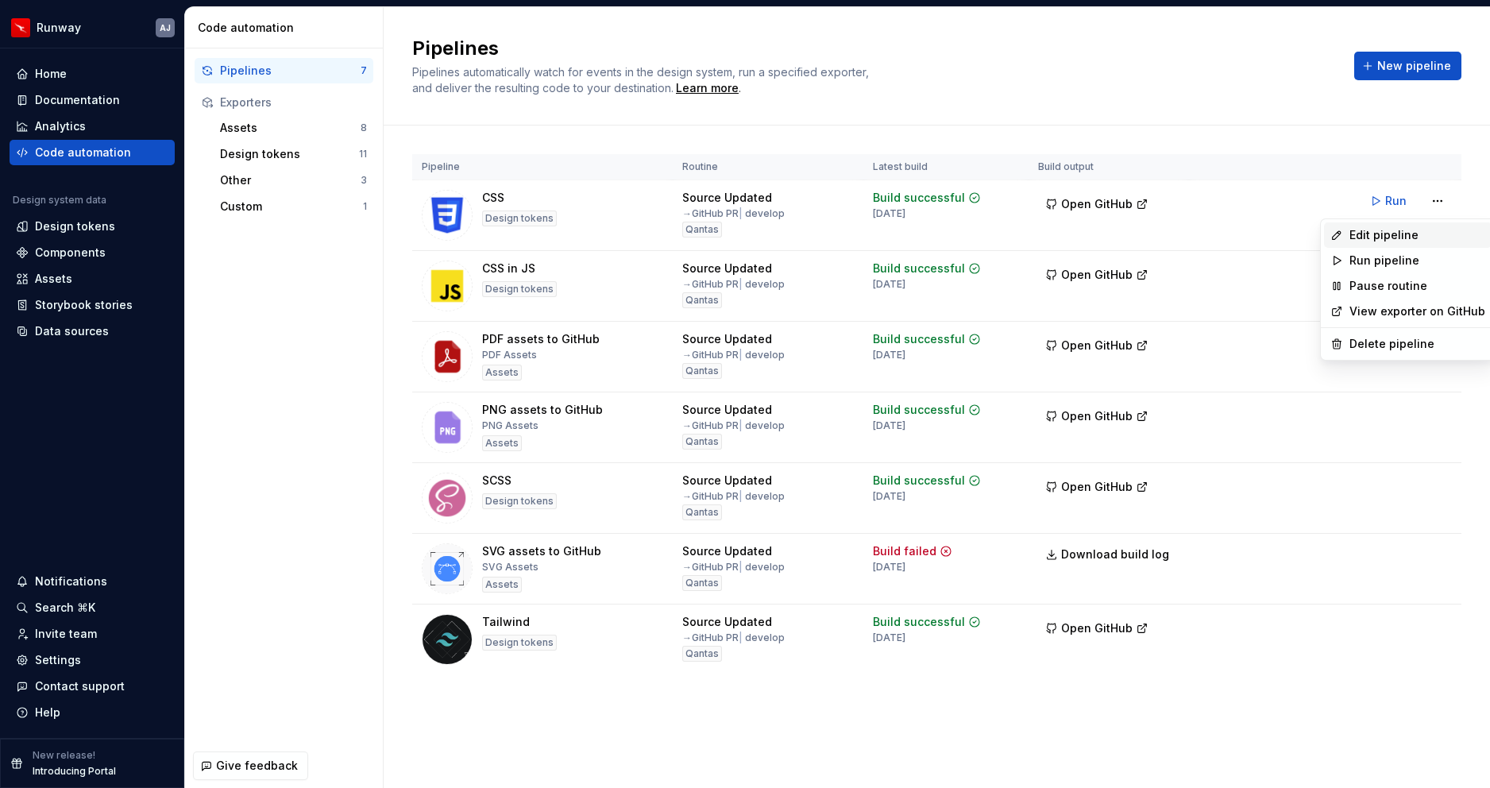
click at [1396, 234] on div "Edit pipeline" at bounding box center [1417, 235] width 136 height 16
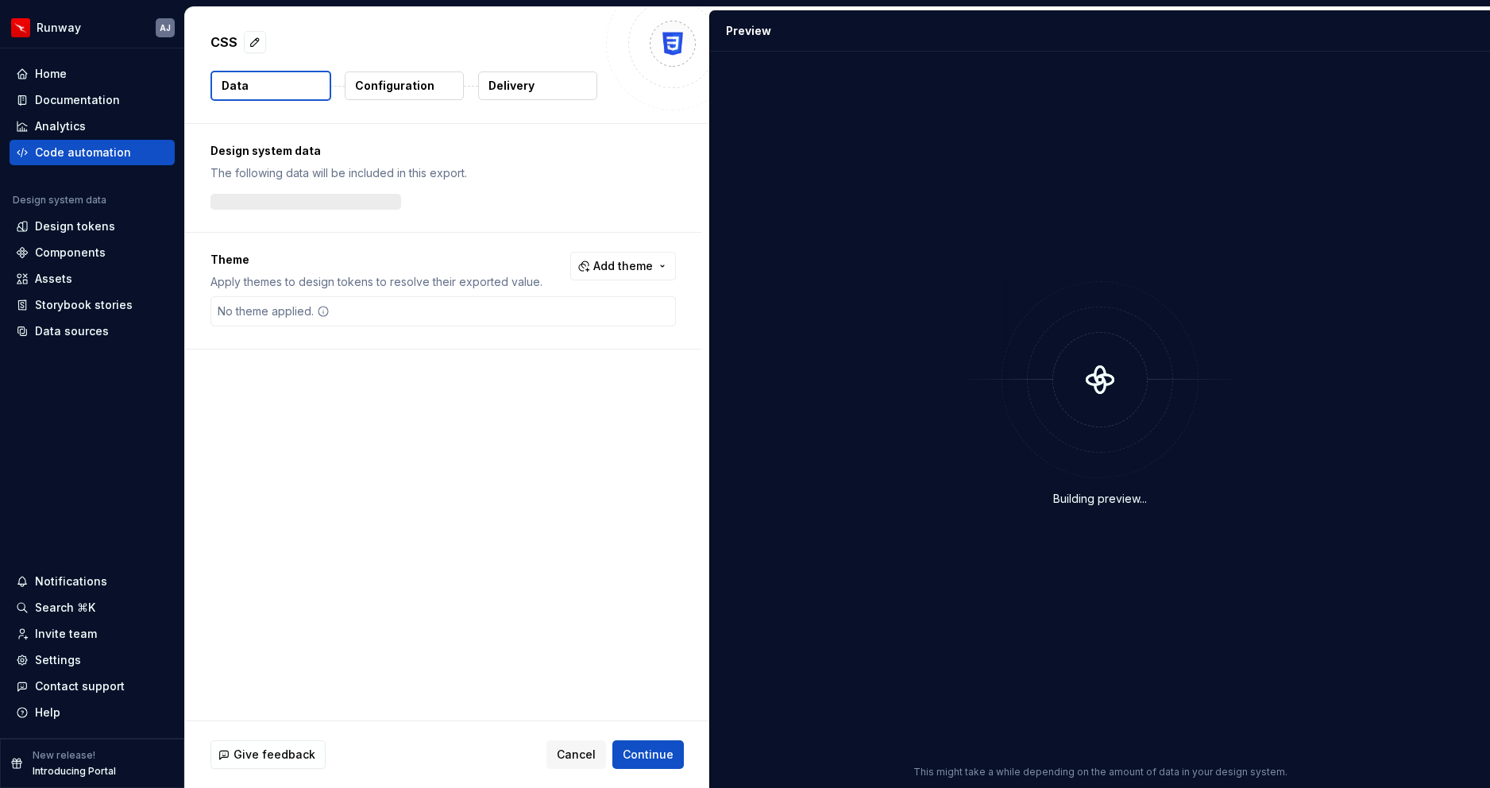
click at [411, 94] on button "Configuration" at bounding box center [404, 85] width 119 height 29
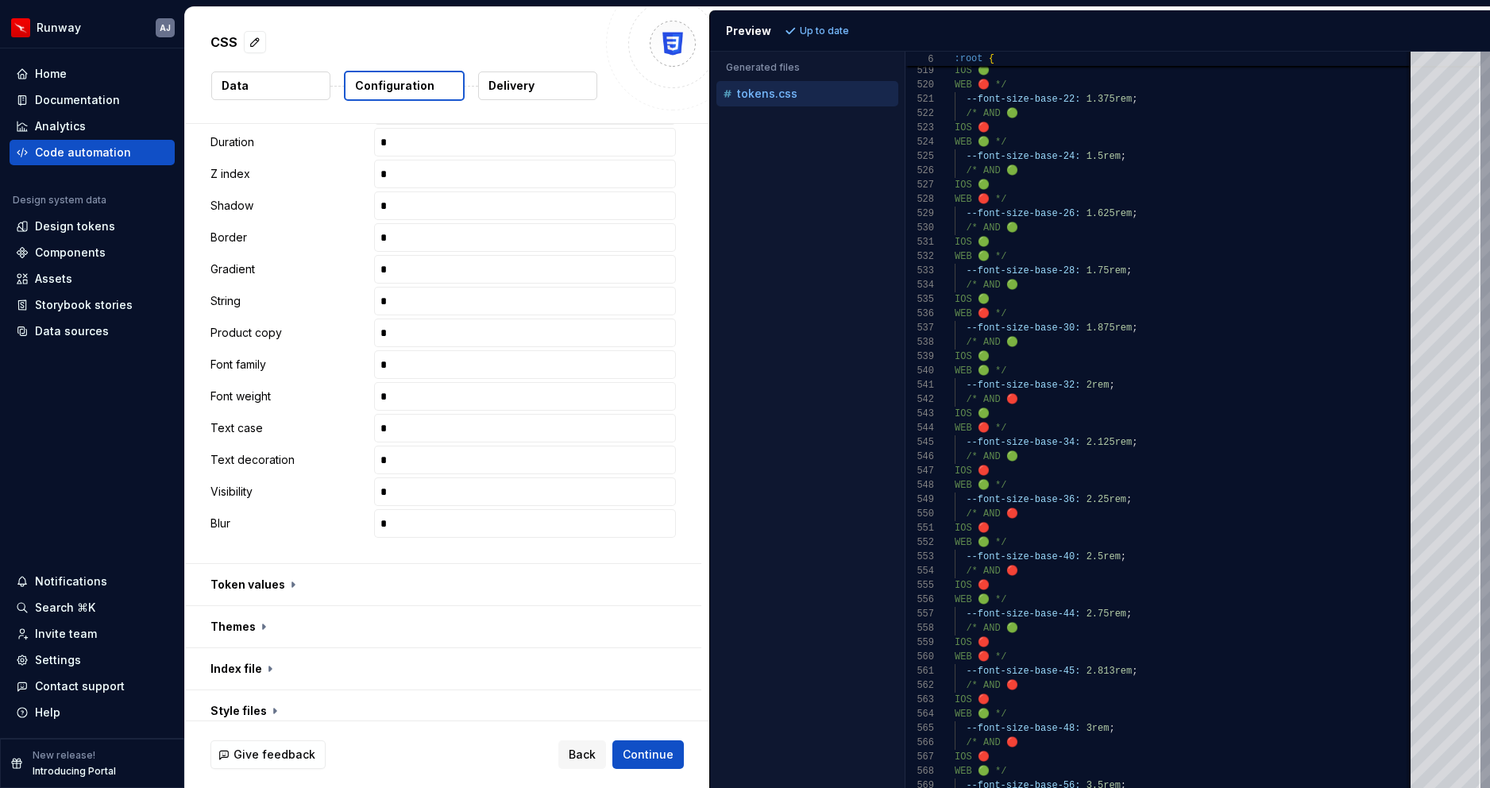
scroll to position [823, 0]
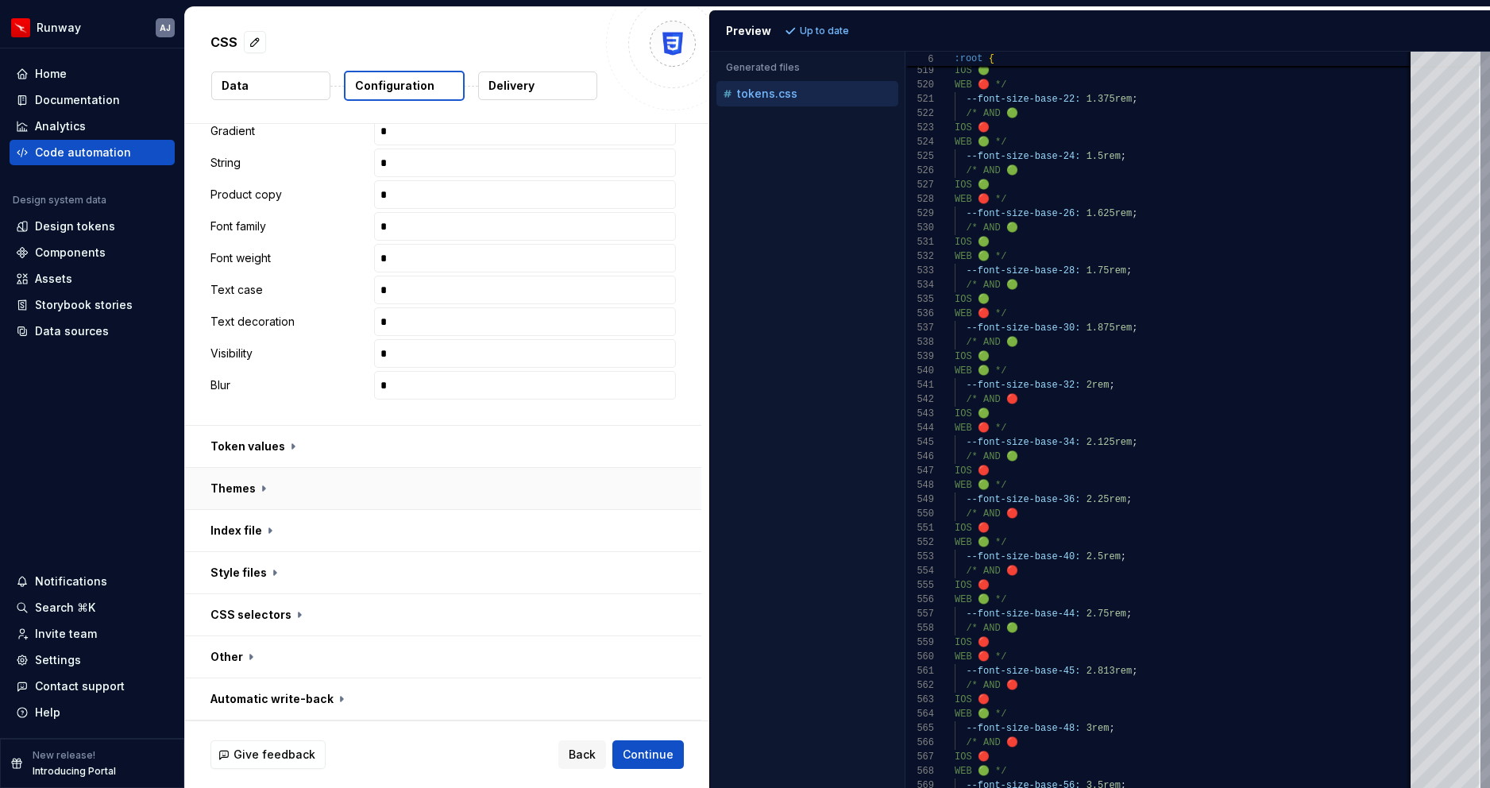
click at [384, 496] on button "button" at bounding box center [443, 488] width 516 height 41
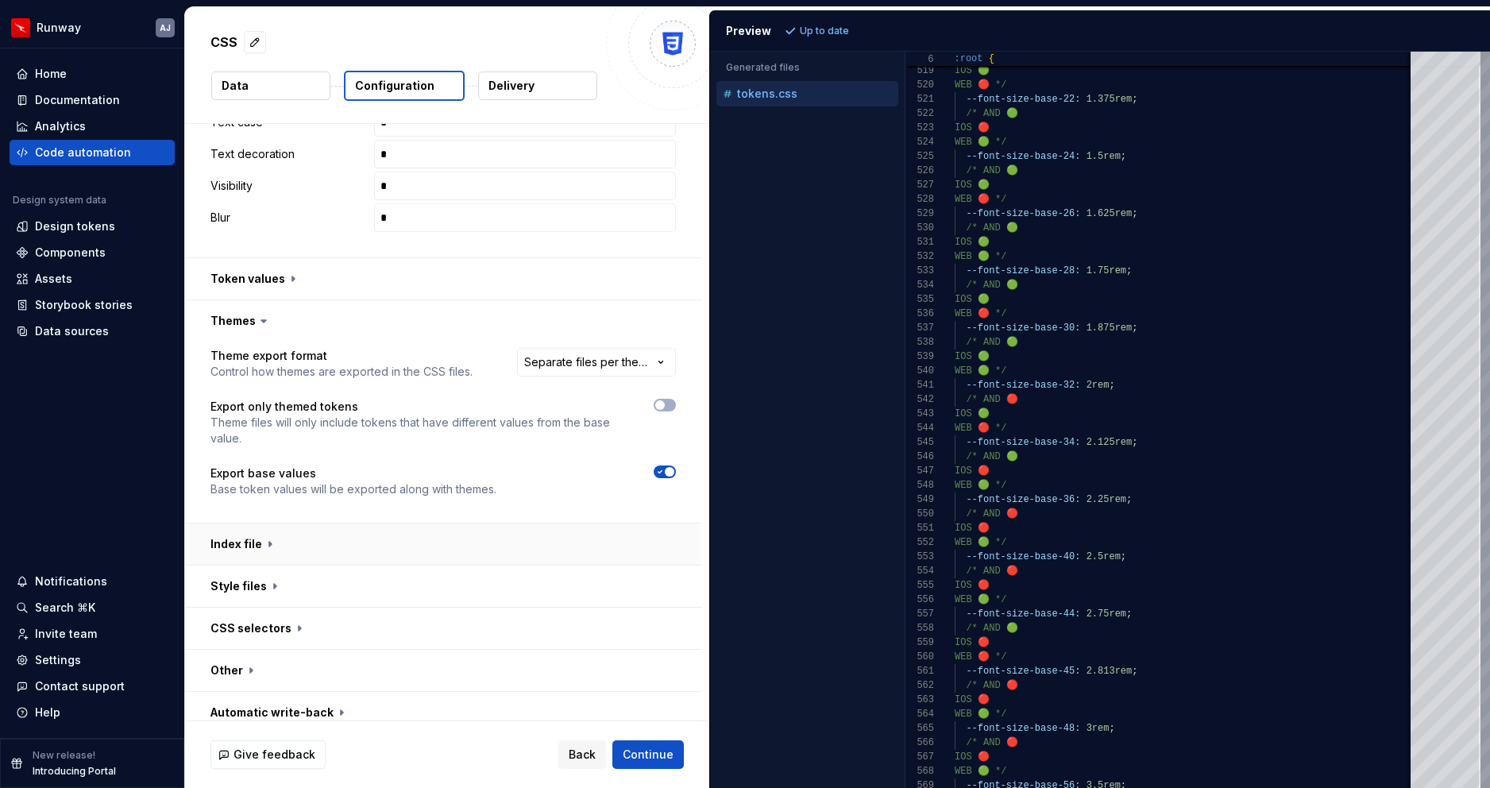
scroll to position [1004, 0]
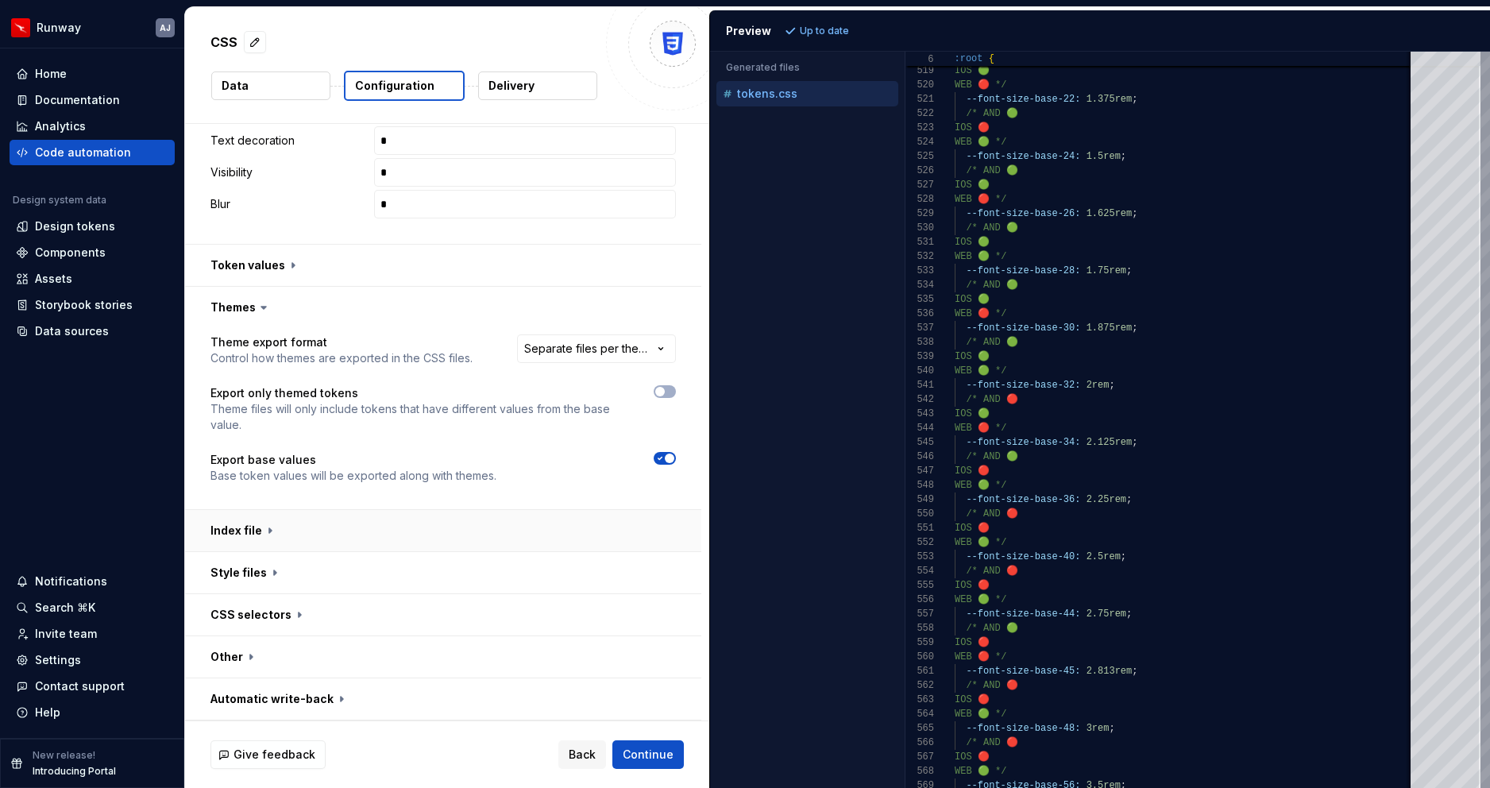
click at [396, 539] on button "button" at bounding box center [443, 530] width 516 height 41
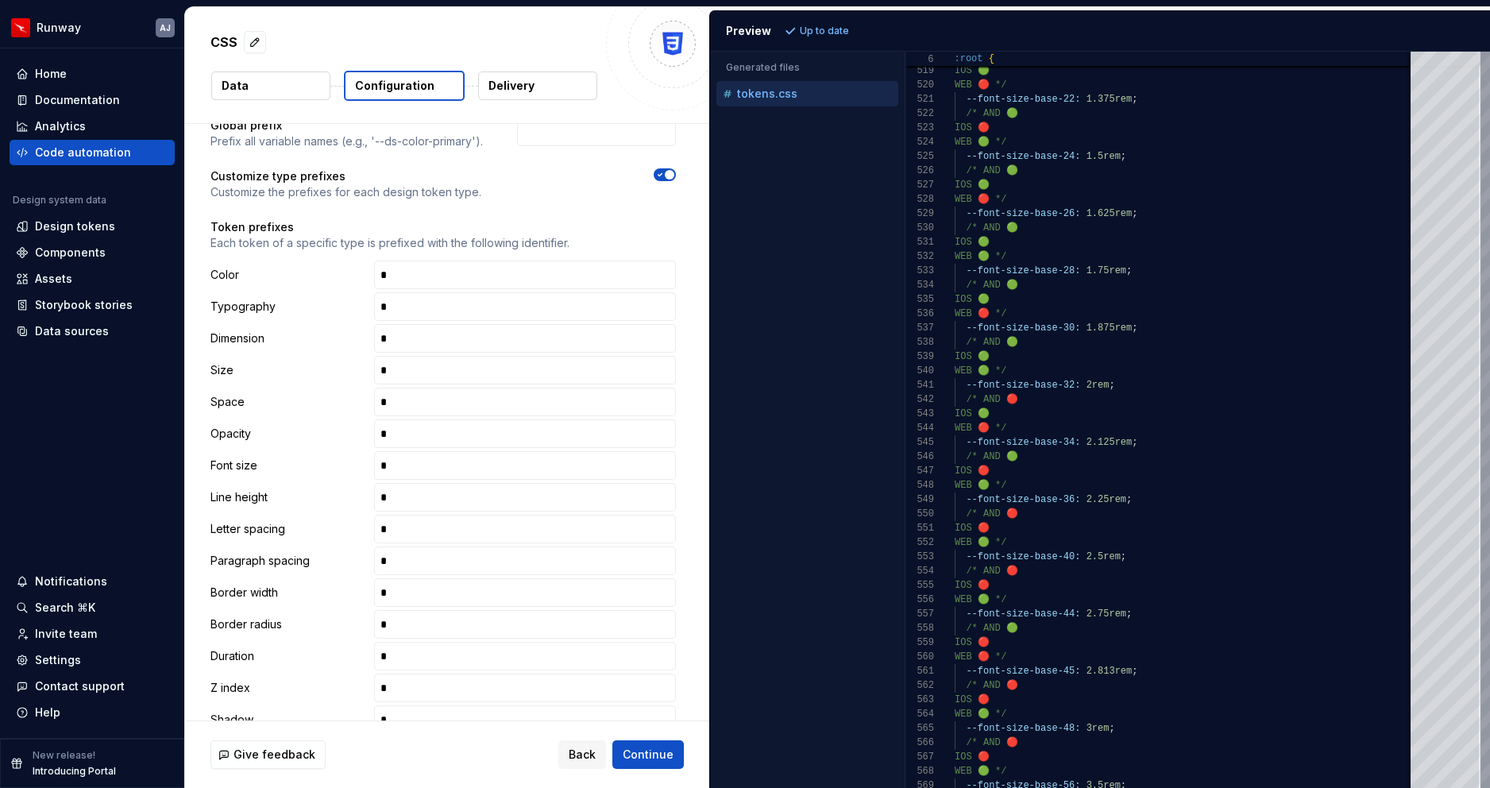
scroll to position [0, 0]
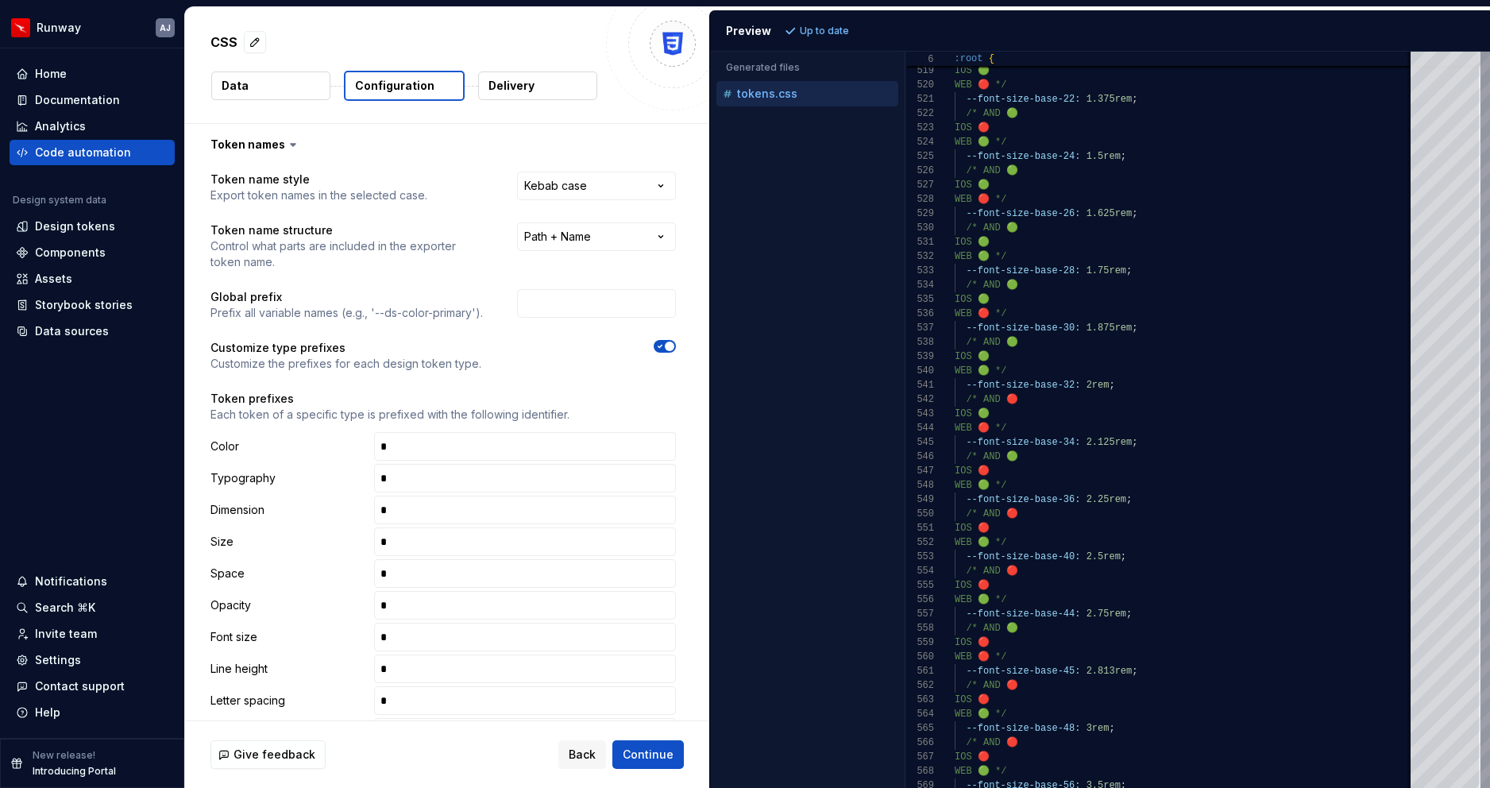
click at [434, 85] on button "Configuration" at bounding box center [404, 86] width 121 height 30
click at [571, 244] on html "**********" at bounding box center [745, 394] width 1490 height 788
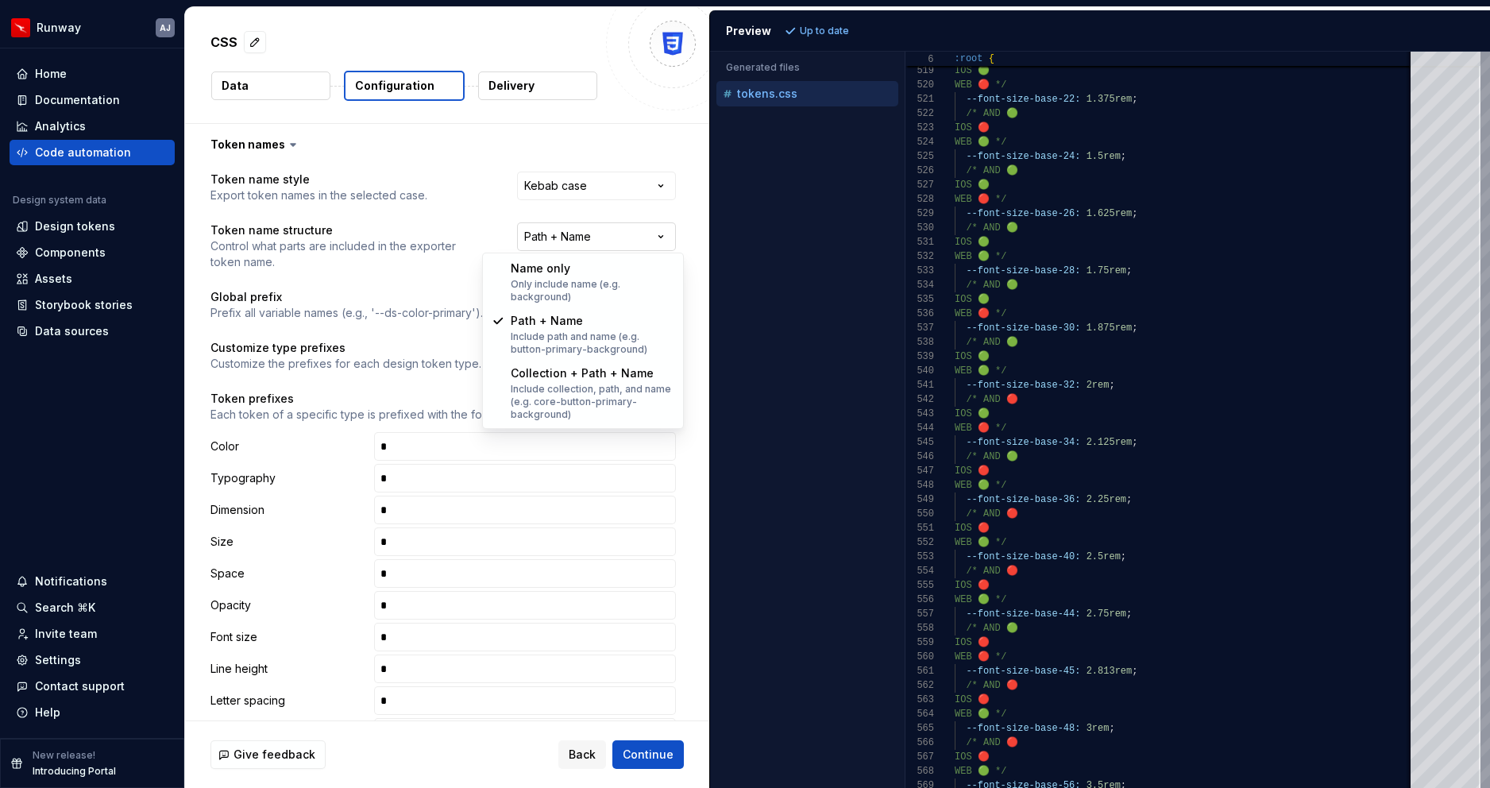
click at [571, 244] on html "**********" at bounding box center [745, 394] width 1490 height 788
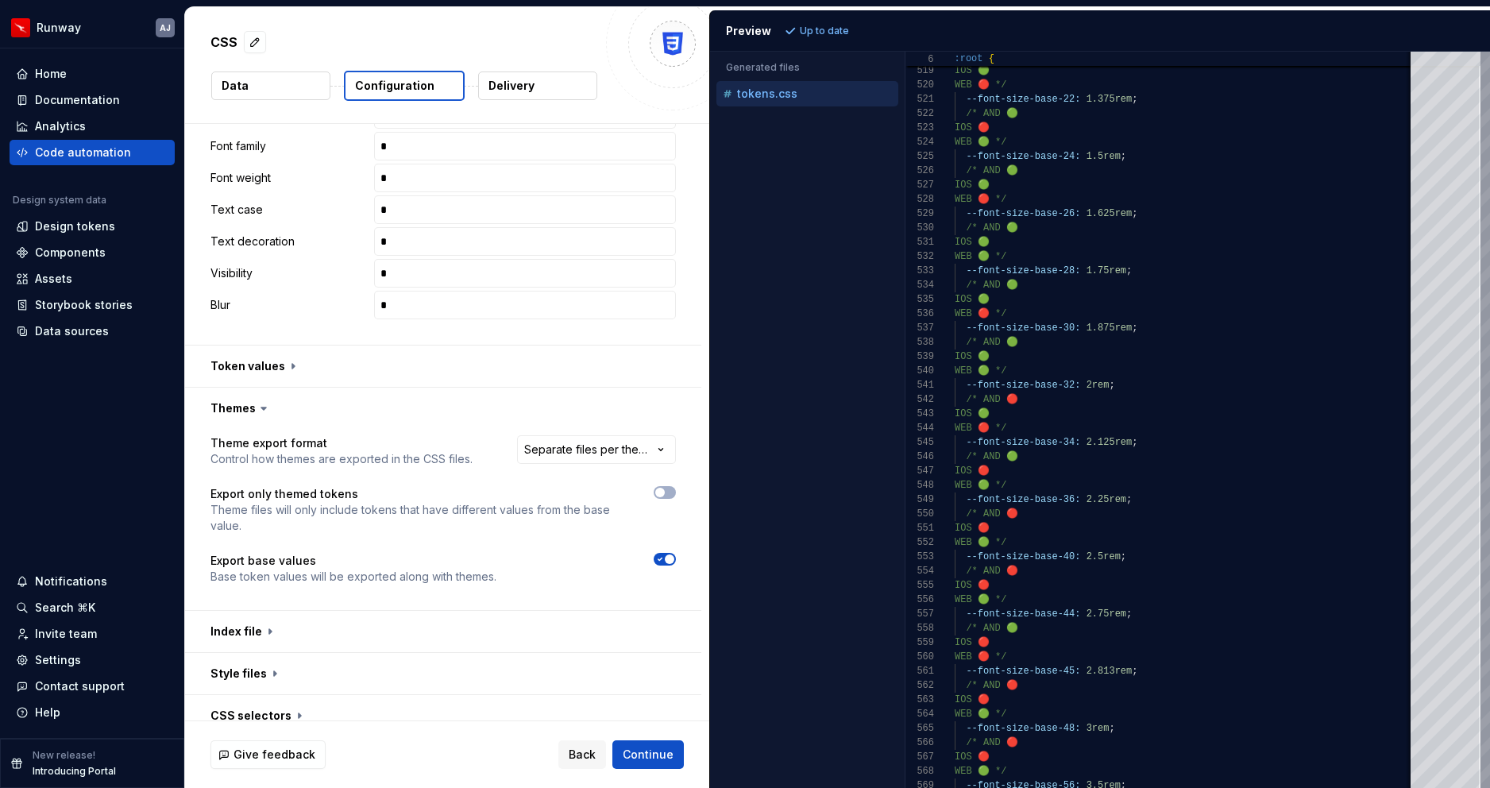
scroll to position [1004, 0]
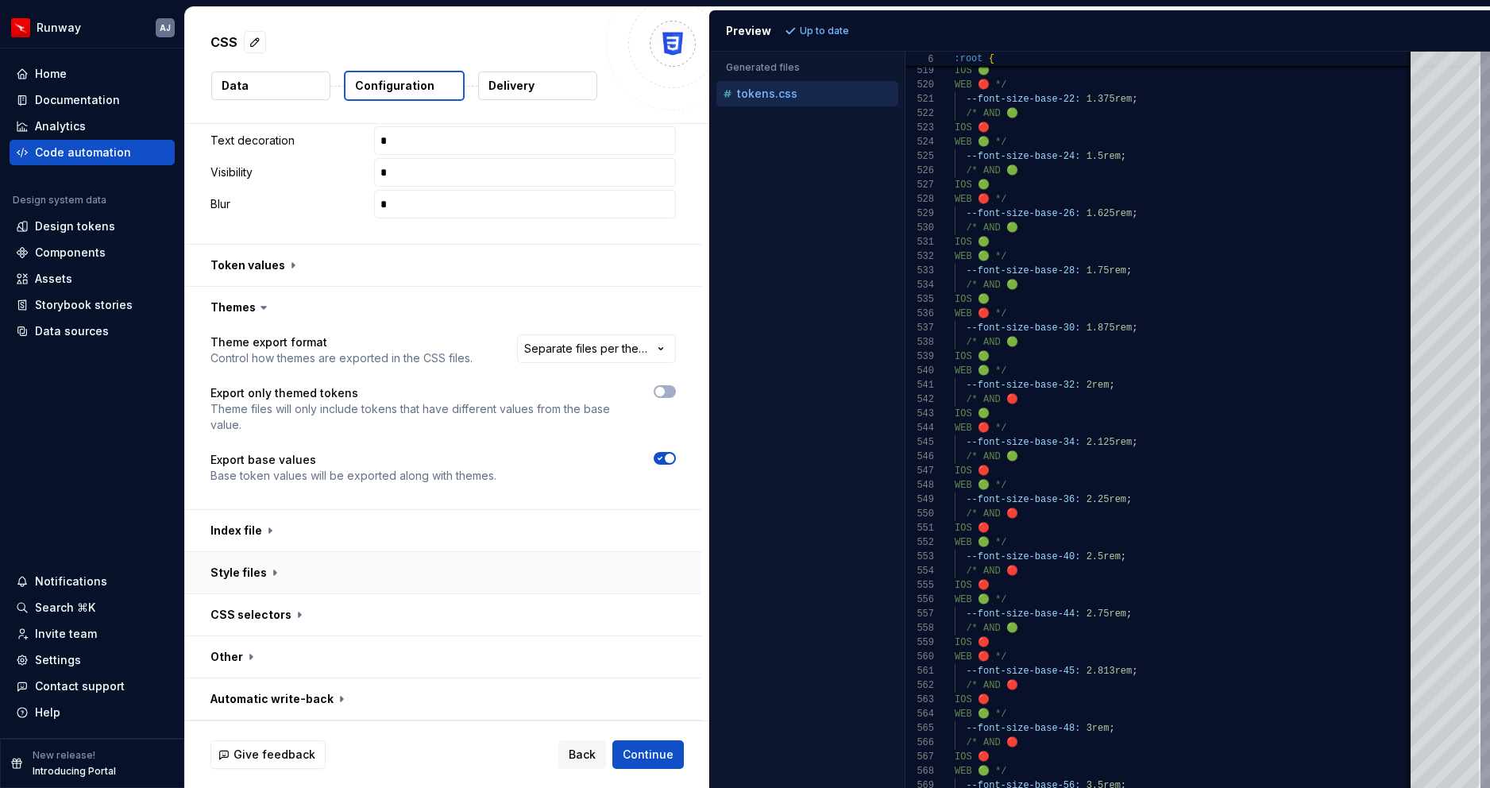
click at [351, 567] on button "button" at bounding box center [443, 572] width 516 height 41
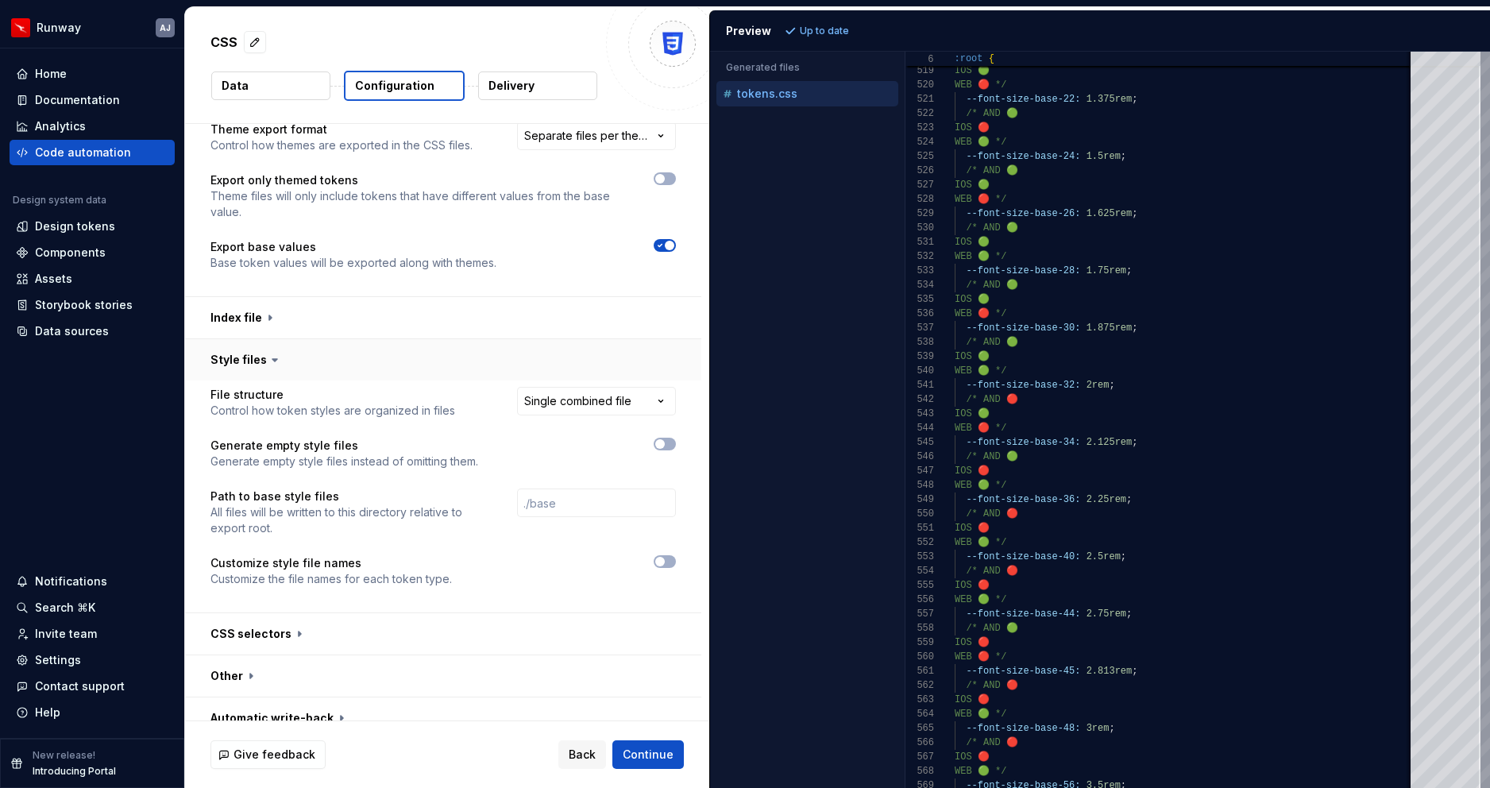
scroll to position [1236, 0]
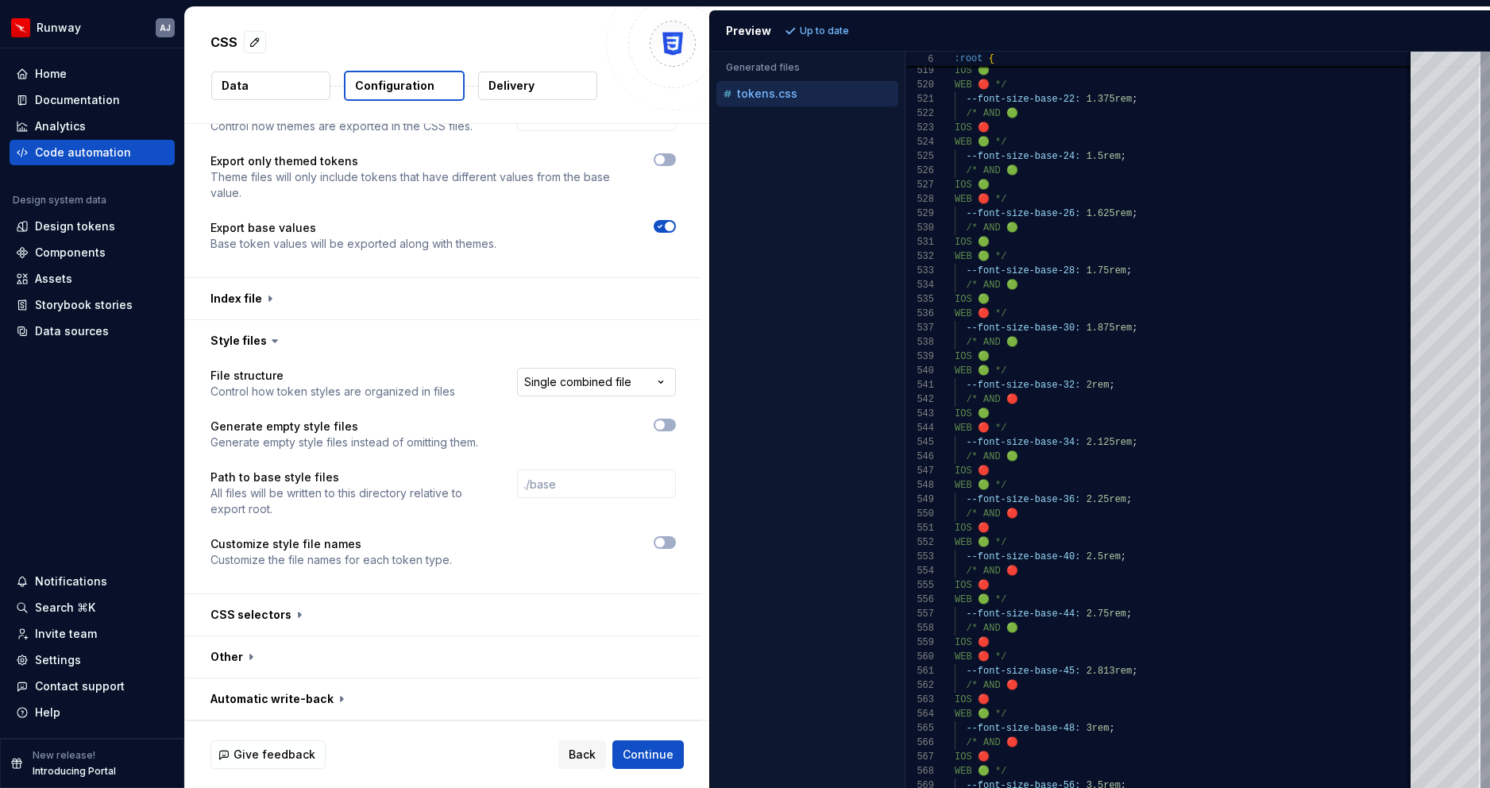
click at [661, 377] on html "**********" at bounding box center [745, 394] width 1490 height 788
click at [821, 29] on span "Refresh preview" at bounding box center [839, 31] width 79 height 13
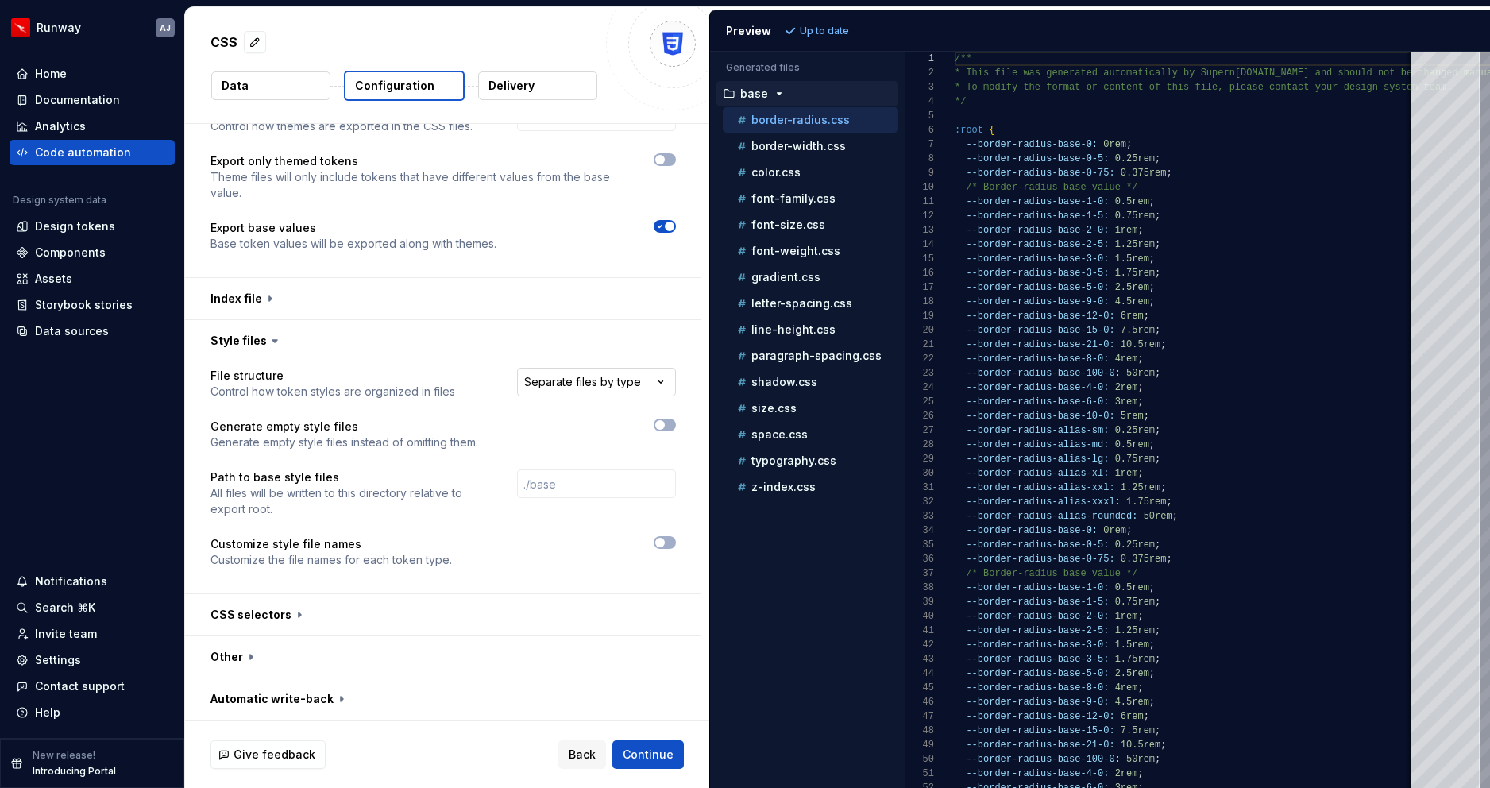
click at [631, 377] on html "**********" at bounding box center [745, 394] width 1490 height 788
select select "**********"
click at [822, 32] on span "Refresh preview" at bounding box center [839, 31] width 79 height 13
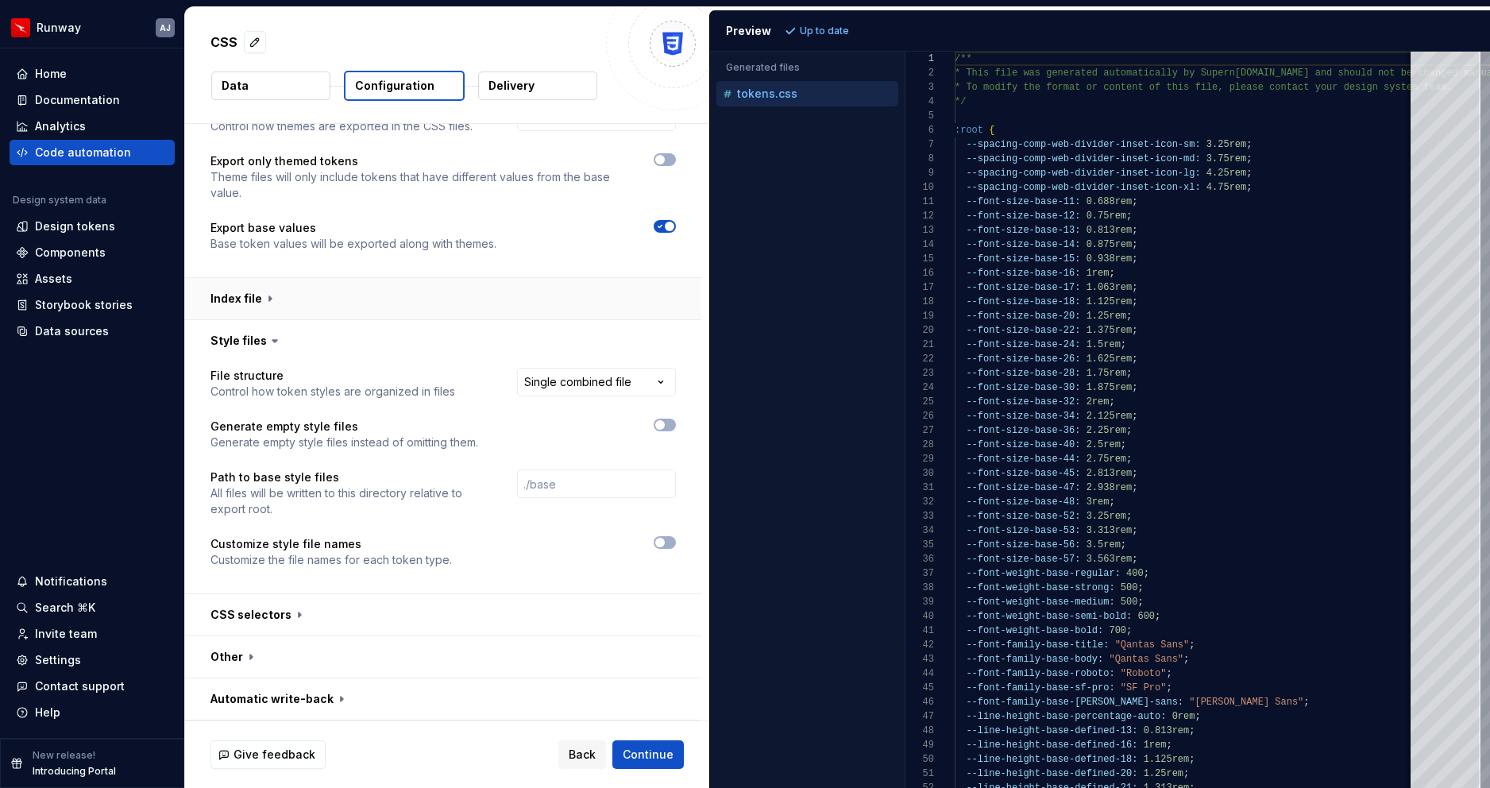
click at [264, 303] on button "button" at bounding box center [443, 298] width 516 height 41
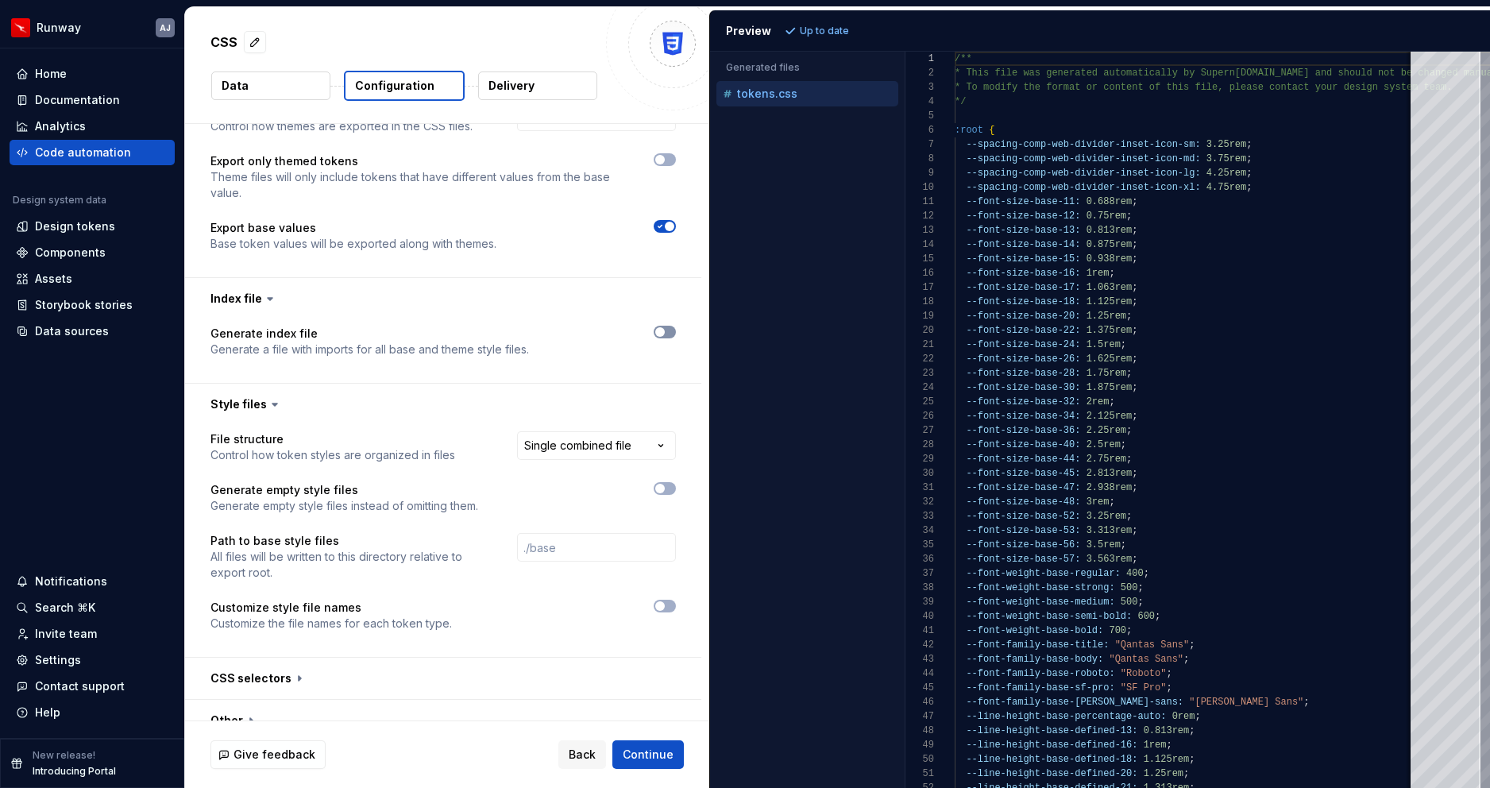
click at [665, 330] on span "button" at bounding box center [660, 332] width 10 height 10
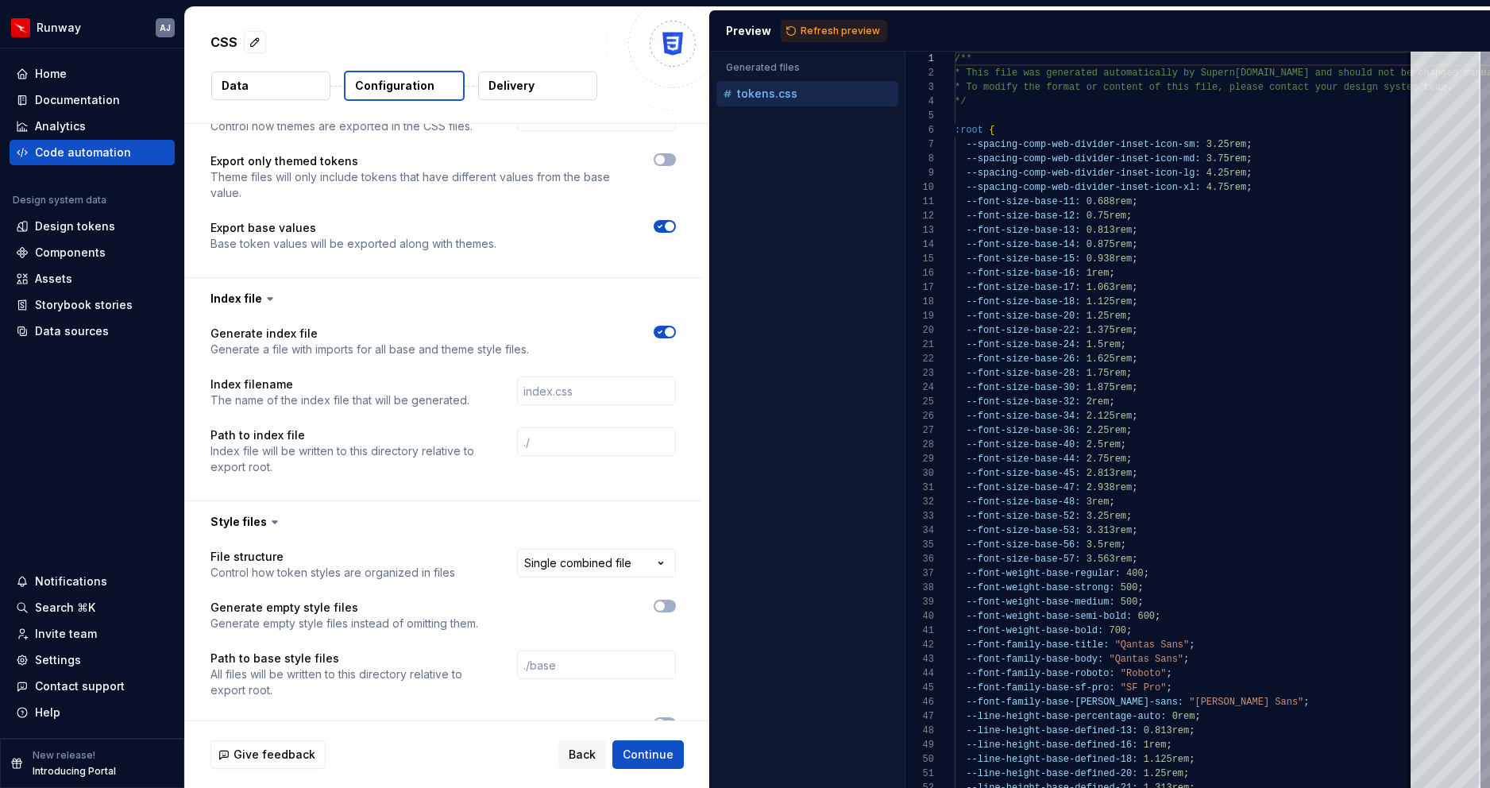
click at [672, 326] on button "button" at bounding box center [664, 332] width 22 height 13
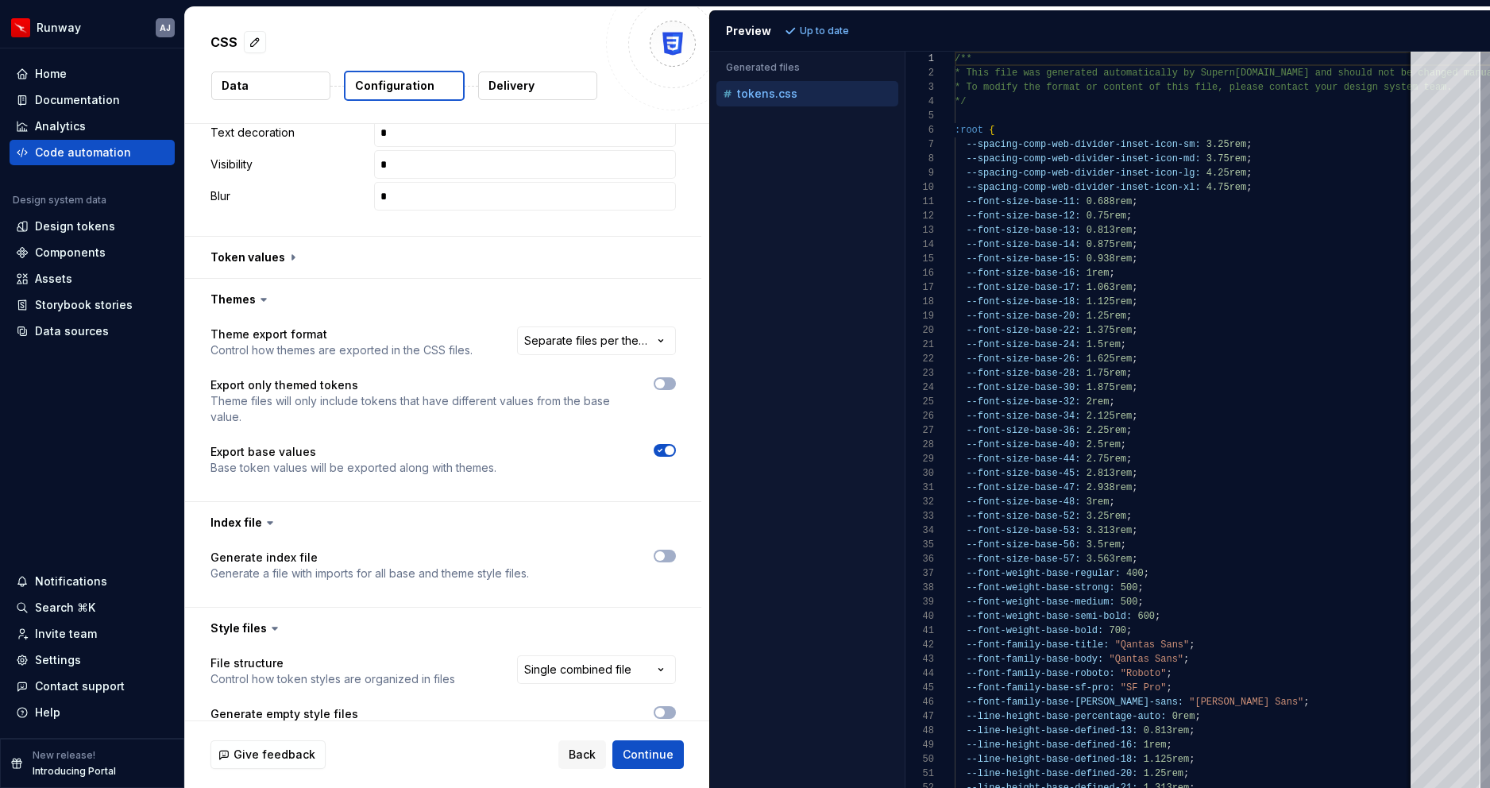
scroll to position [989, 0]
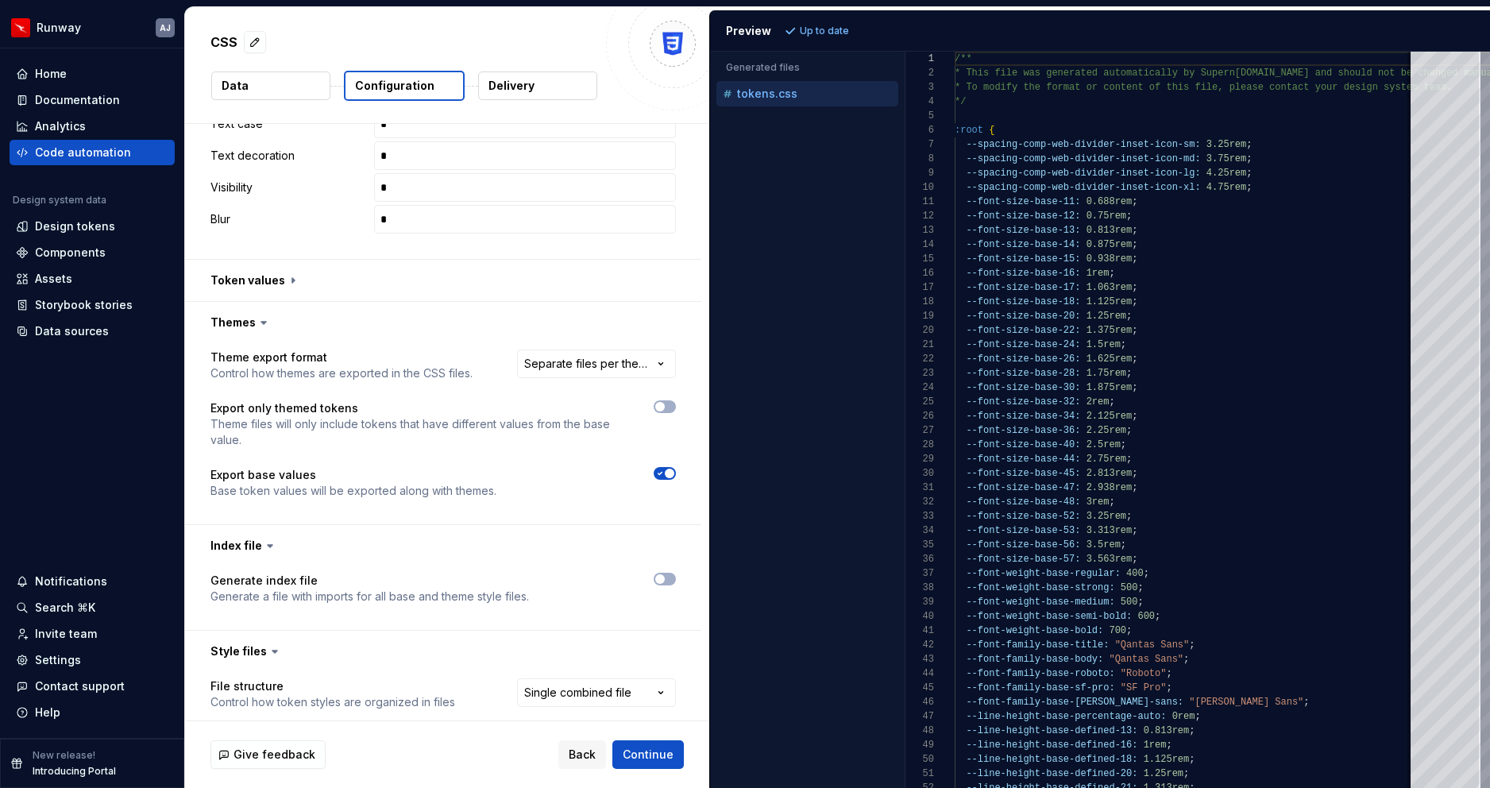
click at [257, 76] on button "Data" at bounding box center [270, 85] width 119 height 29
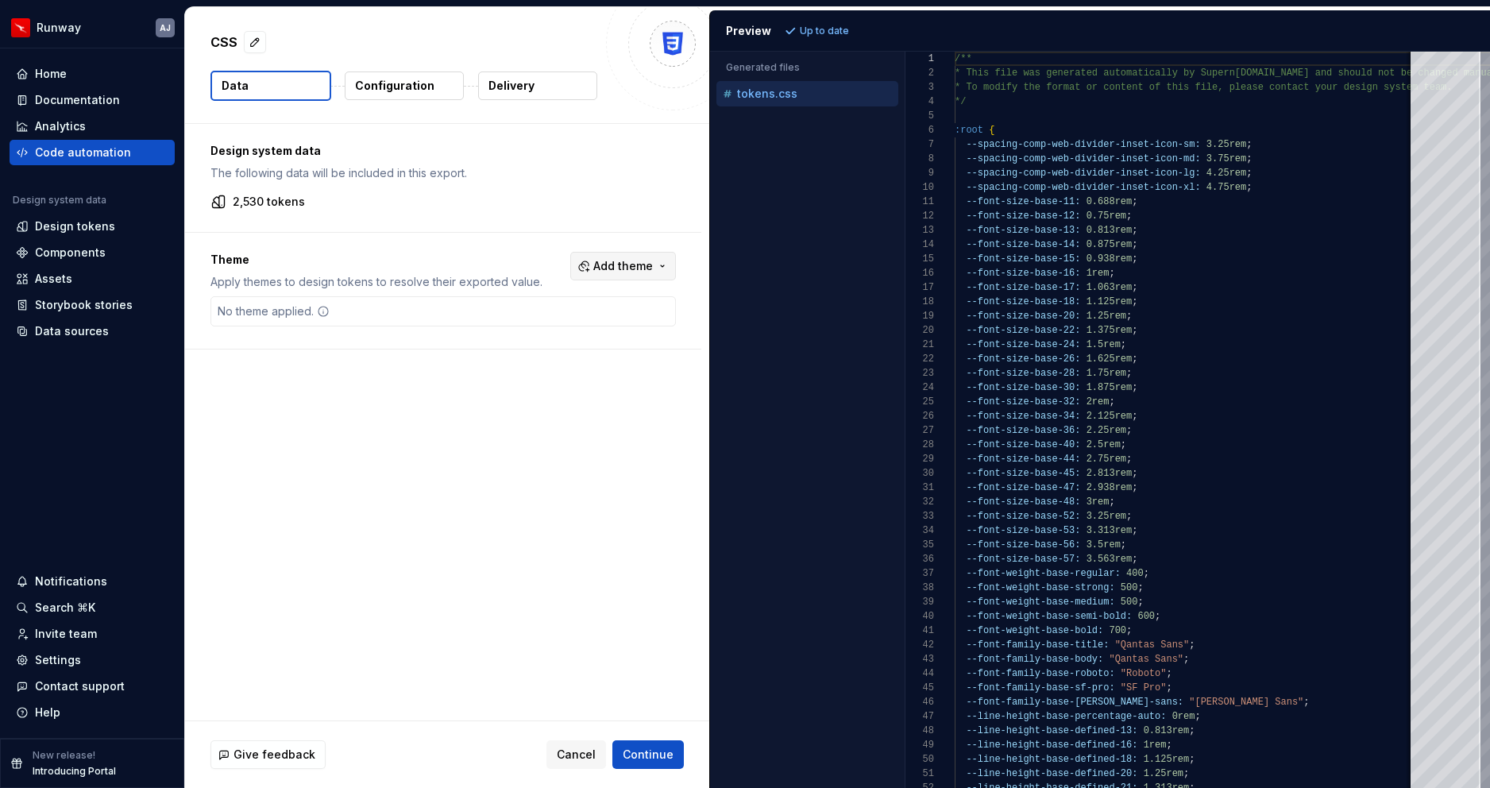
click at [634, 264] on span "Add theme" at bounding box center [623, 266] width 60 height 16
click at [542, 238] on html "Runway AJ Home Documentation Analytics Code automation Design system data Desig…" at bounding box center [745, 394] width 1490 height 788
click at [396, 274] on p "Apply themes to design tokens to resolve their exported value." at bounding box center [376, 282] width 332 height 16
click at [453, 441] on div "Design system data The following data will be included in this export. 2,530 to…" at bounding box center [447, 422] width 524 height 596
click at [653, 266] on span "Add theme" at bounding box center [623, 266] width 60 height 16
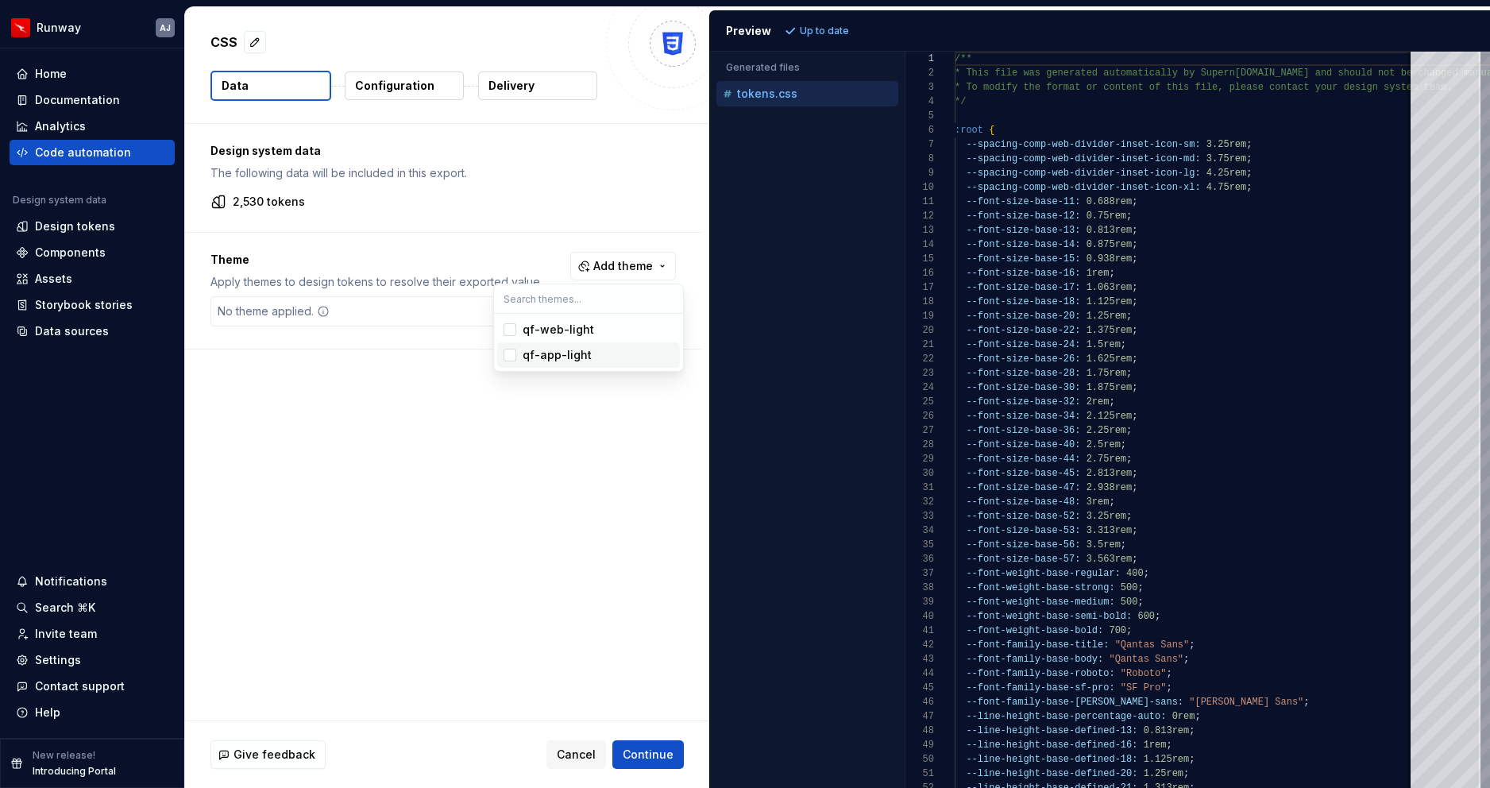
click at [599, 437] on html "Runway AJ Home Documentation Analytics Code automation Design system data Desig…" at bounding box center [745, 394] width 1490 height 788
click at [638, 261] on span "Add theme" at bounding box center [623, 266] width 60 height 16
click at [511, 330] on div "Suggestions" at bounding box center [509, 329] width 13 height 13
click at [840, 27] on html "Runway AJ Home Documentation Analytics Code automation Design system data Desig…" at bounding box center [745, 394] width 1490 height 788
click at [823, 23] on button "Refresh preview" at bounding box center [834, 31] width 106 height 22
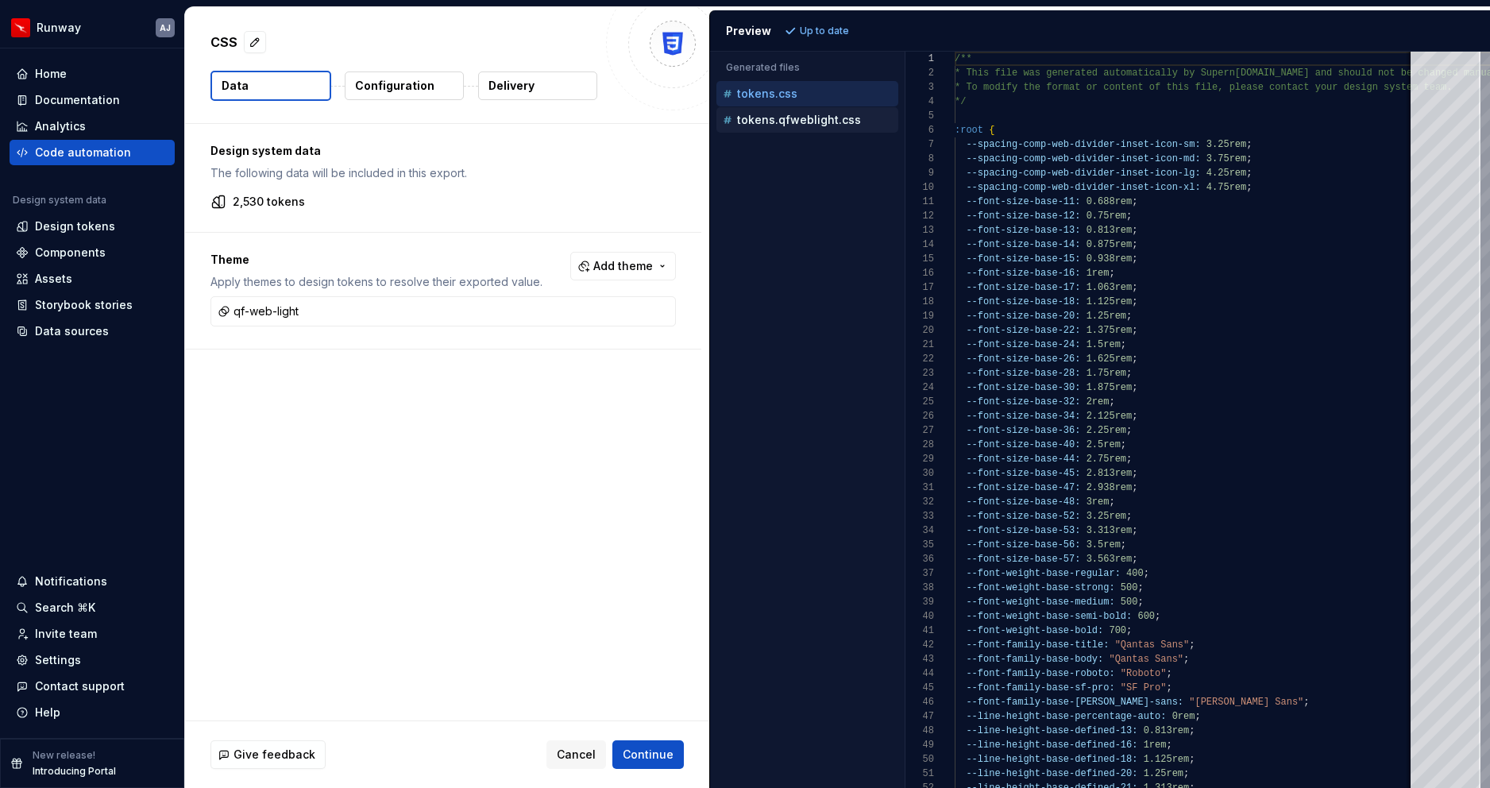
click at [792, 120] on p "tokens.qfweblight.css" at bounding box center [799, 120] width 124 height 13
click at [781, 91] on p "tokens.css" at bounding box center [767, 93] width 60 height 13
type textarea "**********"
click at [522, 313] on div "qf-web-light" at bounding box center [442, 311] width 457 height 22
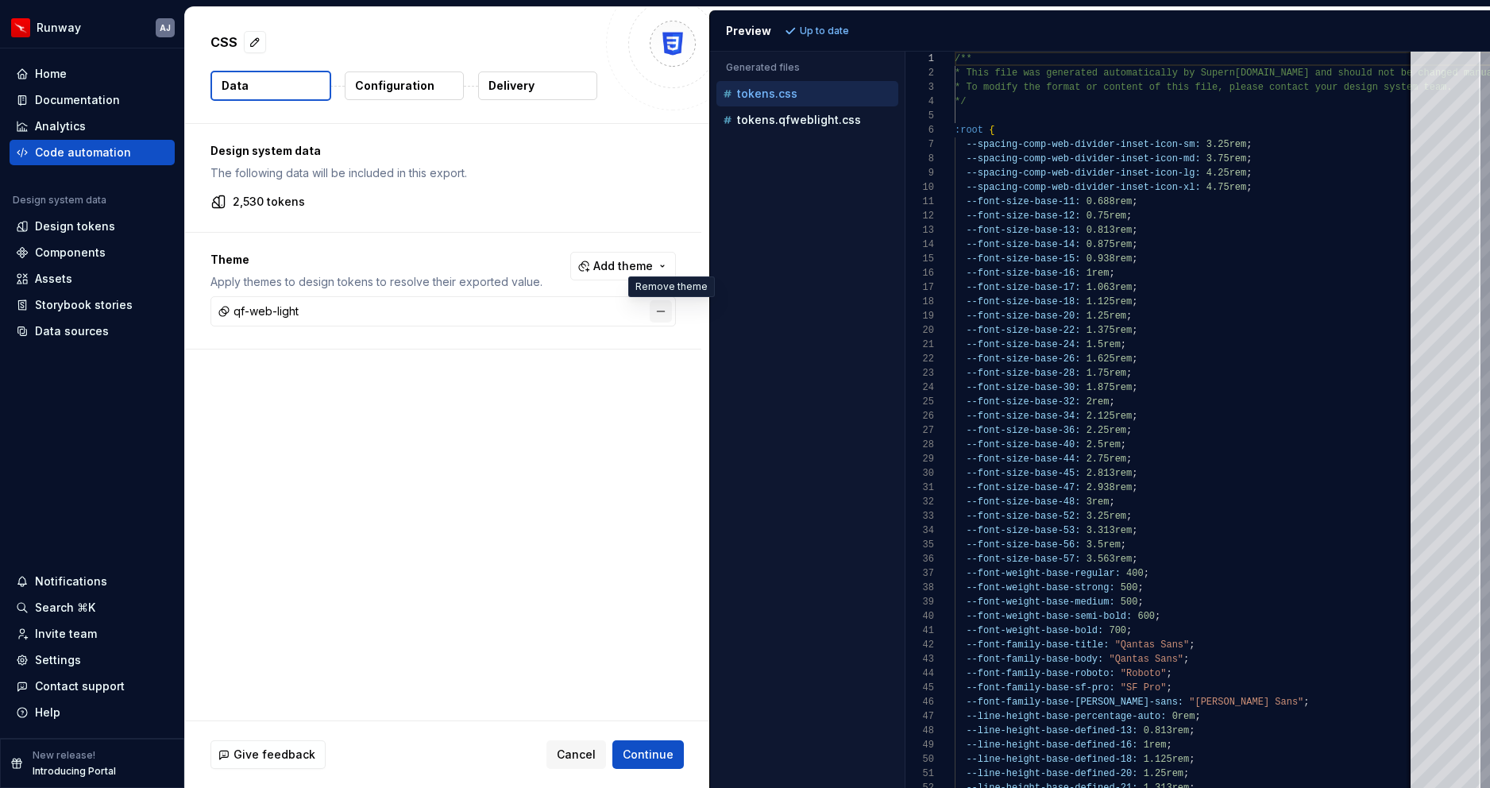
click at [669, 313] on button "button" at bounding box center [660, 311] width 22 height 22
click at [837, 25] on span "Refresh preview" at bounding box center [839, 31] width 79 height 13
click at [396, 83] on p "Configuration" at bounding box center [394, 86] width 79 height 16
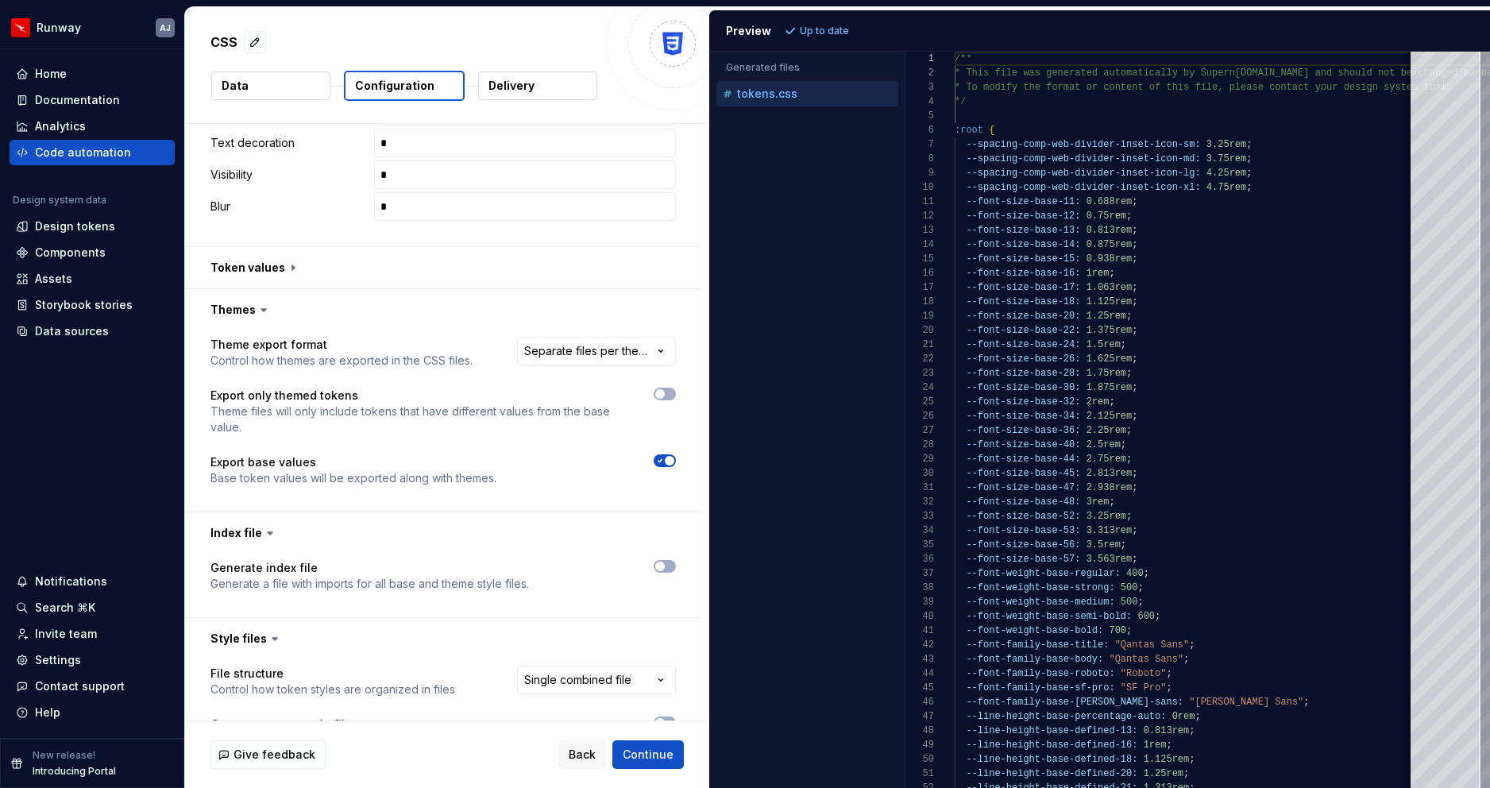
scroll to position [1027, 0]
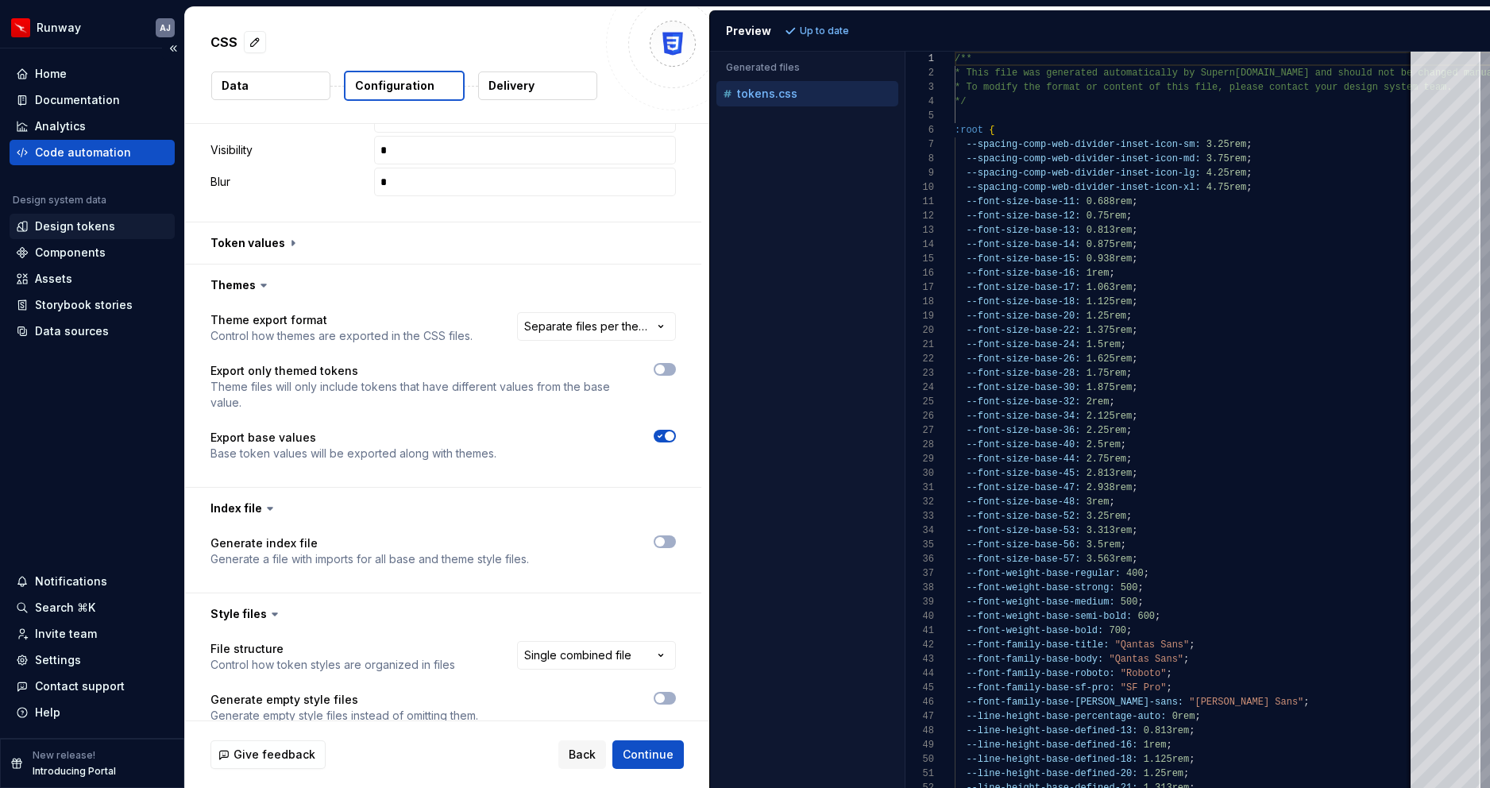
click at [94, 234] on div "Design tokens" at bounding box center [92, 226] width 165 height 25
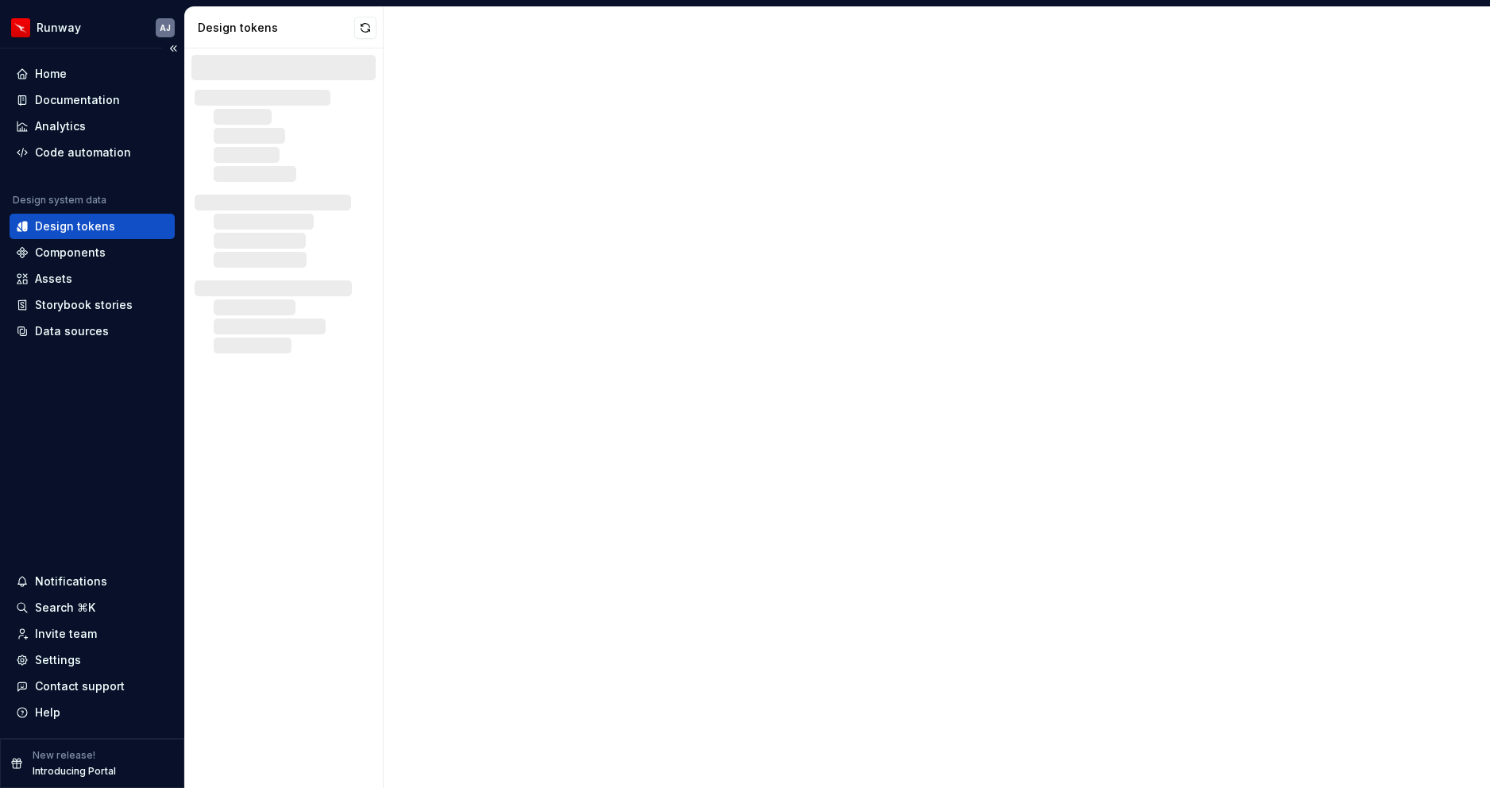
click at [79, 227] on div "Design tokens" at bounding box center [75, 226] width 80 height 16
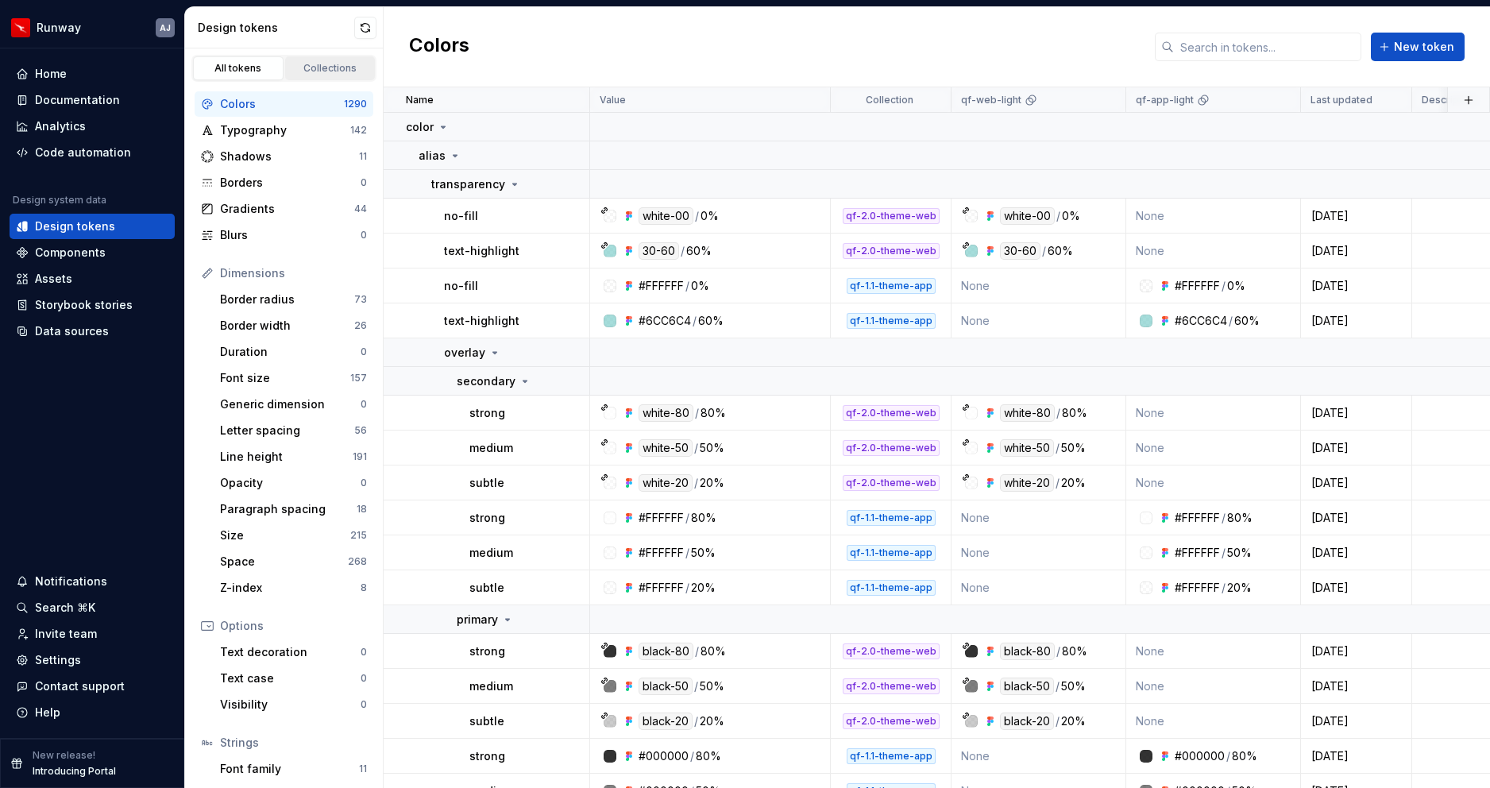
click at [327, 69] on div "Collections" at bounding box center [330, 68] width 79 height 13
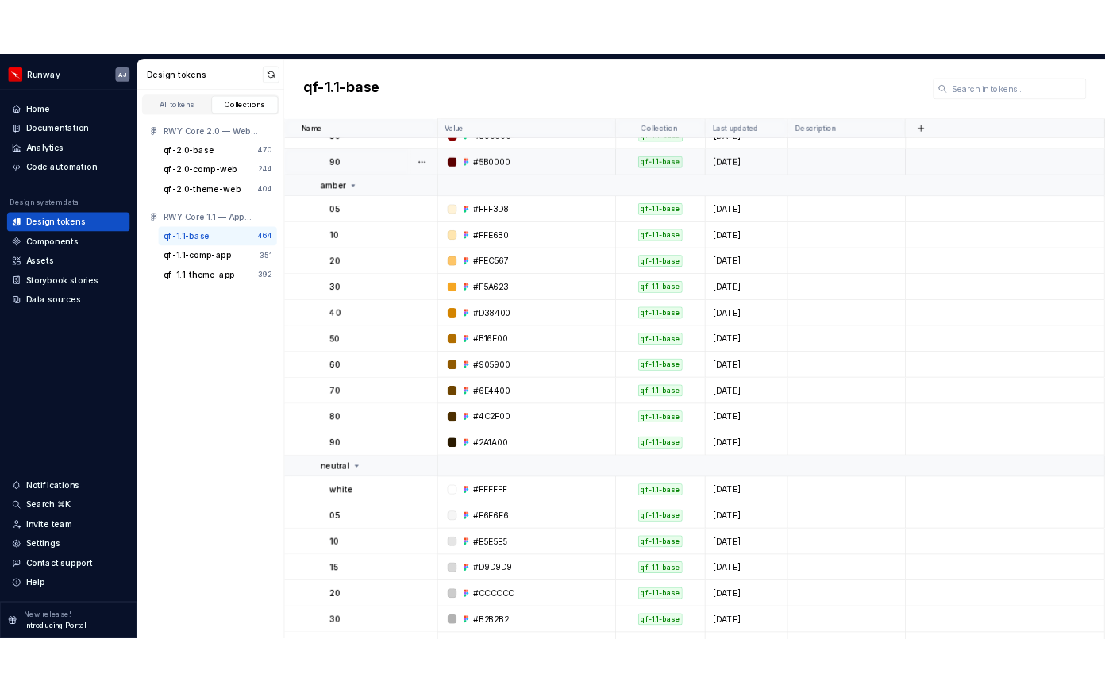
scroll to position [392, 0]
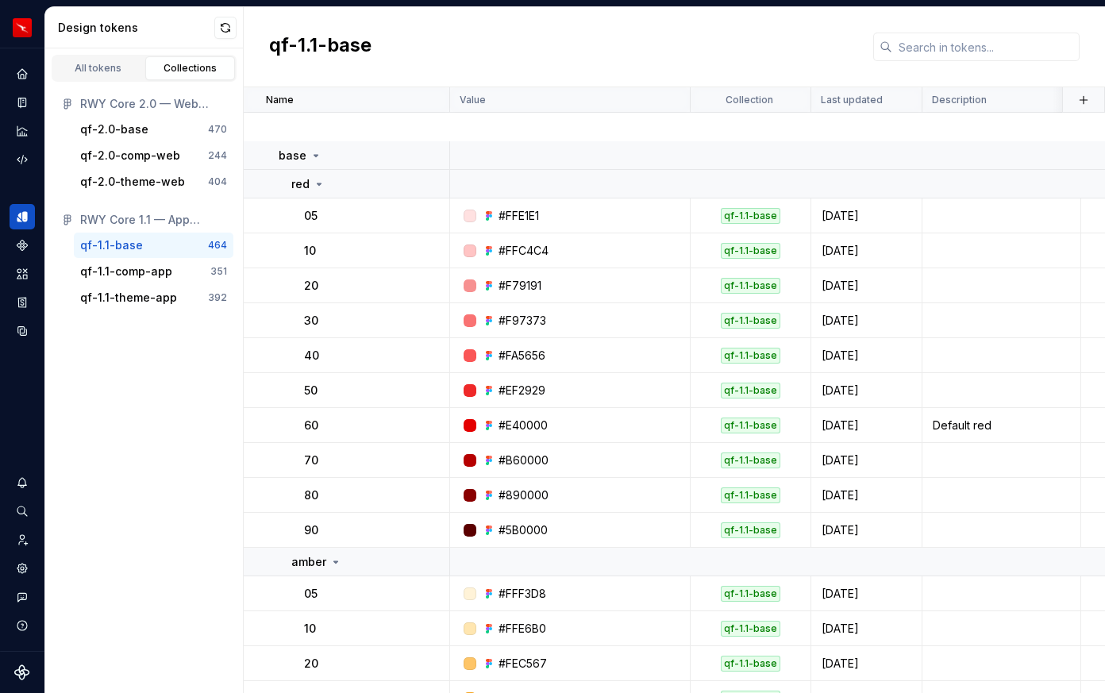
scroll to position [392, 0]
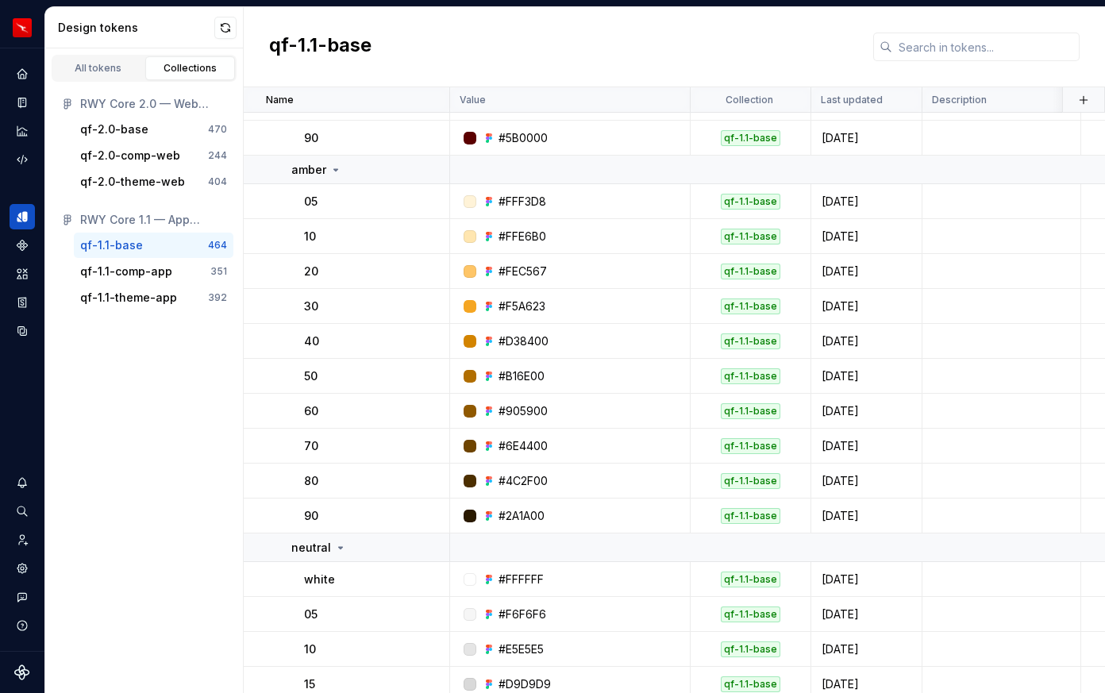
click at [191, 218] on div "RWY Core 1.1 — App Foundations" at bounding box center [153, 220] width 147 height 16
click at [198, 218] on div "RWY Core 1.1 — App Foundations" at bounding box center [153, 220] width 147 height 16
